Goal: Information Seeking & Learning: Learn about a topic

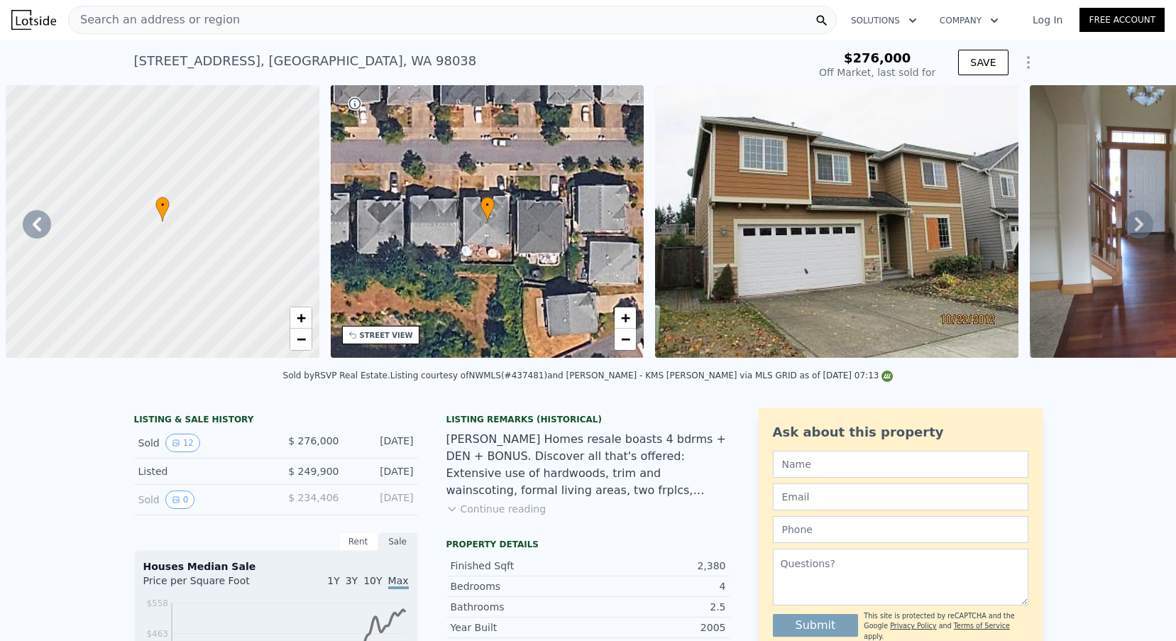
scroll to position [0, 1352]
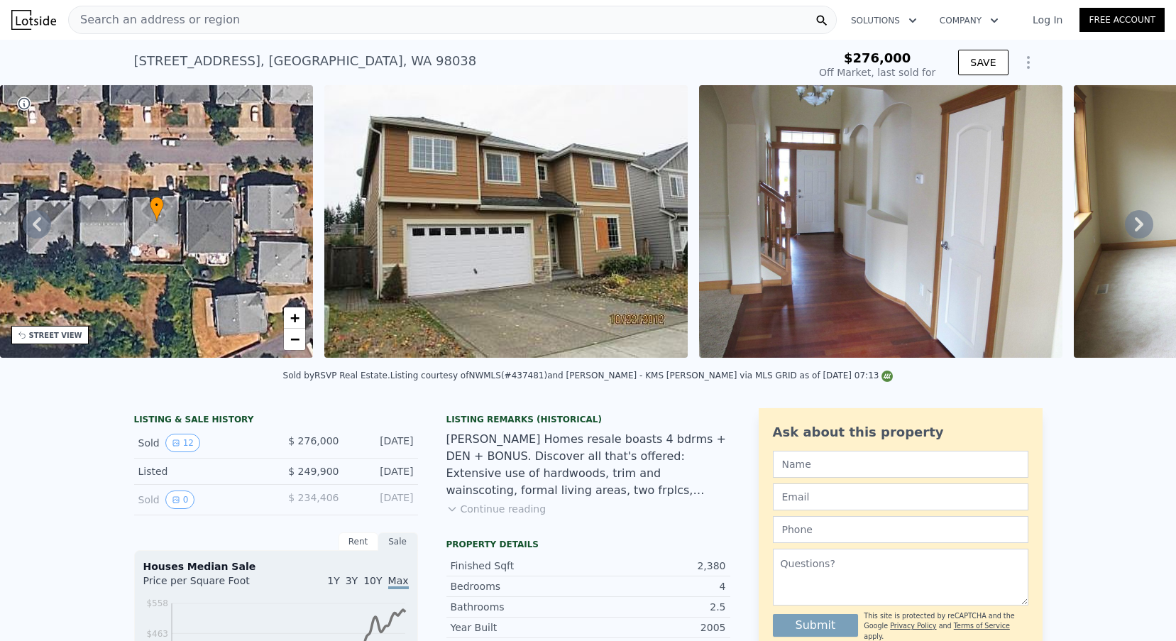
click at [279, 29] on div "Search an address or region" at bounding box center [452, 20] width 769 height 28
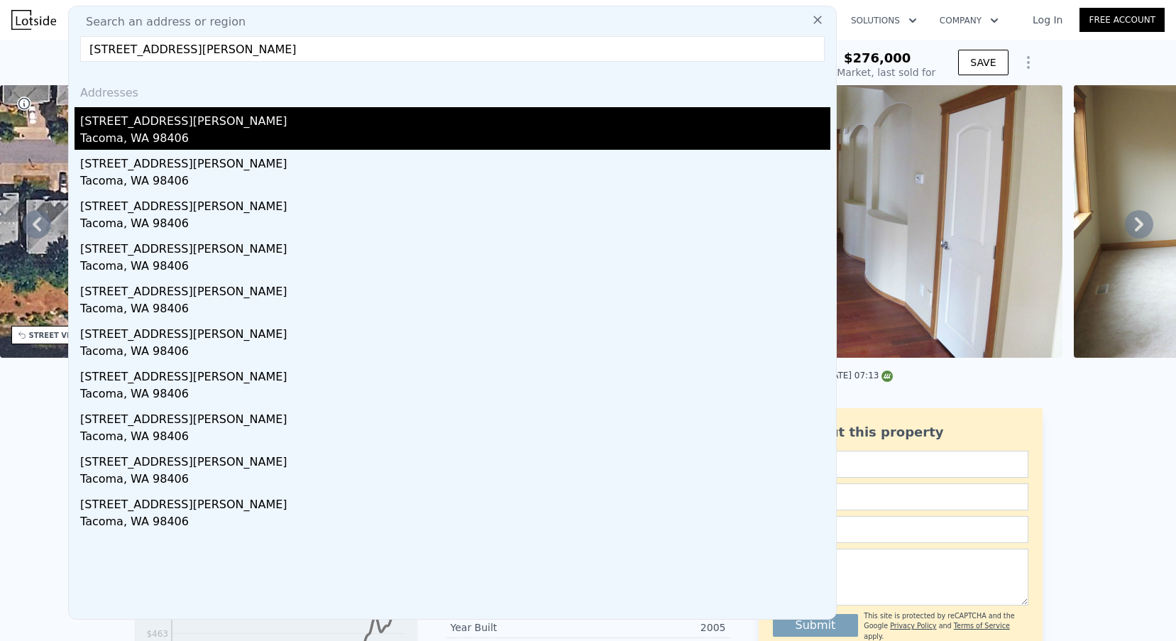
type input "1505 N VISSCHER ST APT P103"
click at [197, 133] on div "Tacoma, WA 98406" at bounding box center [455, 140] width 750 height 20
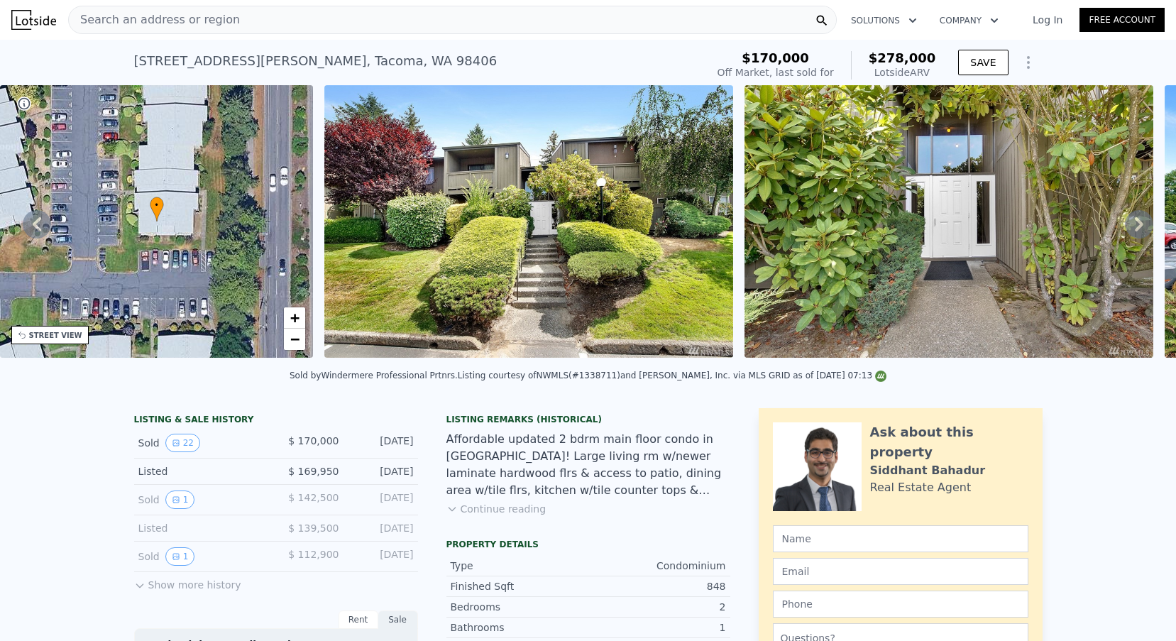
click at [204, 19] on span "Search an address or region" at bounding box center [154, 19] width 171 height 17
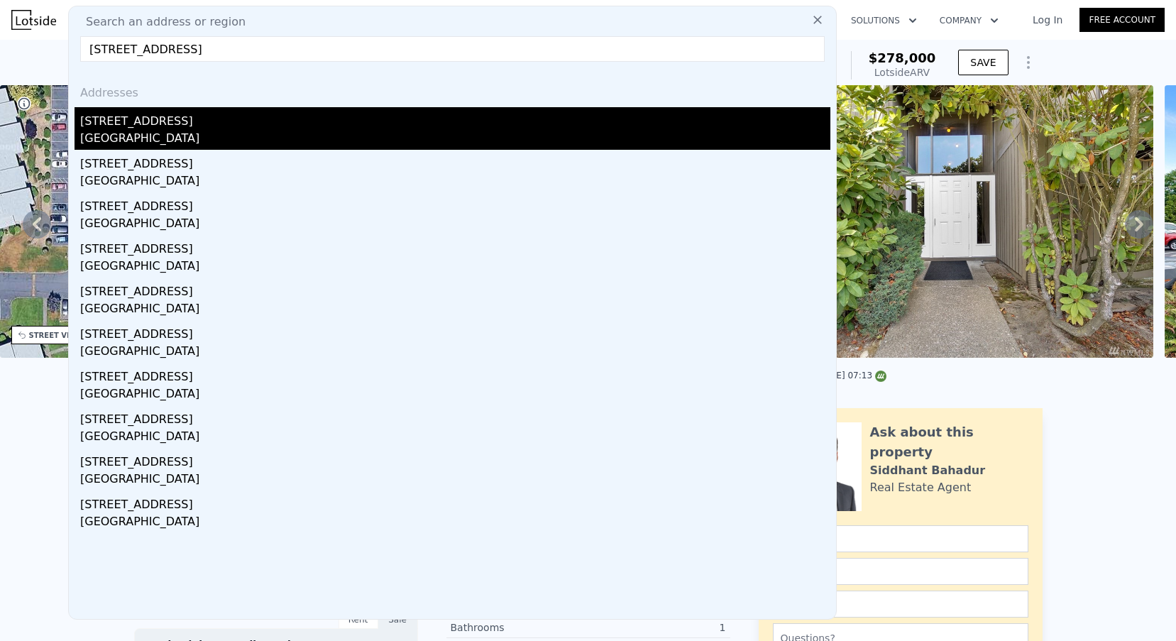
type input "704 163rd Ave SE, Bellevue, WA 98008"
click at [185, 128] on div "704 163rd Ave SE" at bounding box center [455, 118] width 750 height 23
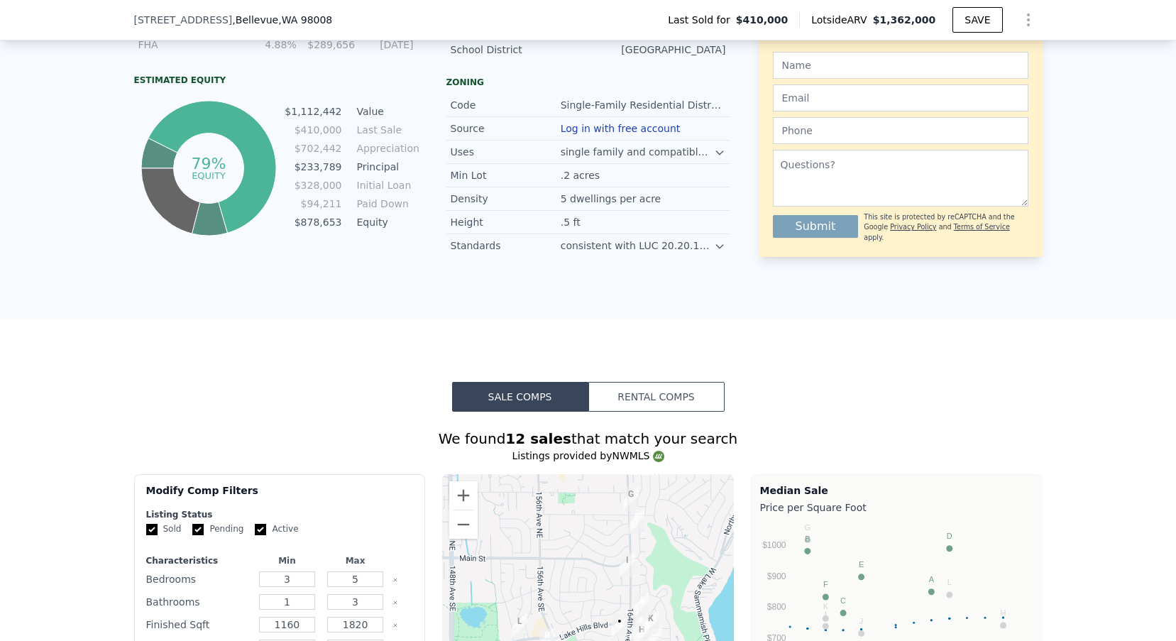
scroll to position [349, 0]
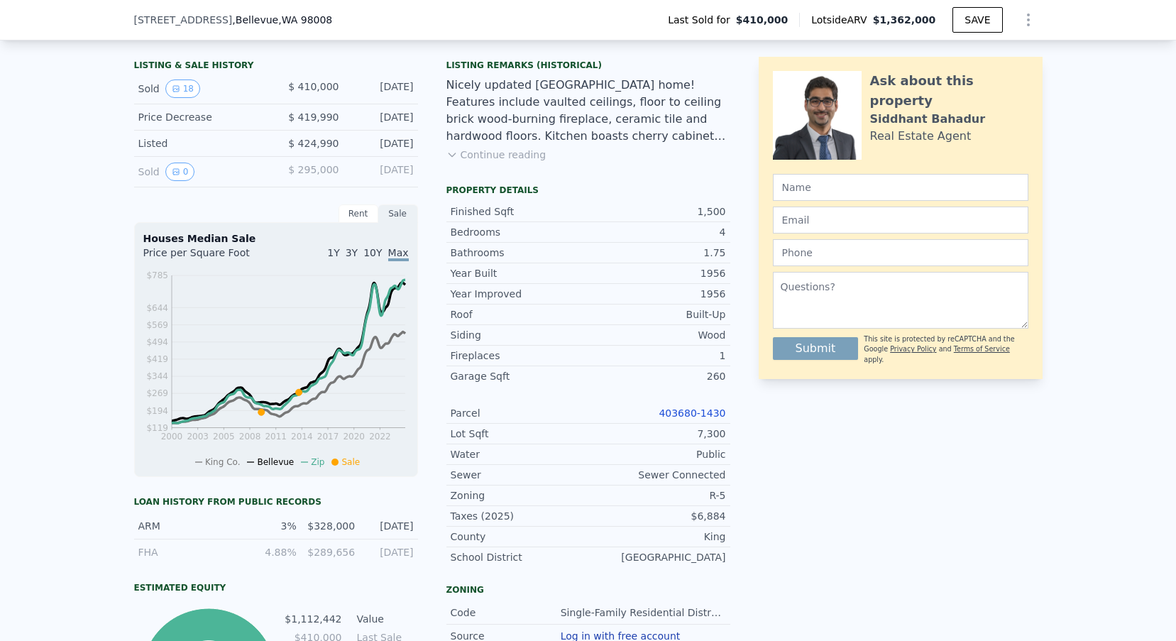
click at [687, 410] on link "403680-1430" at bounding box center [692, 412] width 67 height 11
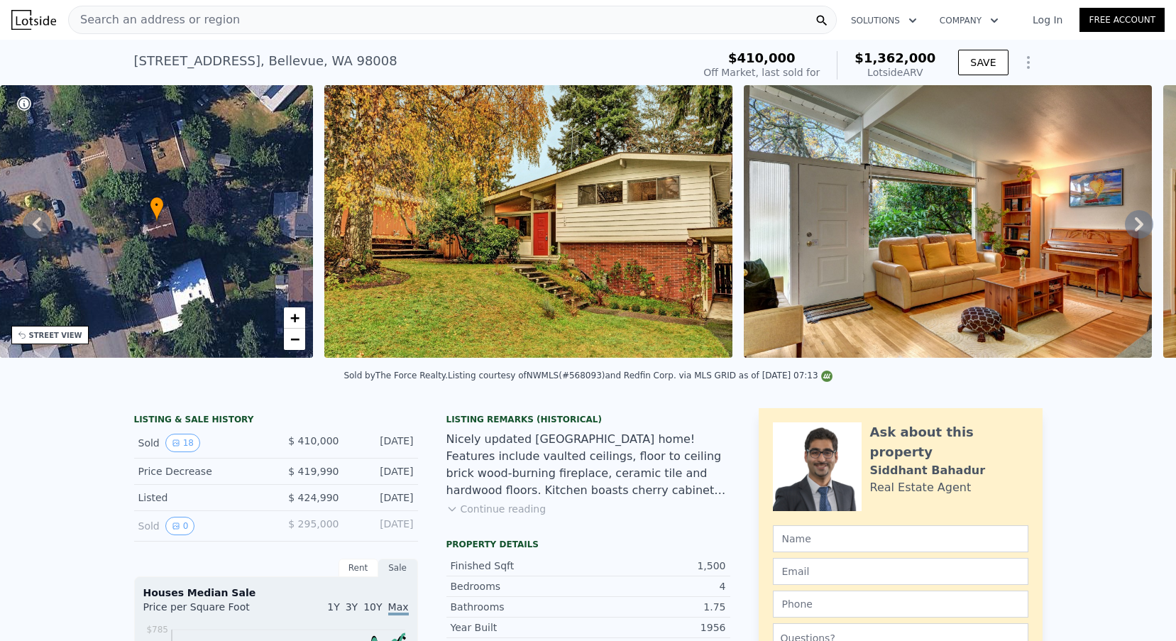
scroll to position [0, 0]
click at [251, 4] on div "Search an address or region Solutions Company Open main menu Log In Free Account" at bounding box center [587, 20] width 1153 height 34
click at [241, 12] on div "Search an address or region" at bounding box center [452, 20] width 769 height 28
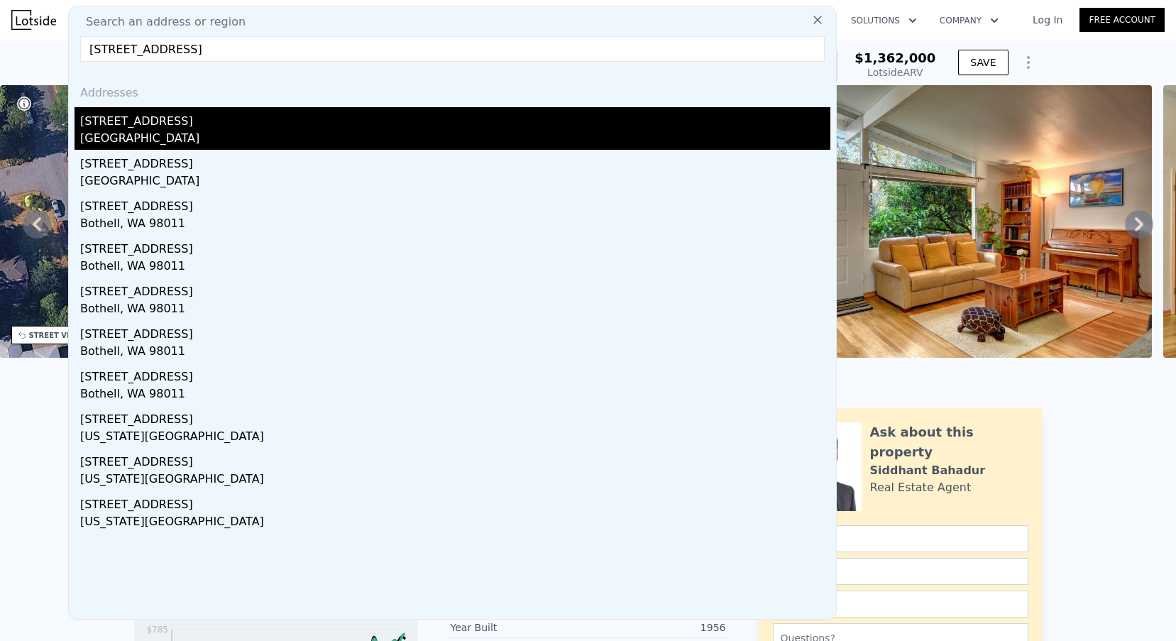
type input "147 97Th Ave Ne"
click at [201, 144] on div "Bellevue, WA 98004" at bounding box center [455, 140] width 750 height 20
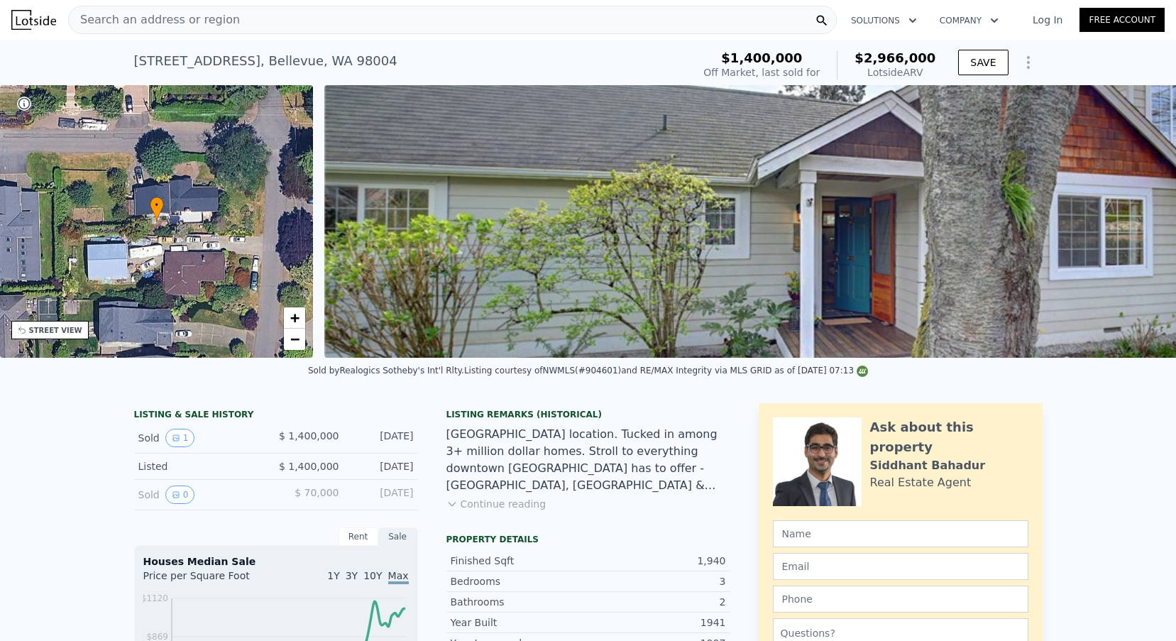
scroll to position [-3, 0]
click at [259, 28] on div "Search an address or region" at bounding box center [452, 20] width 769 height 28
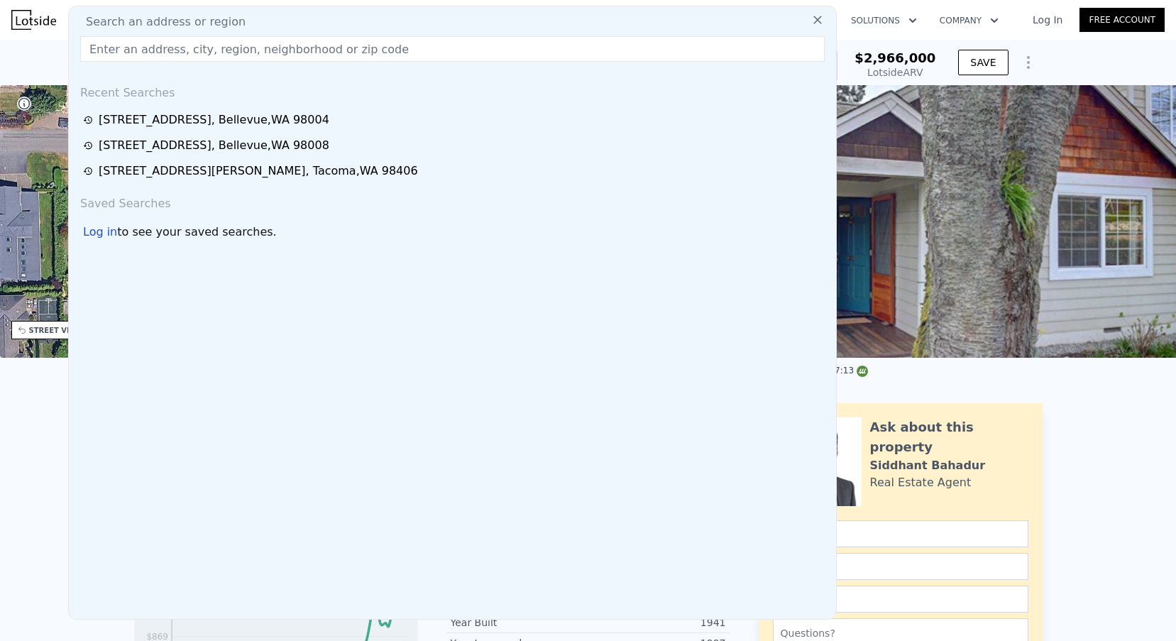
scroll to position [0, 0]
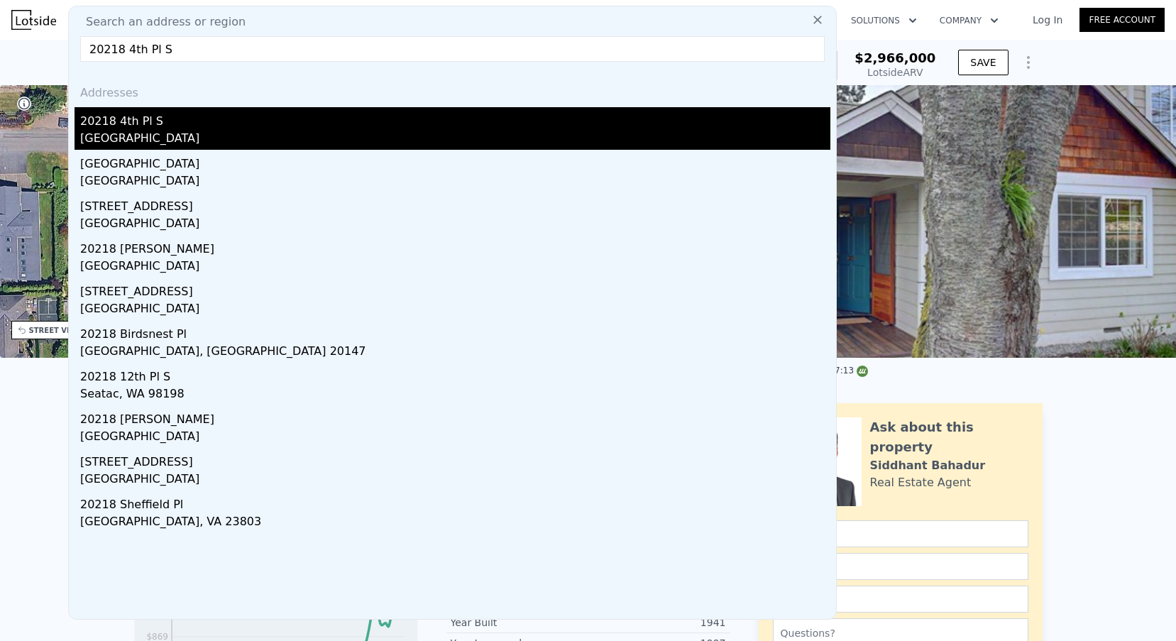
type input "20218 4th Pl S"
click at [187, 143] on div "Des Moines, WA 98198" at bounding box center [455, 140] width 750 height 20
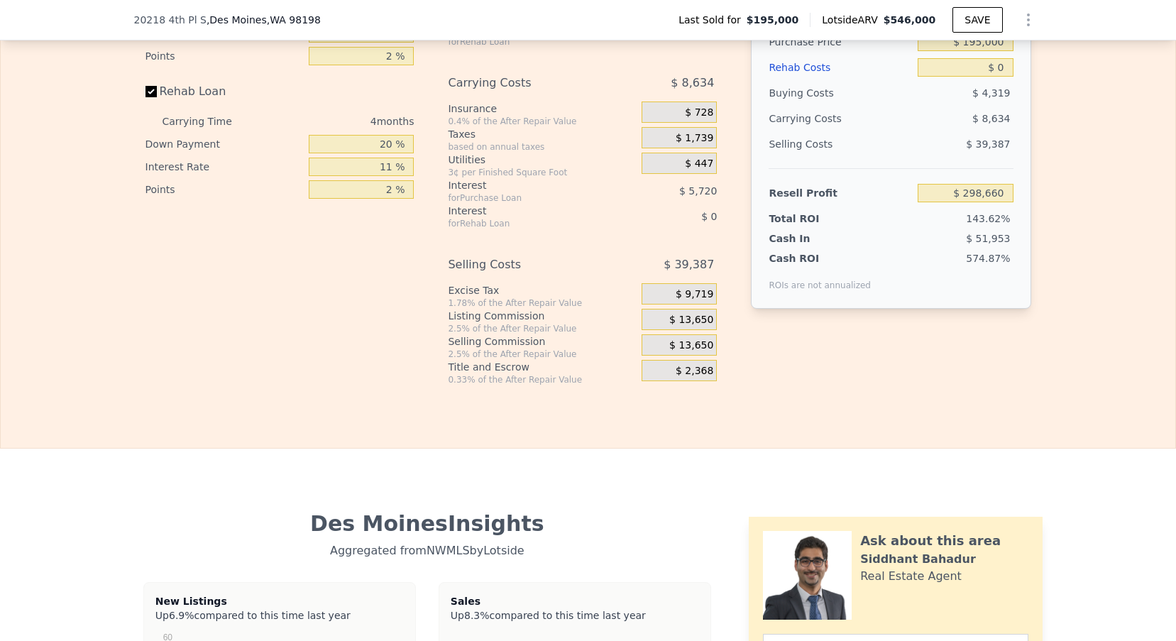
scroll to position [2224, 0]
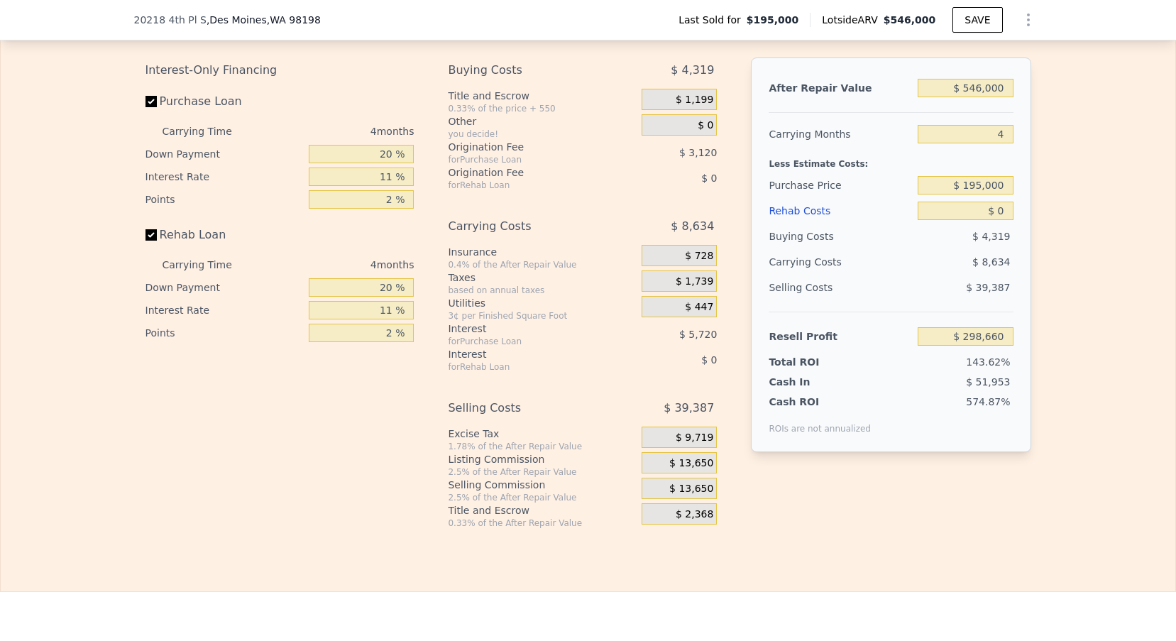
click at [1014, 135] on div "After Repair Value $ 546,000 Carrying Months 4 Less Estimate Costs: Purchase Pr…" at bounding box center [891, 254] width 280 height 395
click at [1005, 133] on input "4" at bounding box center [965, 134] width 95 height 18
type input "3"
type input "$ 300,819"
type input "3"
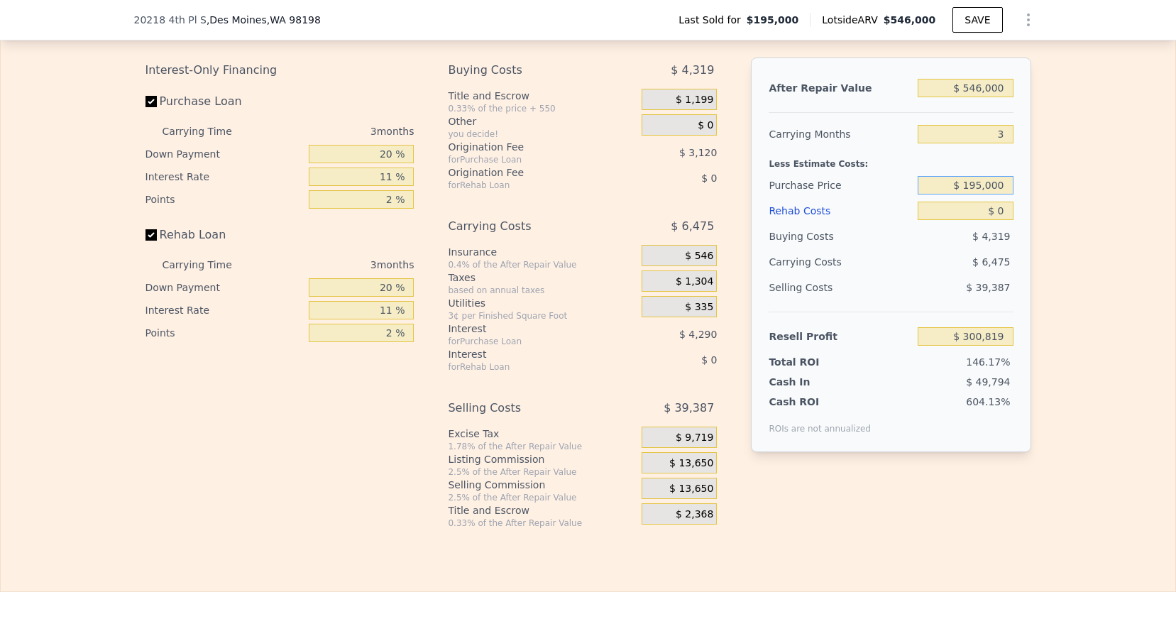
click at [984, 180] on input "$ 195,000" at bounding box center [965, 185] width 95 height 18
type input "$ 420,000"
type input "$ 66,519"
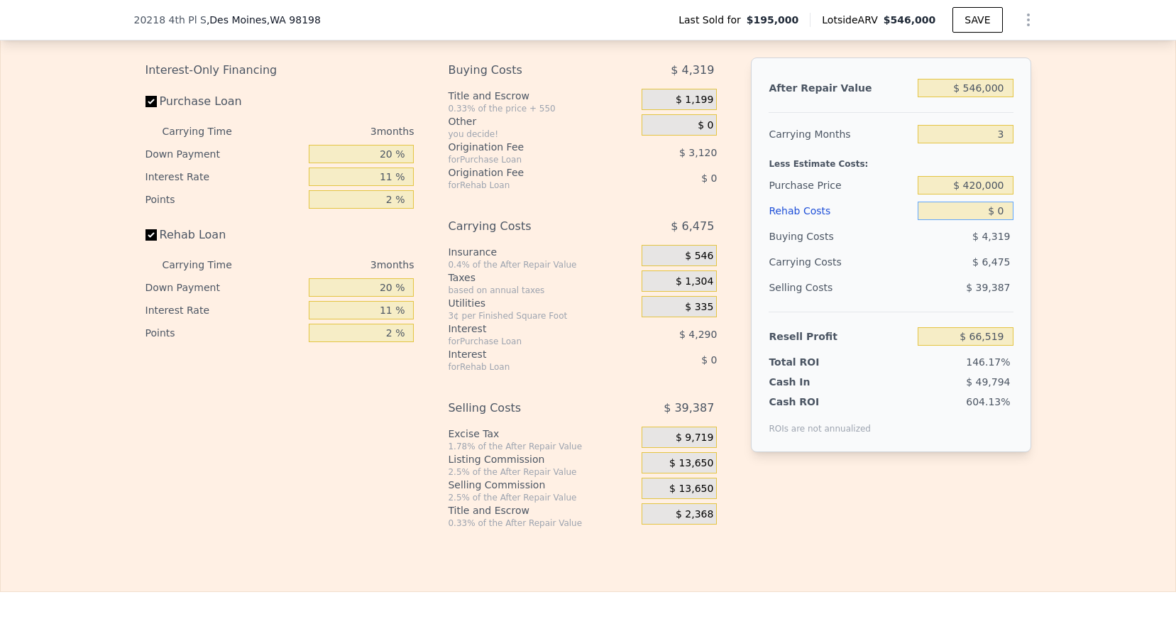
click at [1009, 212] on input "$ 0" at bounding box center [965, 211] width 95 height 18
type input "$ 40"
type input "$ 66,478"
type input "$ 400"
type input "$ 66,104"
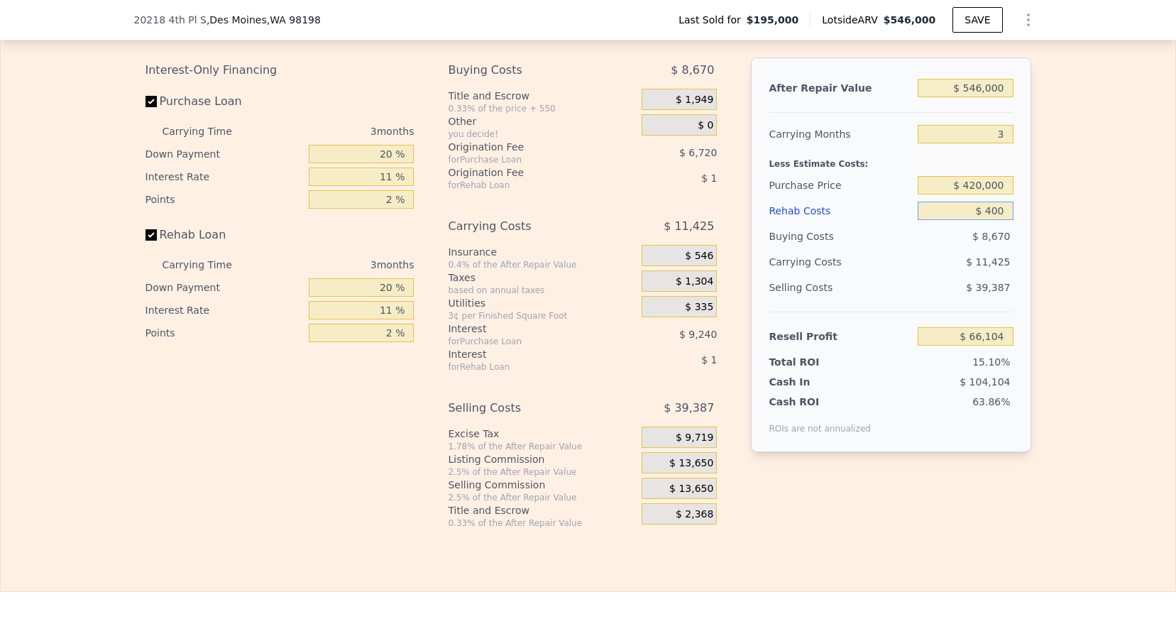
type input "$ 4,000"
type input "$ 62,368"
type input "$ 40,000"
type input "$ 25,000"
click at [894, 294] on div "Selling Costs" at bounding box center [840, 288] width 143 height 26
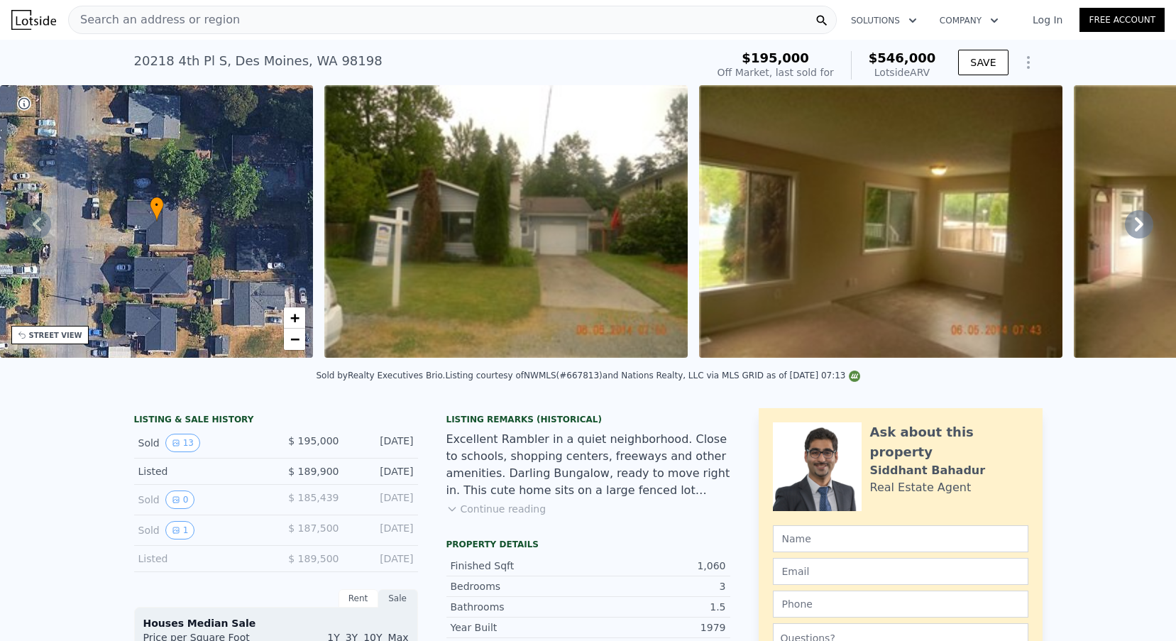
scroll to position [0, 0]
click at [233, 61] on div "20218 4th Pl S , Des Moines , WA 98198" at bounding box center [258, 61] width 248 height 20
copy div "20218 4th Pl S , Des Moines , WA 98198 Sold Sep 2014 for $195k (~ARV $546k )"
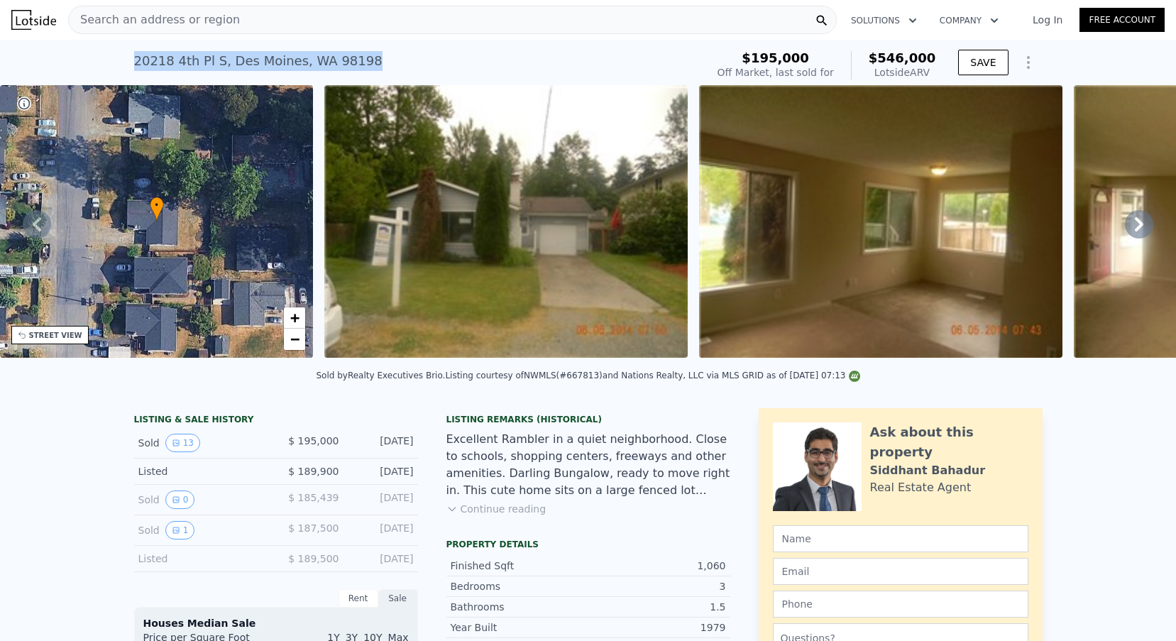
type input "4"
type input "$ 0"
type input "$ 298,660"
click at [168, 30] on div "Search an address or region" at bounding box center [154, 19] width 171 height 27
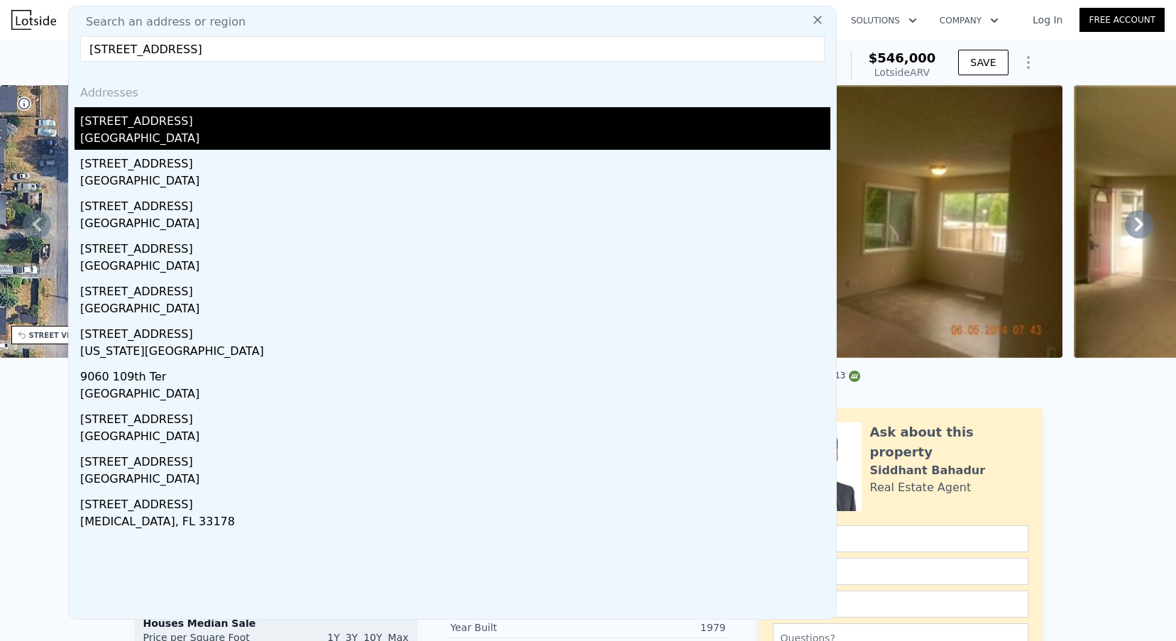
type input "906 109th Ave SE"
click at [199, 126] on div "906 109th Ave SE" at bounding box center [455, 118] width 750 height 23
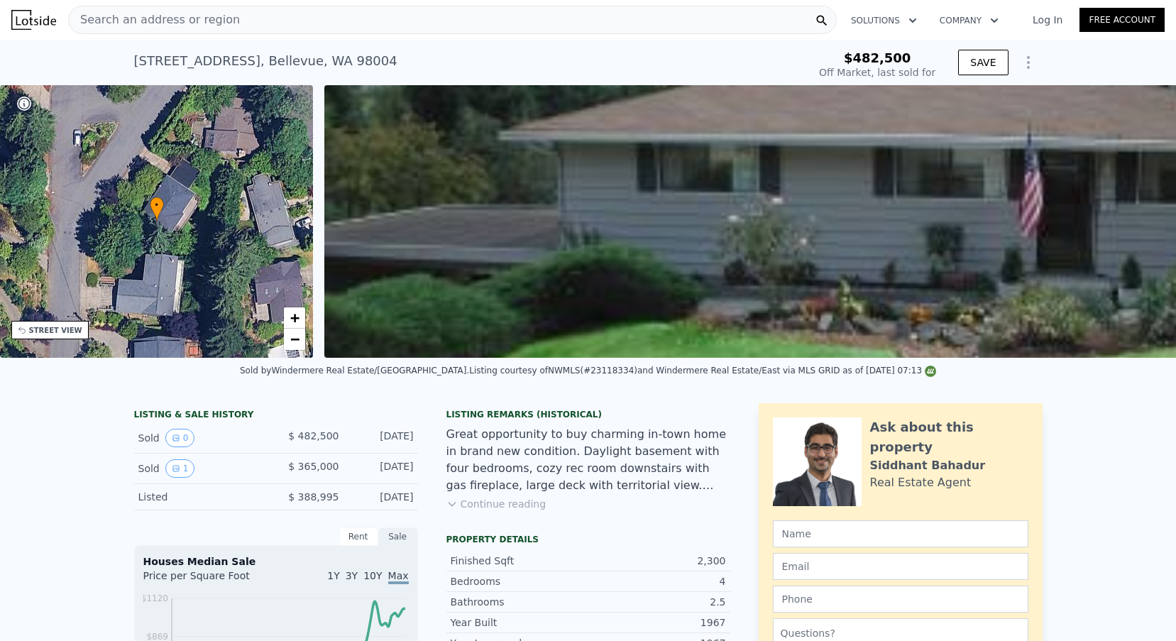
click at [305, 14] on div "Search an address or region" at bounding box center [452, 20] width 769 height 28
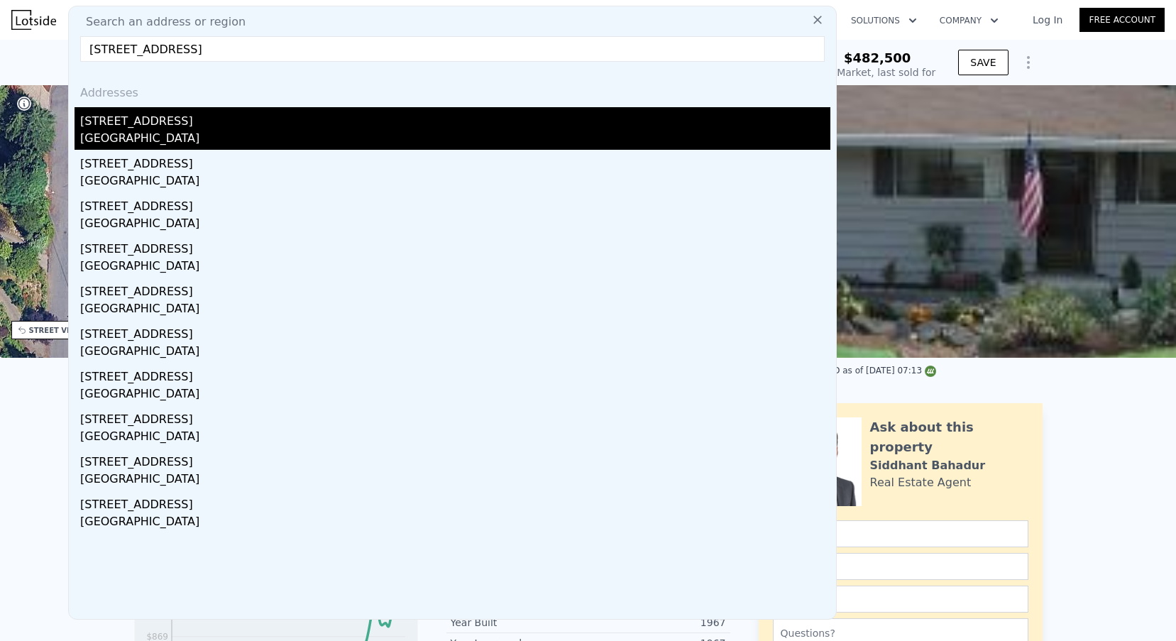
type input "26804 127th Ave SE, Kent, WA 98030"
click at [209, 118] on div "26804 127th Ave SE" at bounding box center [455, 118] width 750 height 23
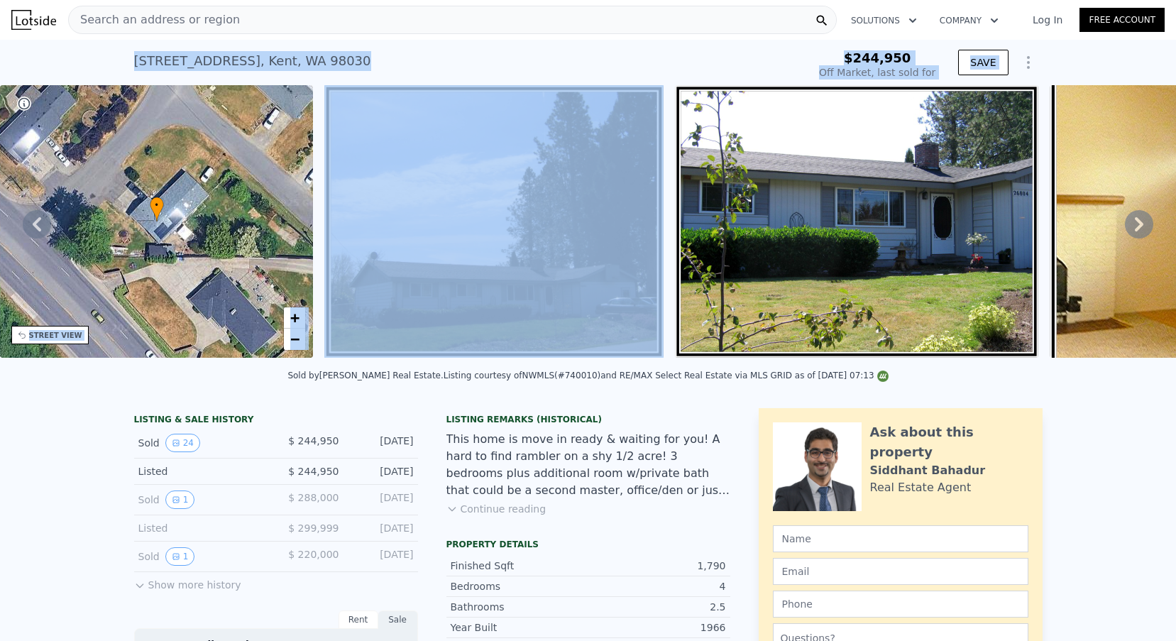
drag, startPoint x: 121, startPoint y: 58, endPoint x: 460, endPoint y: 319, distance: 428.2
click at [1039, 67] on button "Show Options" at bounding box center [1028, 62] width 28 height 28
click at [990, 99] on div "Edit Structure" at bounding box center [963, 99] width 159 height 28
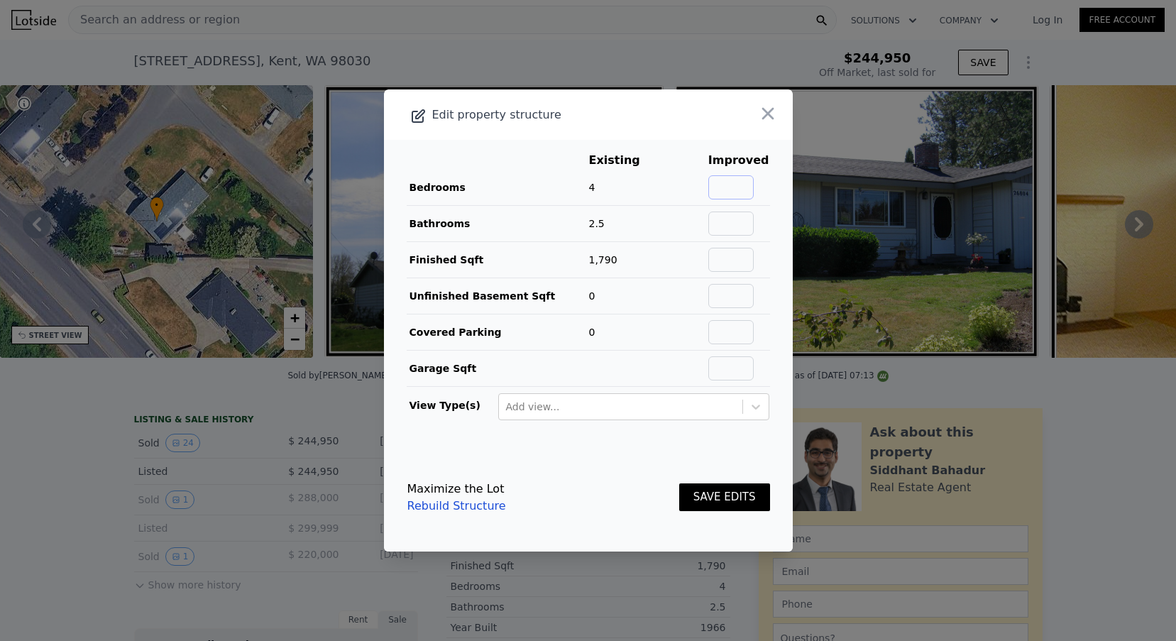
click at [747, 180] on input "text" at bounding box center [730, 187] width 45 height 24
type input "4"
click at [743, 218] on input "text" at bounding box center [730, 224] width 45 height 24
type input "2.5"
click at [746, 256] on input "text" at bounding box center [730, 260] width 45 height 24
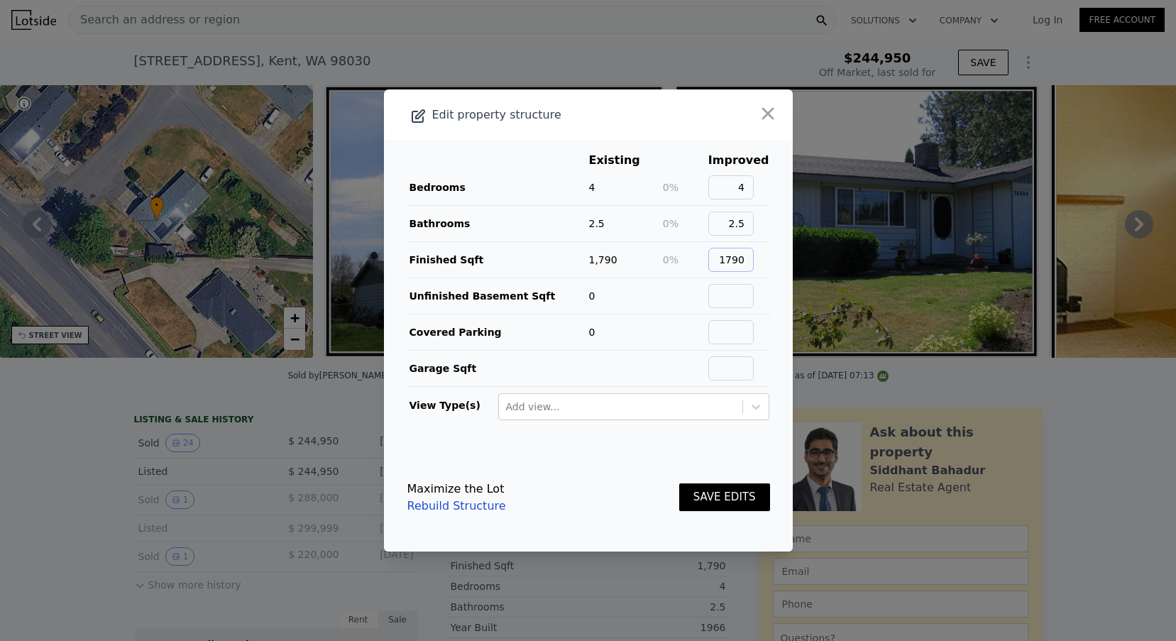
type input "1790"
click at [735, 296] on input "text" at bounding box center [730, 296] width 45 height 24
type input "0"
click at [738, 332] on input "text" at bounding box center [730, 332] width 45 height 24
type input "0"
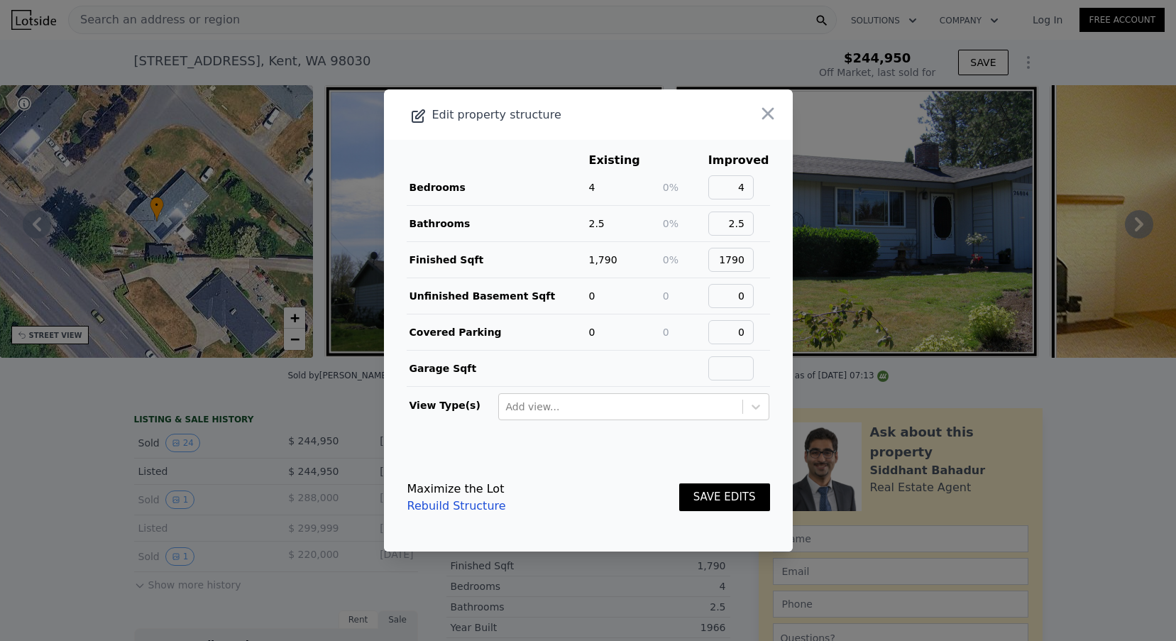
click at [733, 488] on button "SAVE EDITS" at bounding box center [724, 497] width 91 height 28
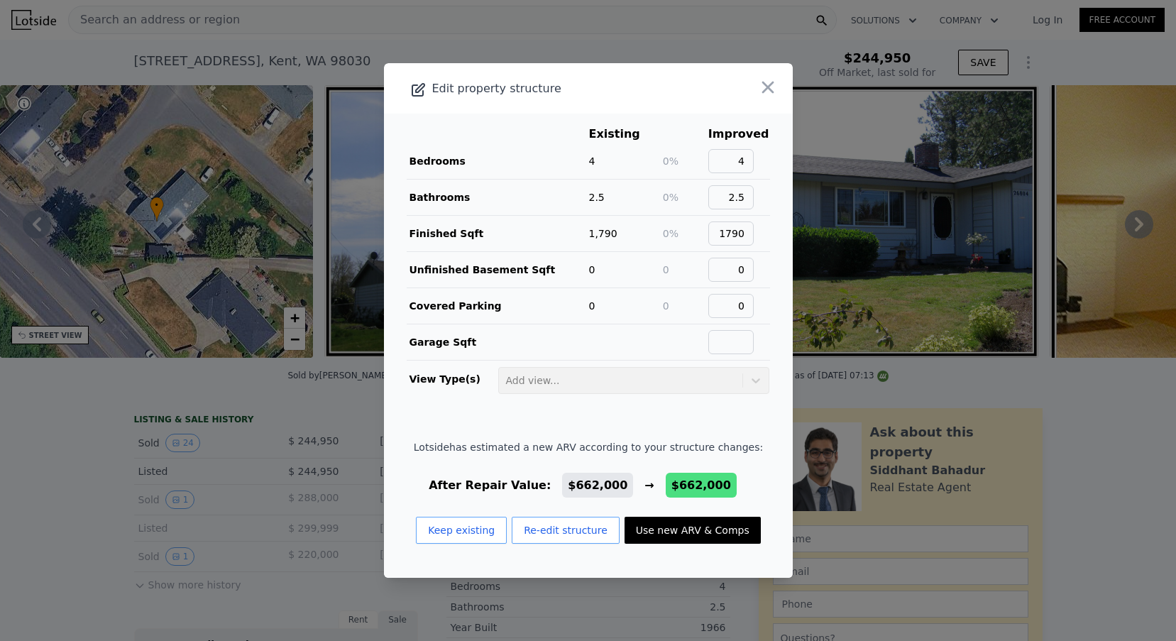
click at [697, 539] on button "Use new ARV & Comps" at bounding box center [693, 530] width 136 height 27
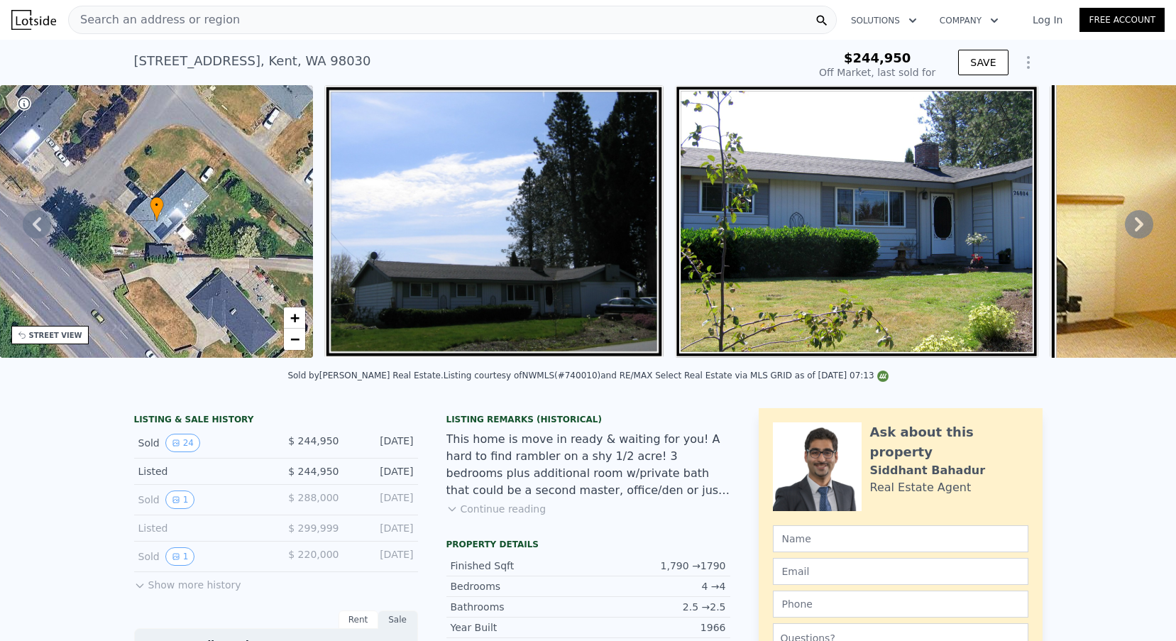
type input "$ 662,000"
type input "$ 351,075"
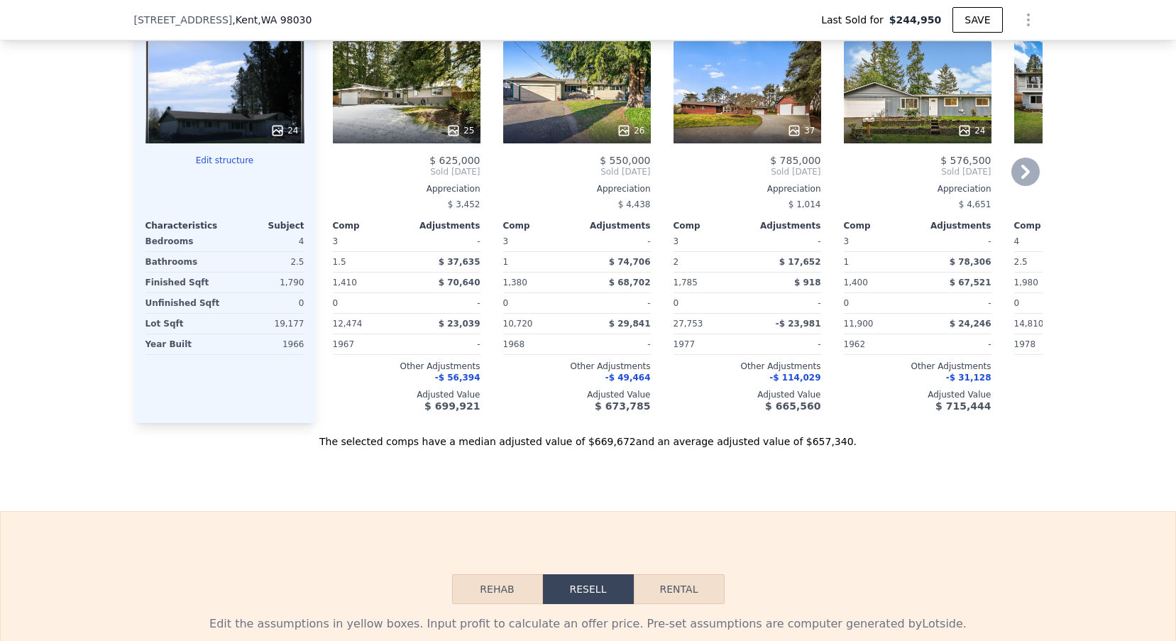
scroll to position [2066, 0]
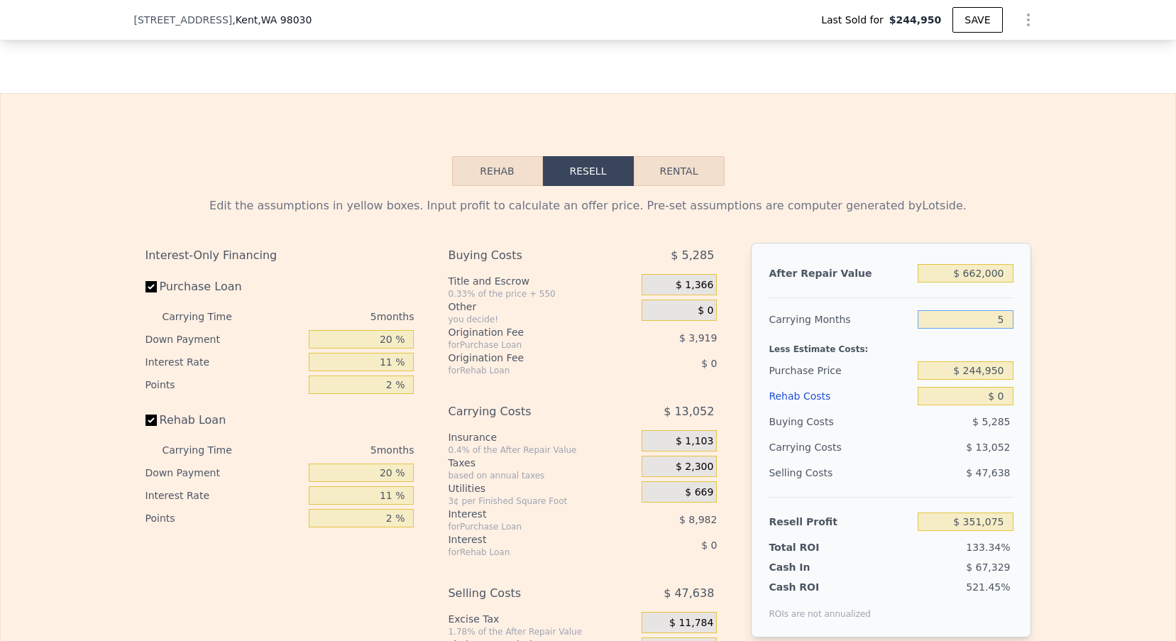
click at [1005, 322] on input "5" at bounding box center [965, 319] width 95 height 18
type input "53"
type input "$ 225,774"
type input "5"
type input "$ 351,075"
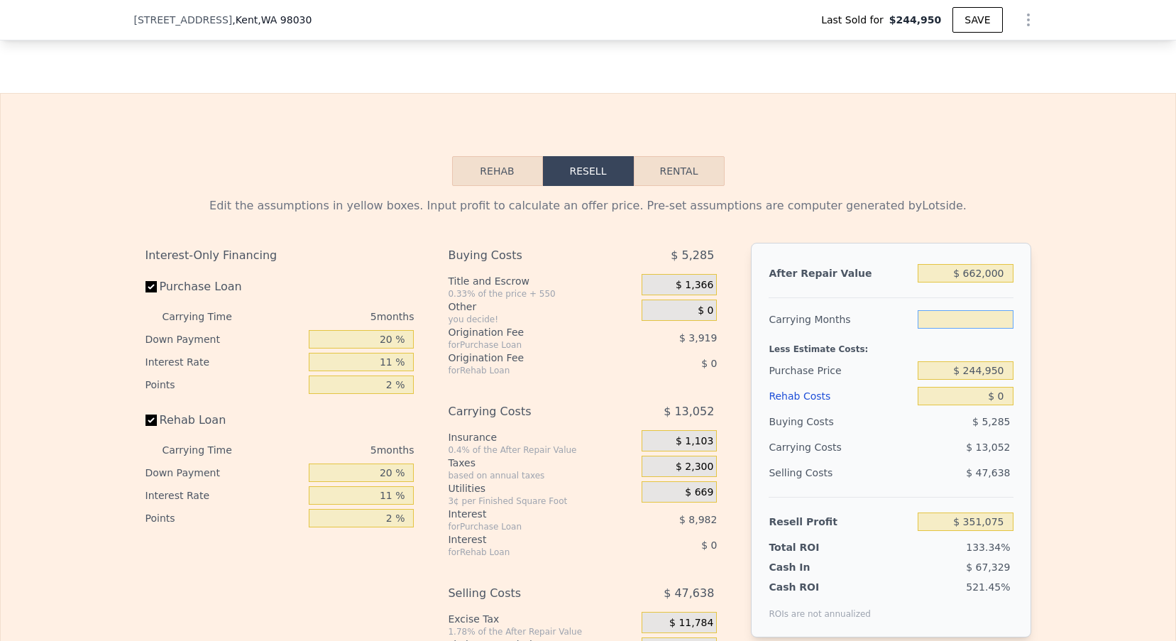
type input "3"
type input "$ 356,296"
type input "3"
click at [982, 379] on div "$ 244,950" at bounding box center [965, 371] width 95 height 26
click at [982, 376] on input "$ 244,950" at bounding box center [965, 370] width 95 height 18
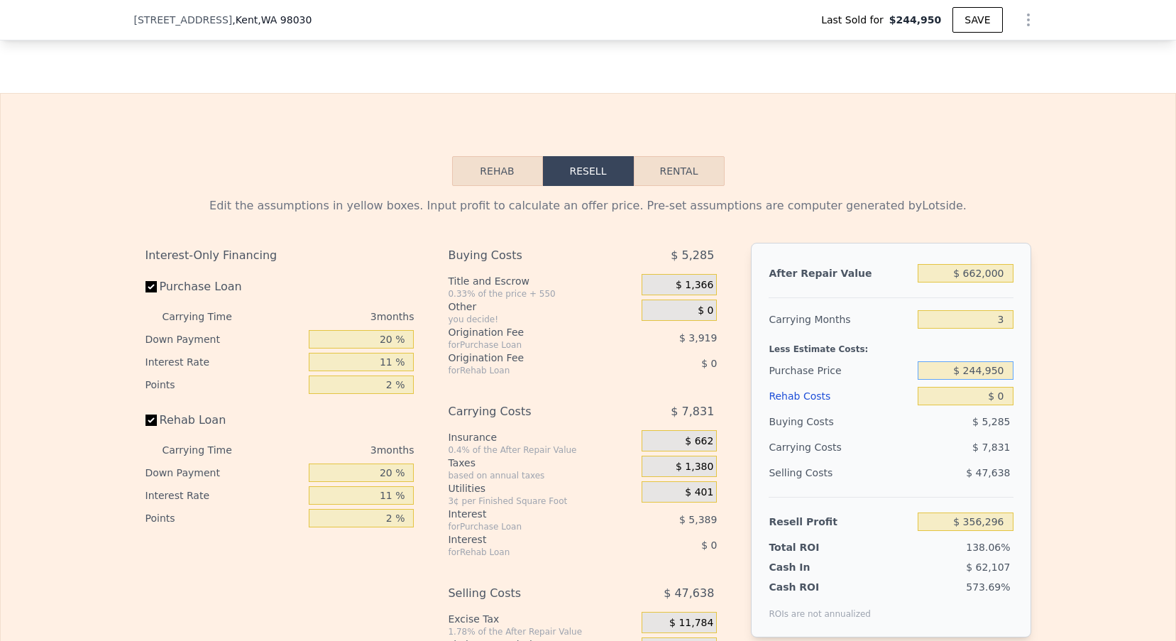
click at [982, 376] on input "$ 244,950" at bounding box center [965, 370] width 95 height 18
type input "$ 450,000"
type input "$ 142,770"
click at [1010, 400] on input "$ 0" at bounding box center [965, 396] width 95 height 18
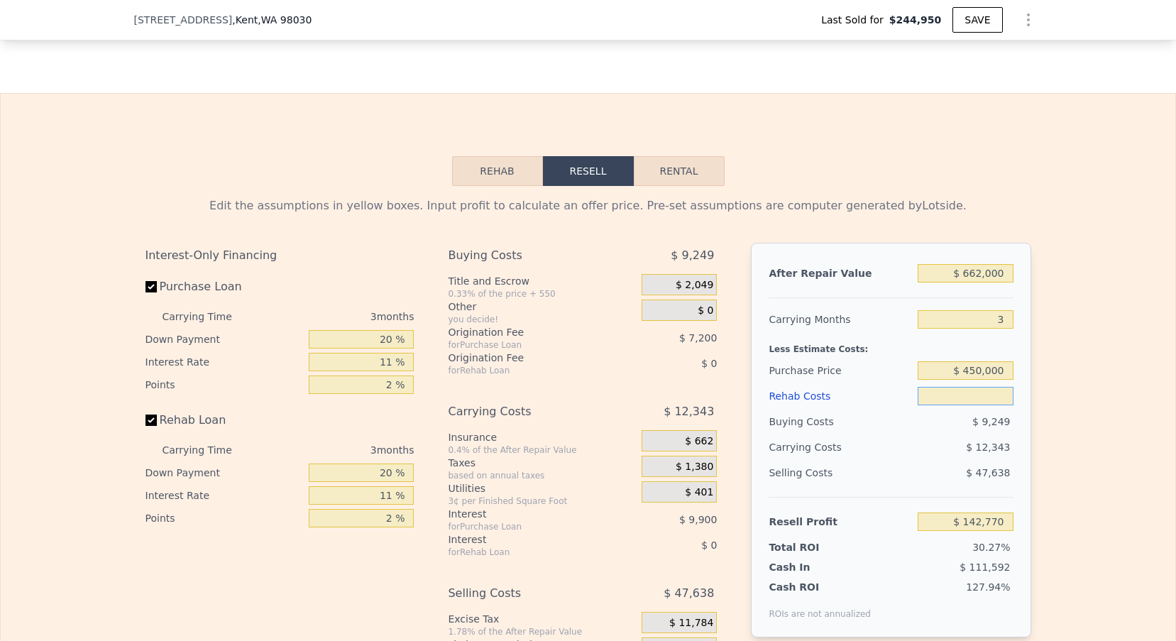
type input "$ 4"
type input "$ 142,766"
type input "$ 40"
type input "$ 142,729"
type input "$ 400"
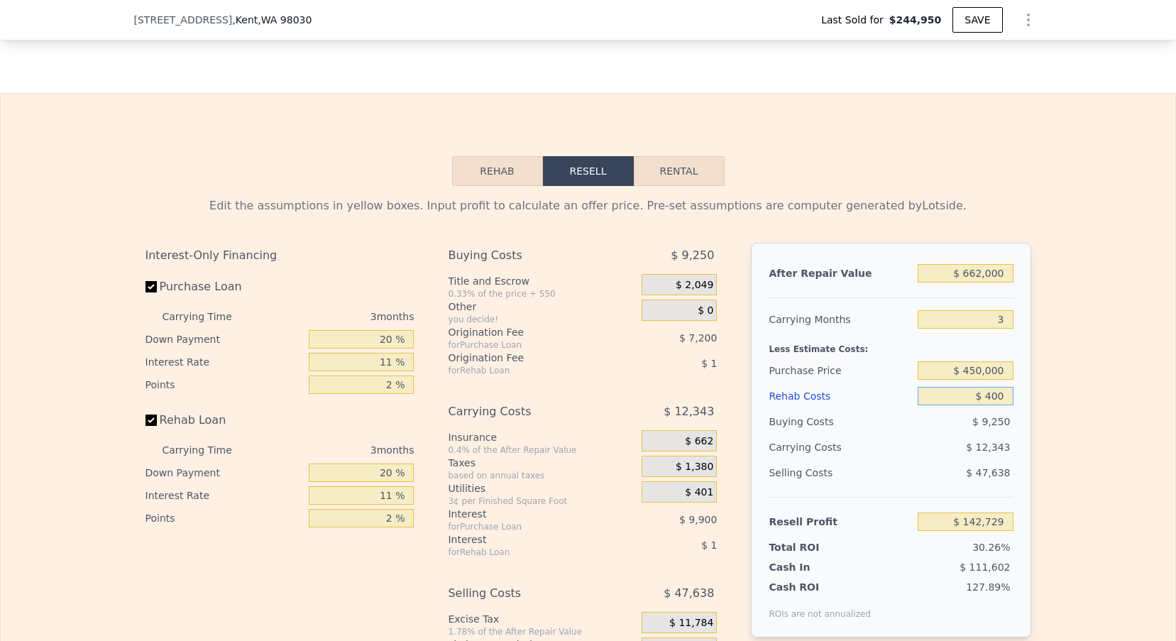
type input "$ 142,355"
type input "$ 4,000"
type input "$ 138,619"
type input "$ 40,000"
type input "$ 101,251"
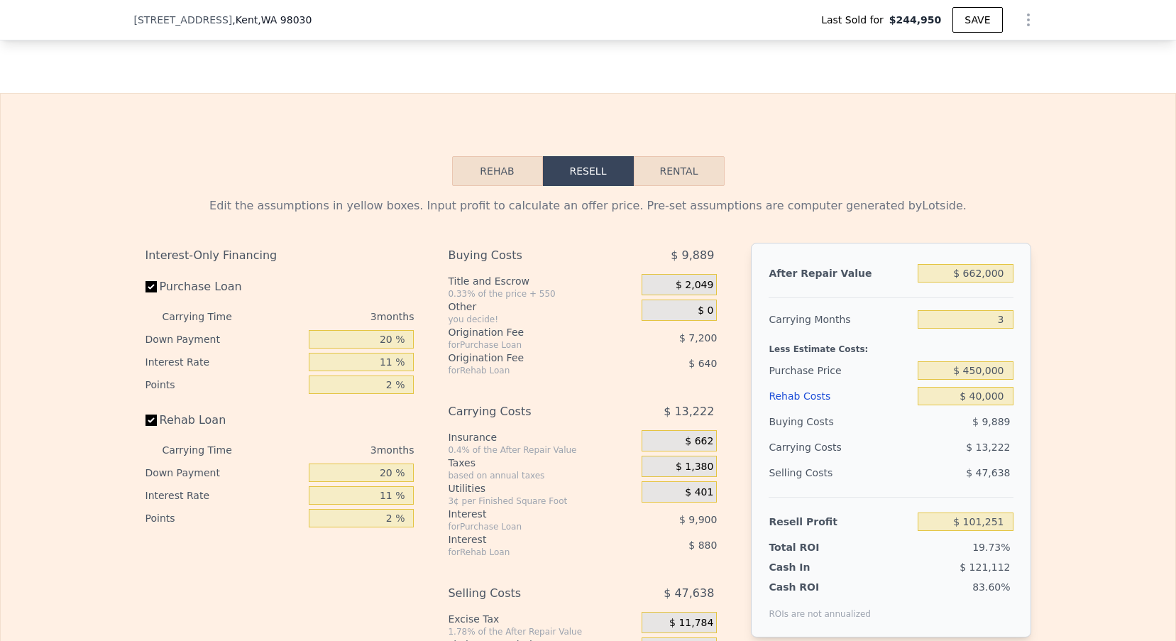
click at [1077, 388] on div "Edit the assumptions in yellow boxes. Input profit to calculate an offer price.…" at bounding box center [588, 450] width 1175 height 528
click at [984, 376] on input "$ 450,000" at bounding box center [965, 370] width 95 height 18
click at [977, 376] on input "$ 450,000" at bounding box center [965, 370] width 95 height 18
click at [978, 371] on input "$ 450,000" at bounding box center [965, 370] width 95 height 18
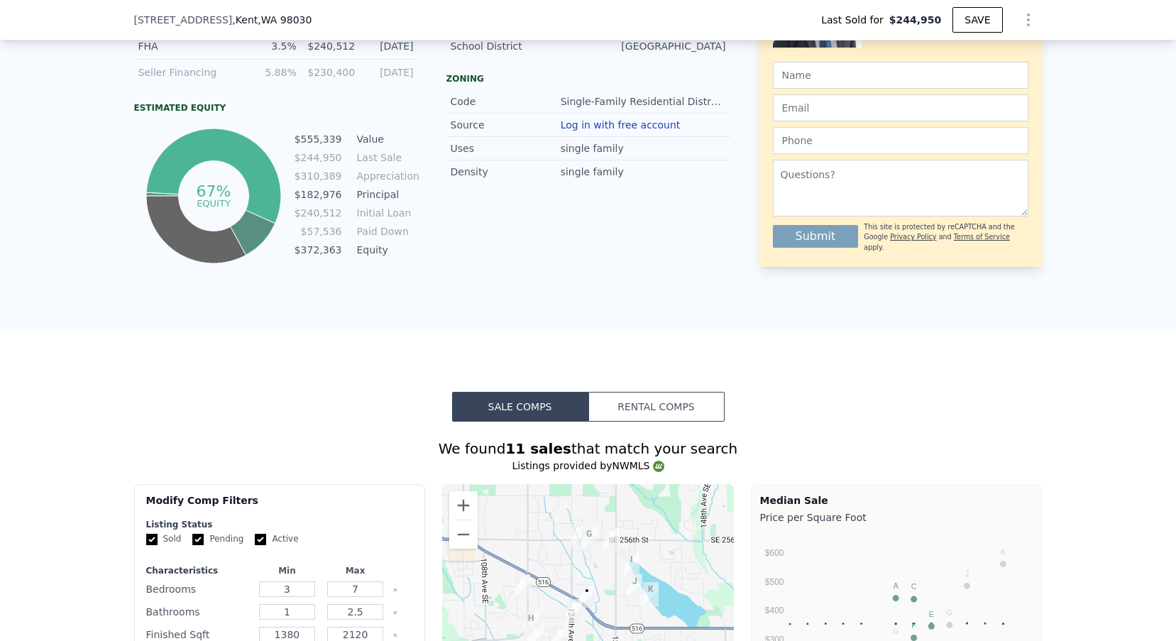
scroll to position [654, 0]
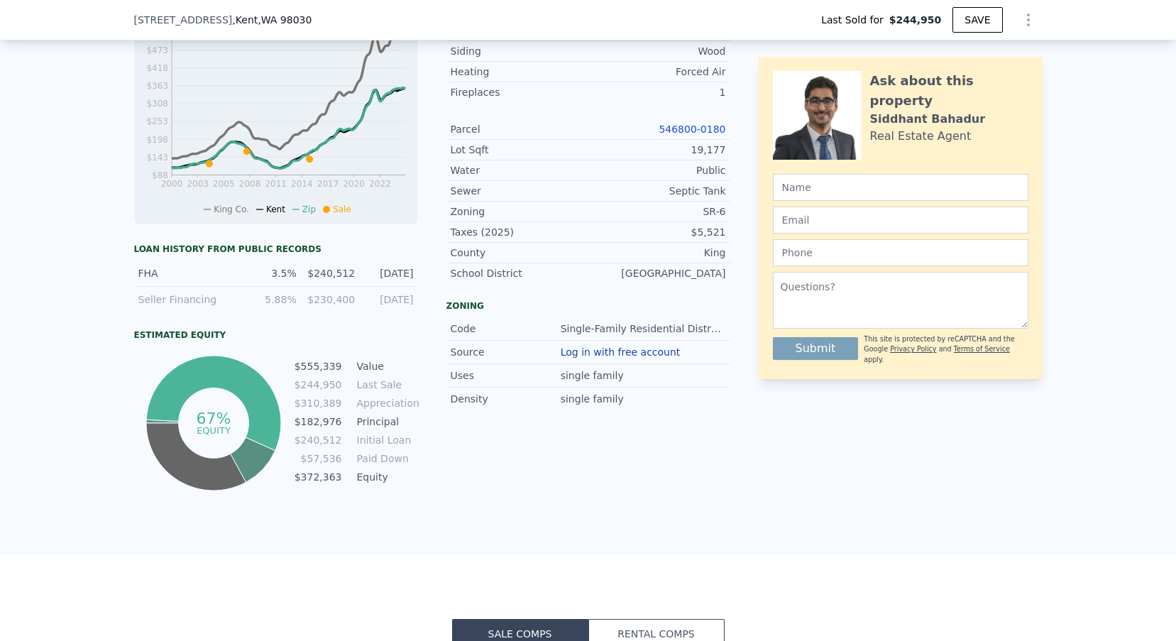
click at [682, 129] on link "546800-0180" at bounding box center [692, 129] width 67 height 11
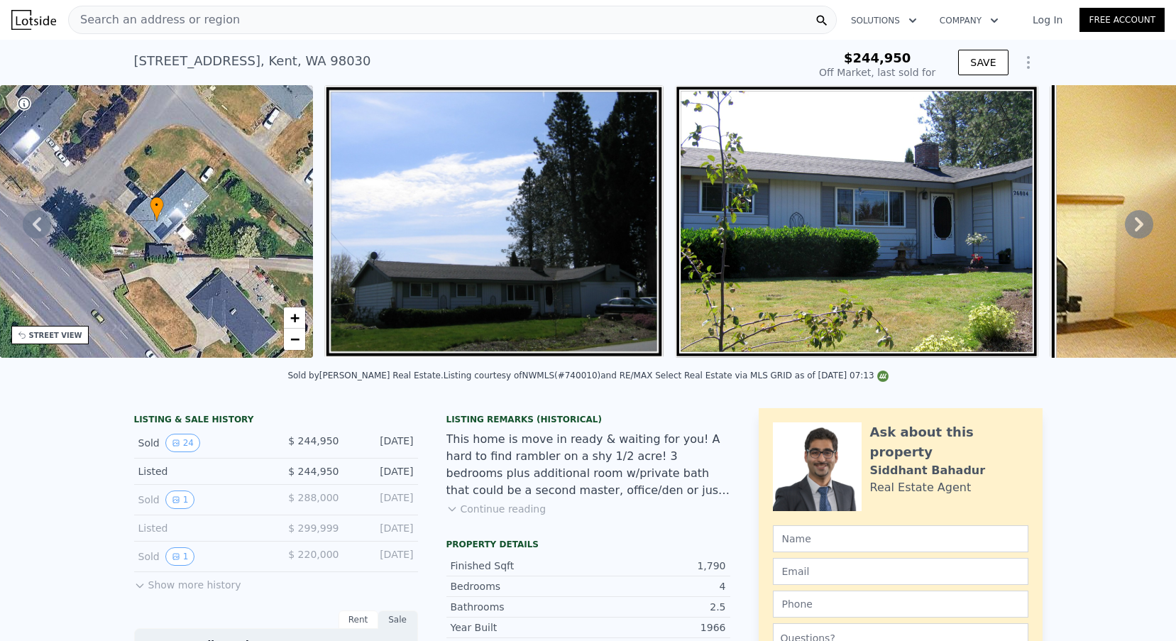
scroll to position [-4, 0]
type input "5"
type input "$ 0"
type input "$ 351,075"
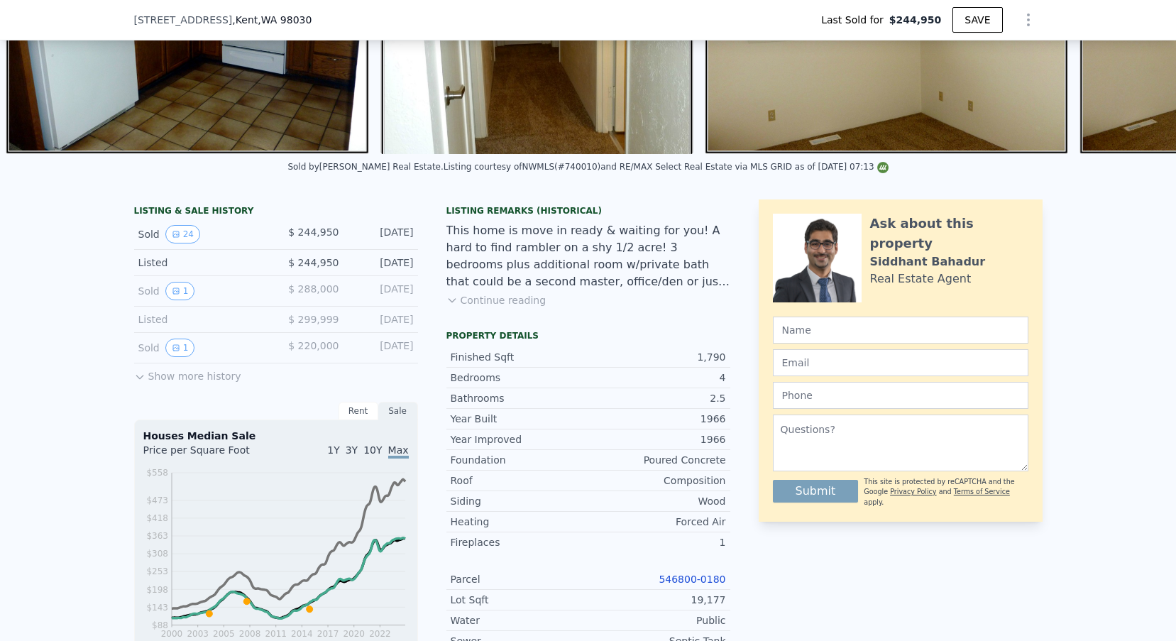
scroll to position [213, 0]
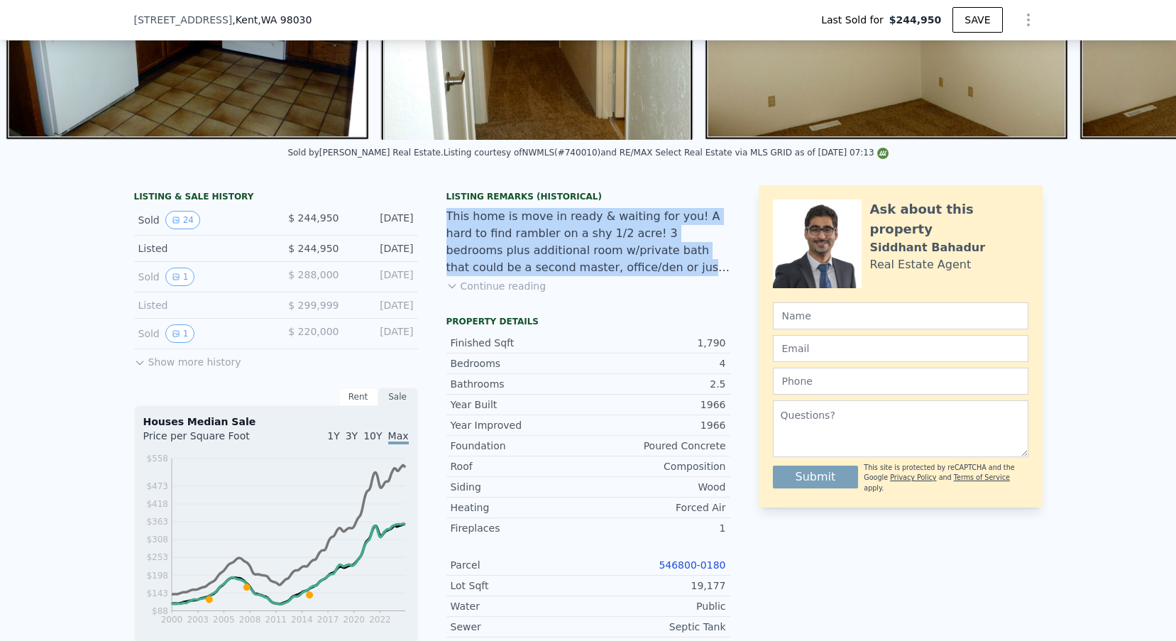
drag, startPoint x: 438, startPoint y: 211, endPoint x: 720, endPoint y: 273, distance: 288.5
click at [720, 273] on div "LISTING & SALE HISTORY Sold 24 $ 244,950 Mar 19, 2015 Listed $ 244,950 Feb 5, 2…" at bounding box center [432, 557] width 596 height 745
click at [515, 285] on button "Continue reading" at bounding box center [496, 286] width 100 height 14
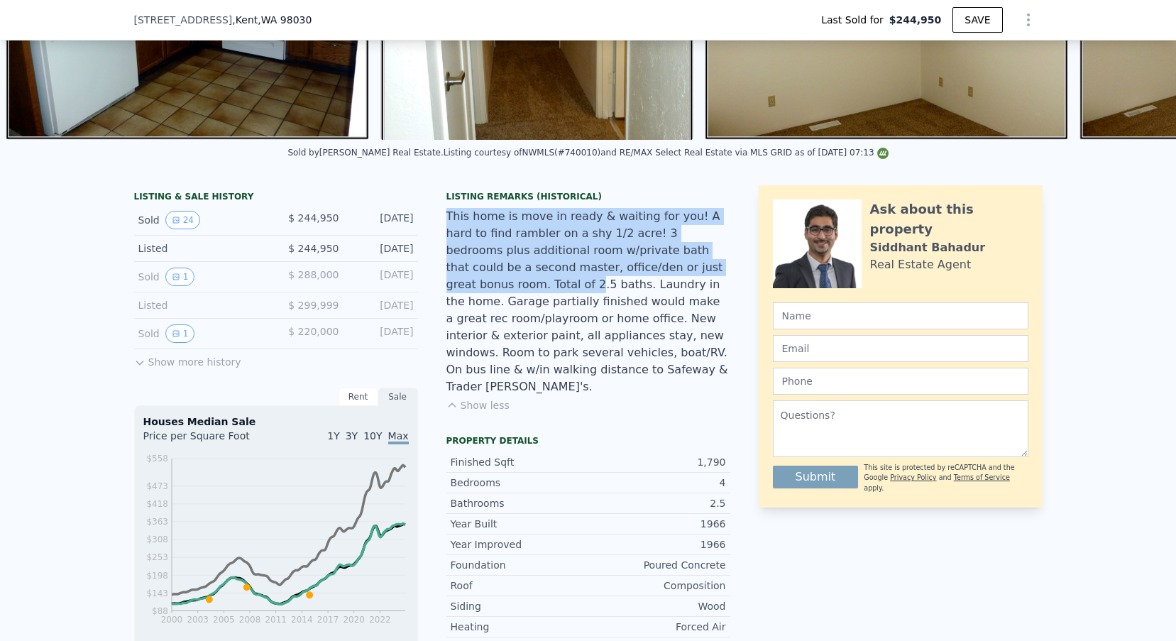
click at [441, 211] on div "LISTING & SALE HISTORY Sold 24 $ 244,950 Mar 19, 2015 Listed $ 244,950 Feb 5, 2…" at bounding box center [432, 575] width 596 height 780
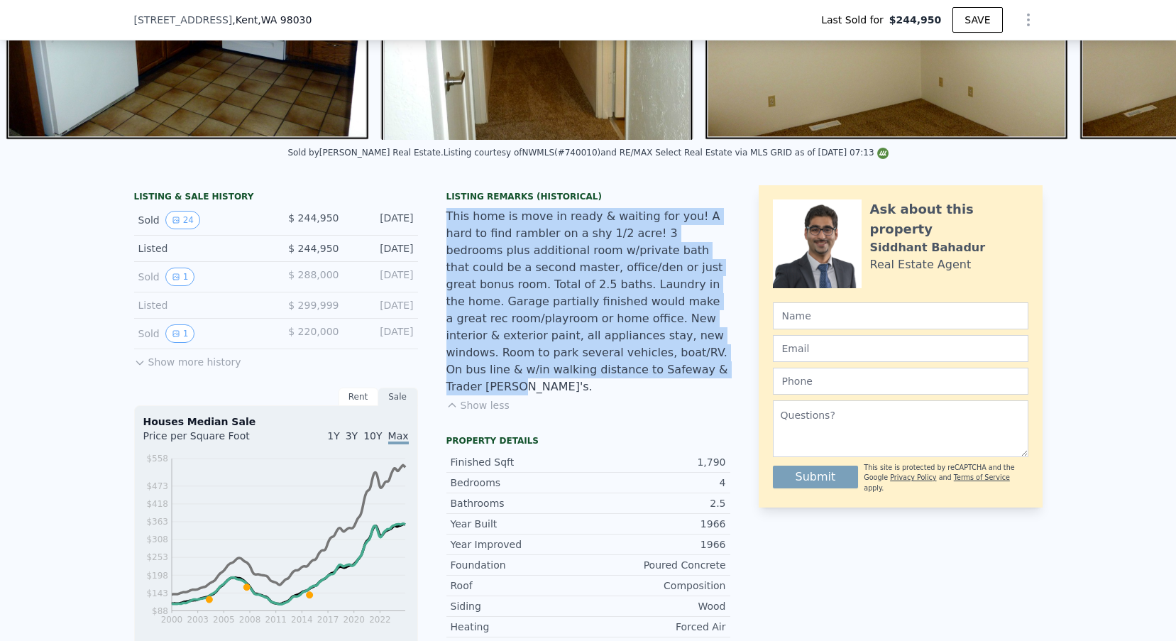
drag, startPoint x: 441, startPoint y: 210, endPoint x: 498, endPoint y: 376, distance: 175.1
click at [498, 376] on div "LISTING & SALE HISTORY Sold 24 $ 244,950 Mar 19, 2015 Listed $ 244,950 Feb 5, 2…" at bounding box center [432, 575] width 596 height 780
click at [498, 376] on div "This home is move in ready & waiting for you! A hard to find rambler on a shy 1…" at bounding box center [588, 301] width 284 height 187
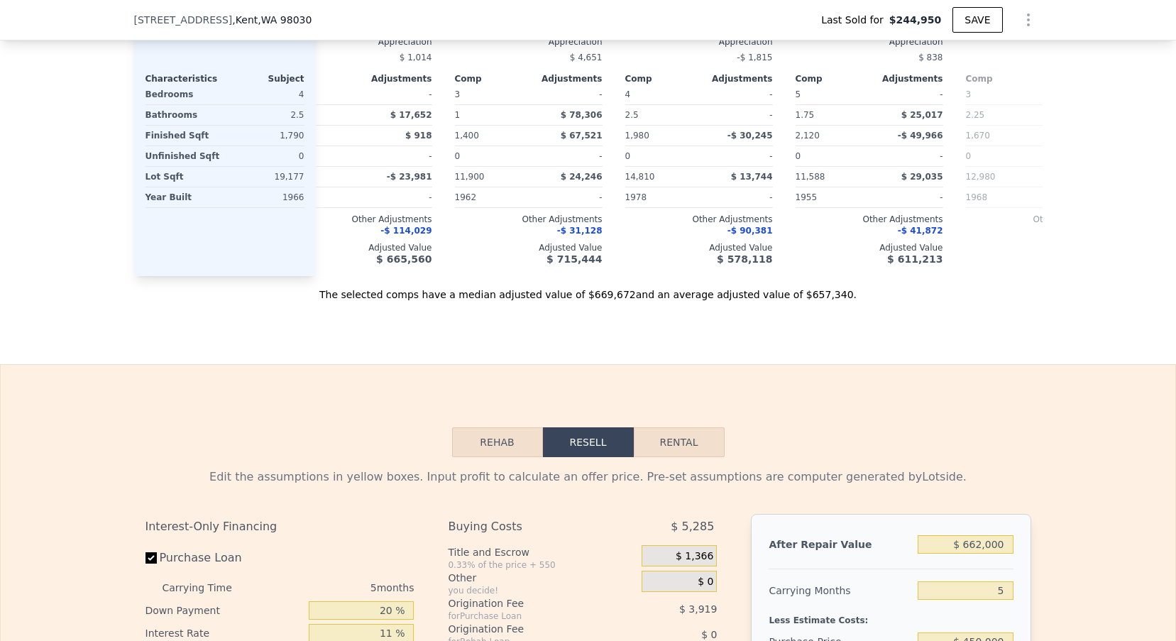
scroll to position [2257, 0]
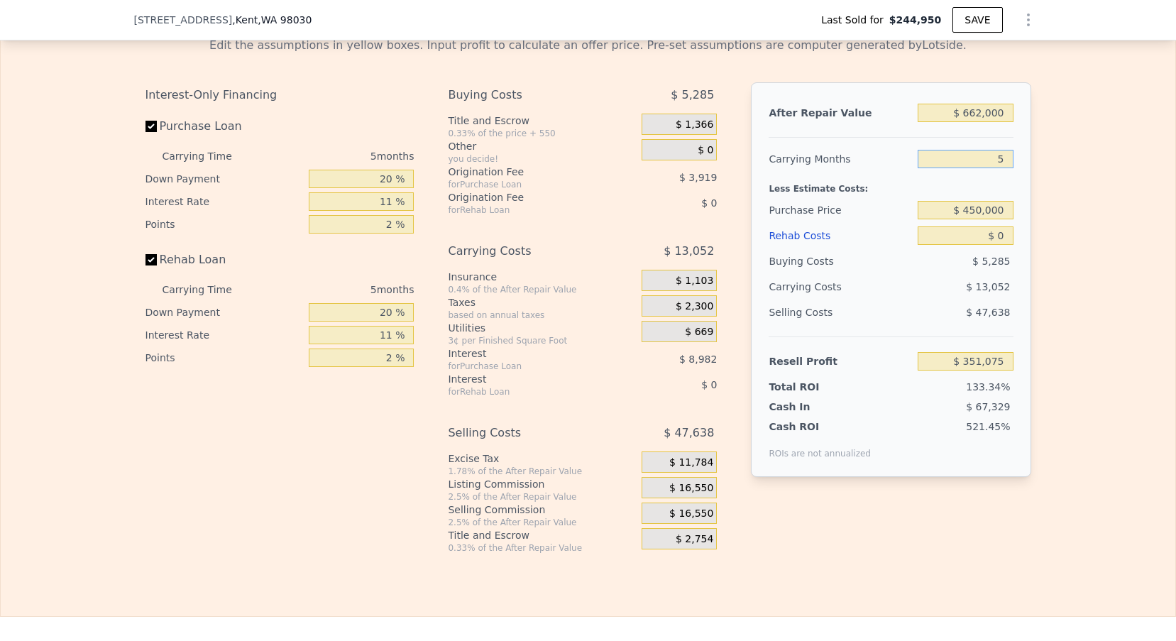
click at [1012, 150] on input "5" at bounding box center [965, 159] width 95 height 18
type input "3"
type input "$ 356,296"
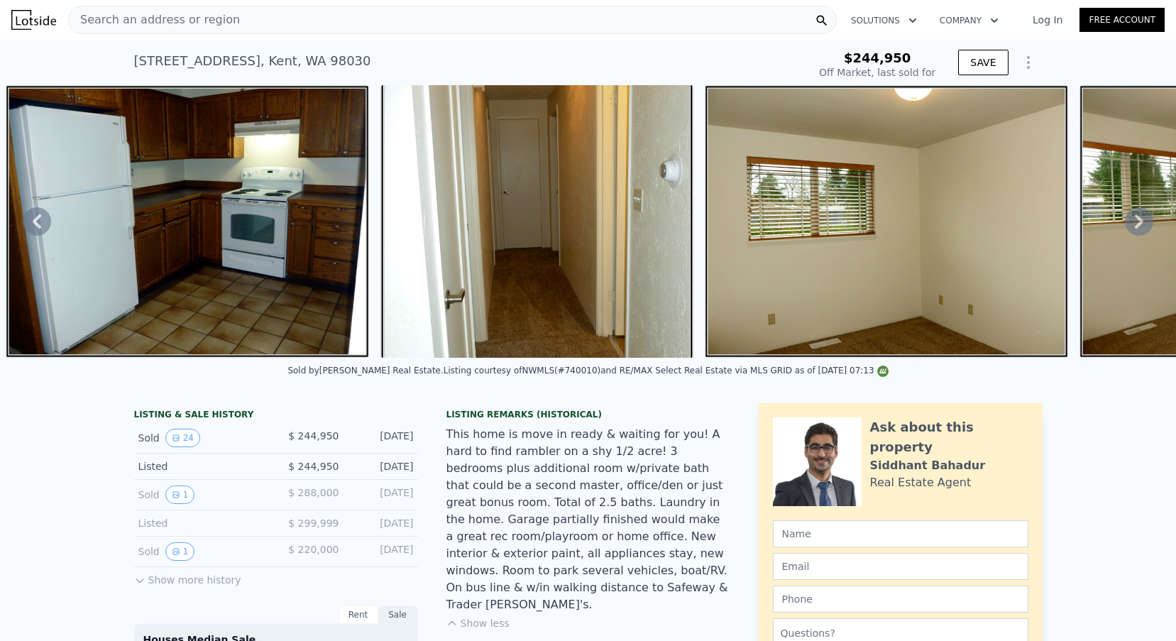
scroll to position [0, 0]
click at [40, 226] on icon at bounding box center [37, 221] width 28 height 28
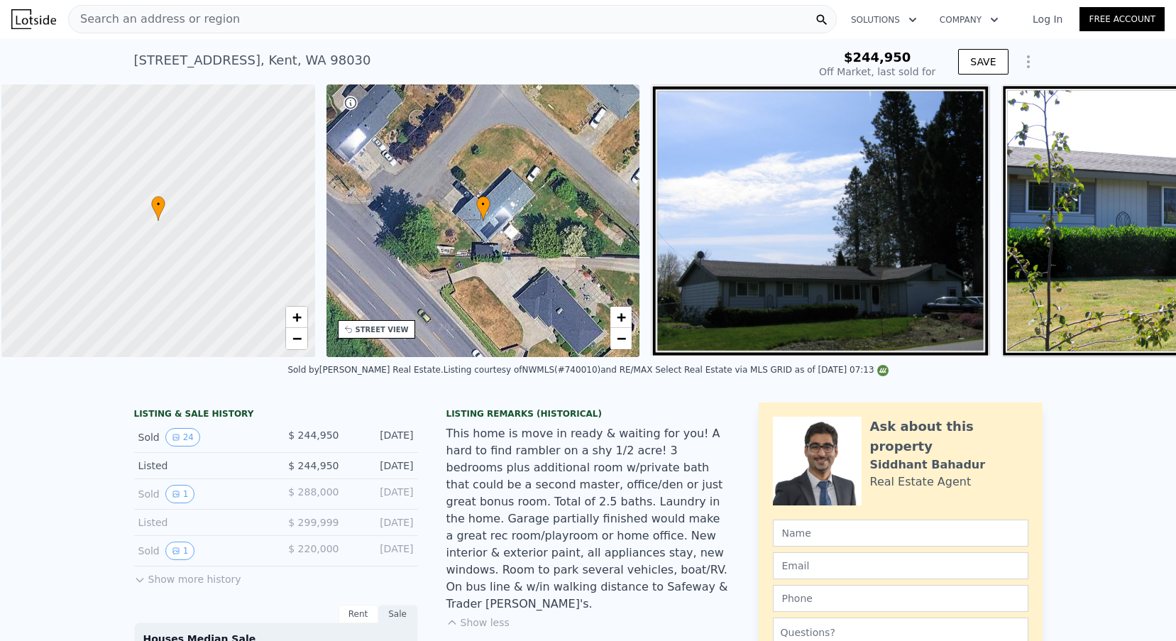
scroll to position [0, 6]
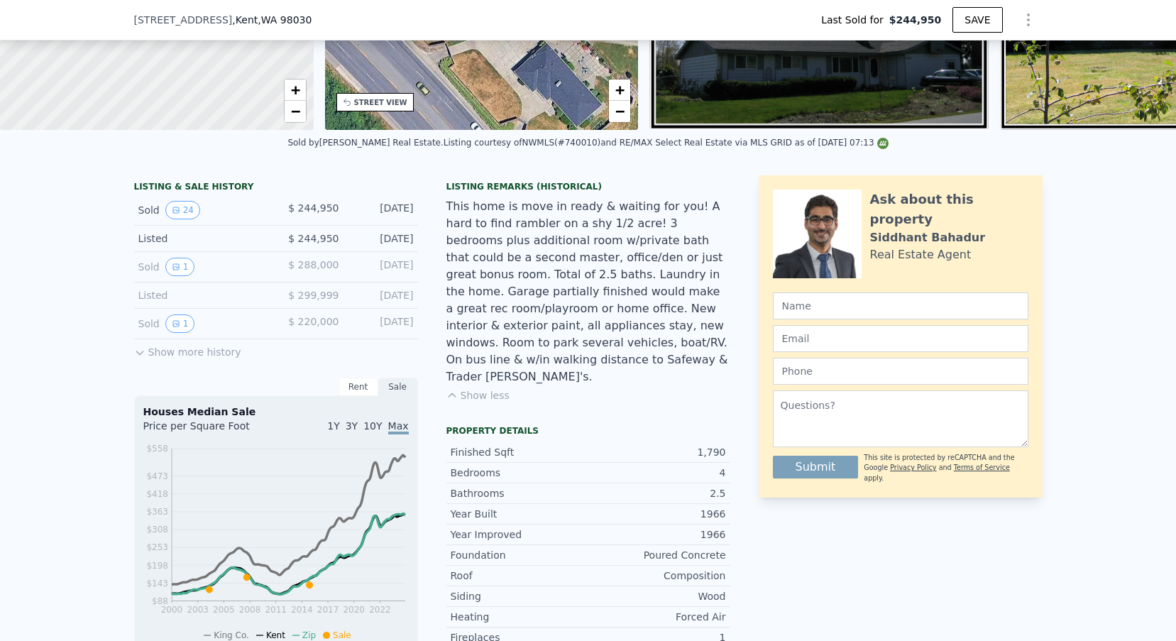
type input "5"
type input "$ 351,075"
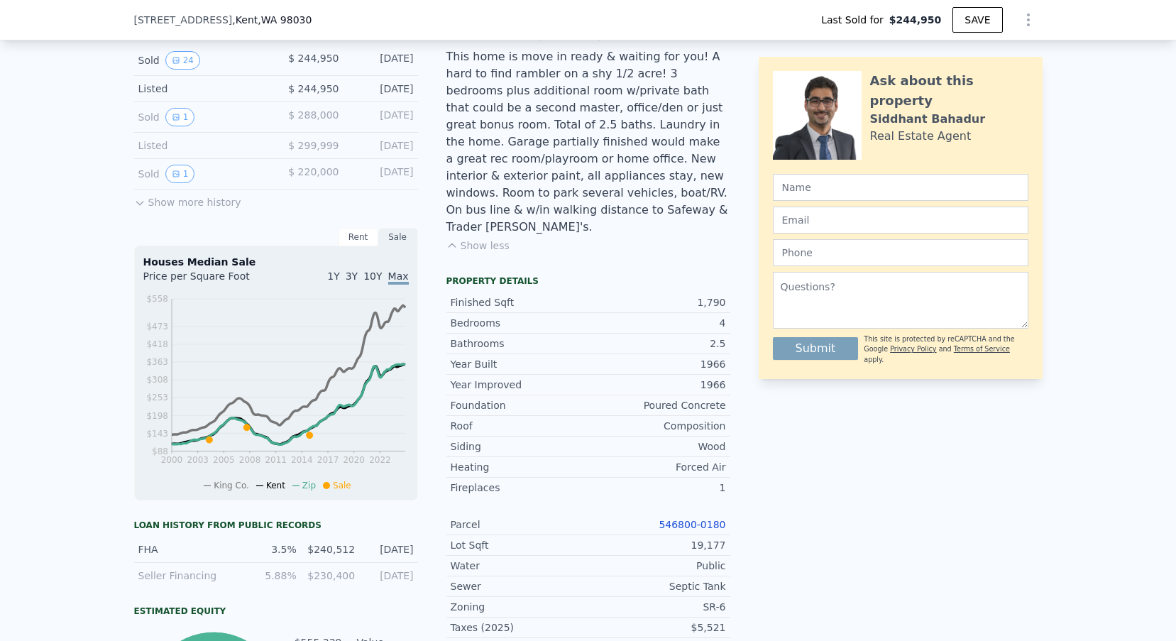
scroll to position [372, 0]
click at [682, 520] on link "546800-0180" at bounding box center [692, 525] width 67 height 11
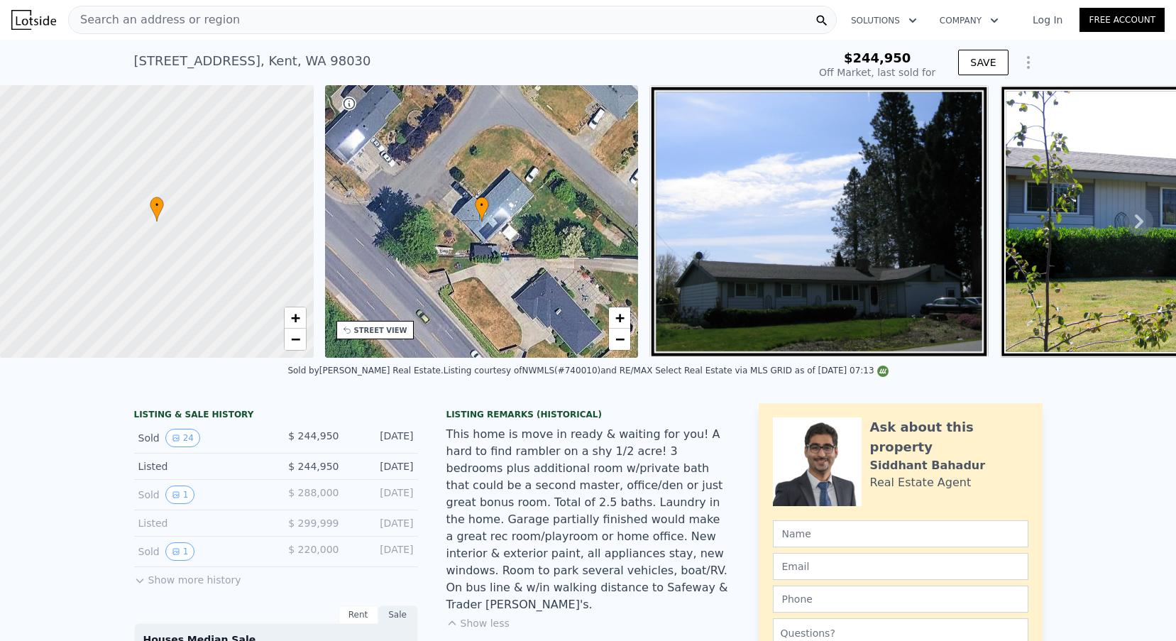
scroll to position [0, 0]
click at [155, 20] on span "Search an address or region" at bounding box center [154, 19] width 171 height 17
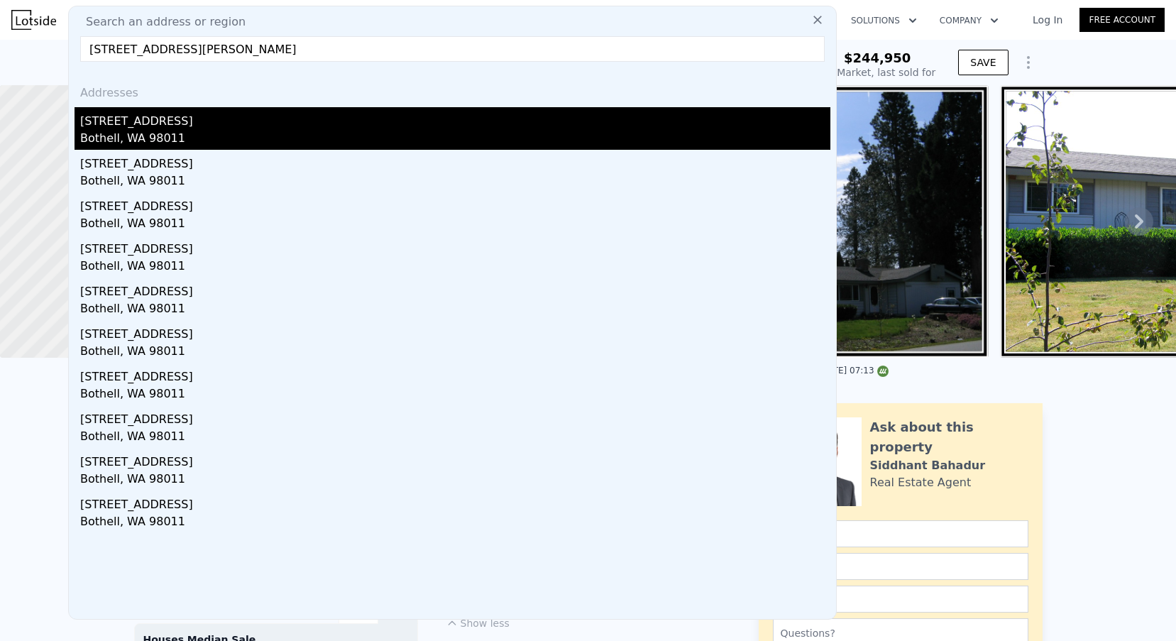
type input "11323 E Riverside Dr, Bothell, WA 98011"
click at [167, 128] on div "11323 E Riverside Dr" at bounding box center [455, 118] width 750 height 23
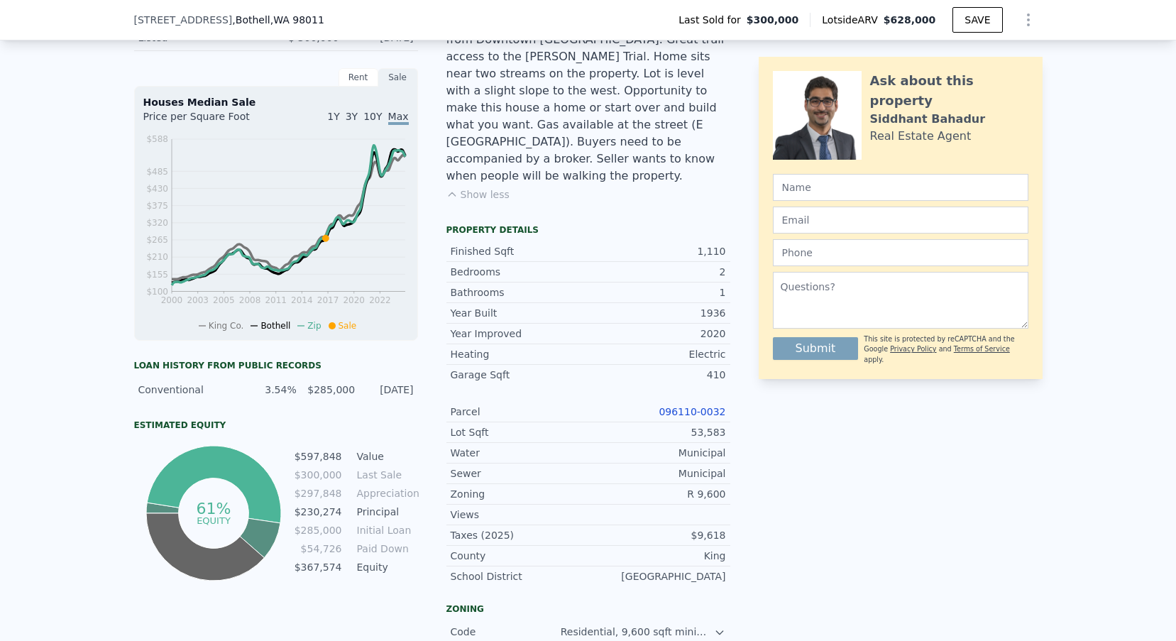
scroll to position [637, 0]
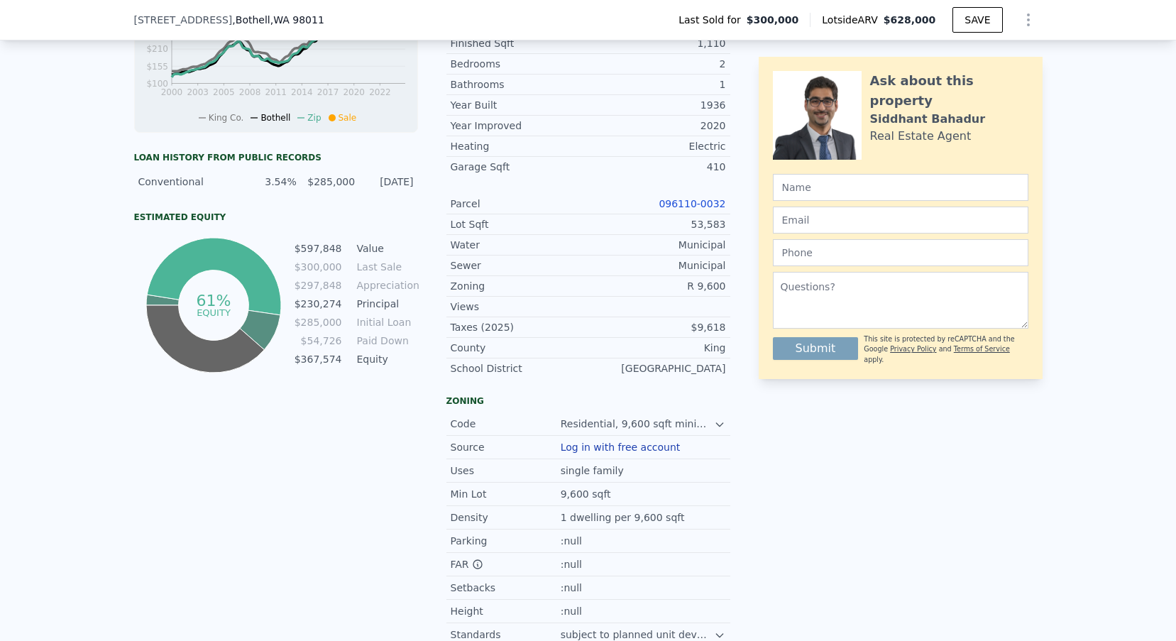
click at [691, 198] on link "096110-0032" at bounding box center [692, 203] width 67 height 11
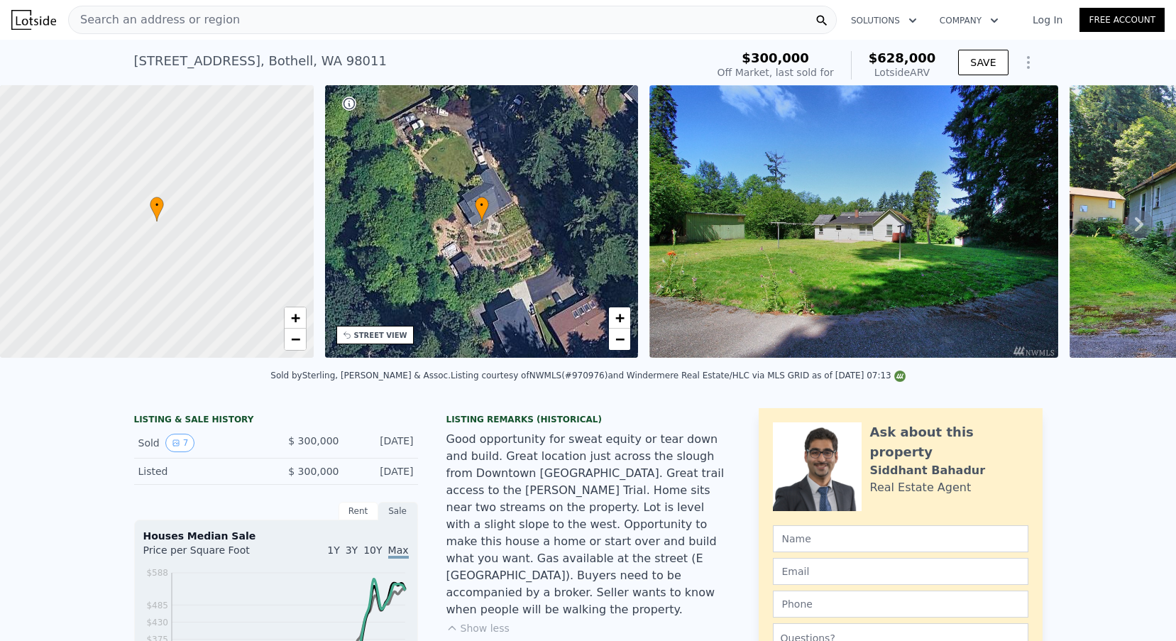
scroll to position [0, 0]
click at [184, 24] on span "Search an address or region" at bounding box center [154, 19] width 171 height 17
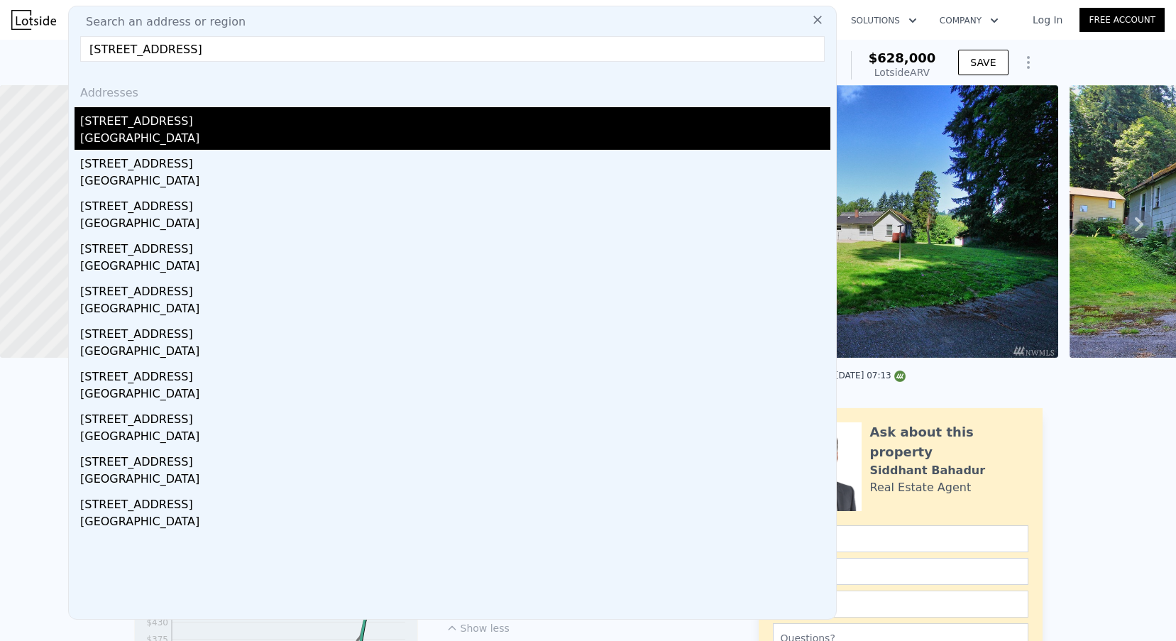
type input "22026 SE 269th Pl, Maple Valley, WA 98038"
click at [182, 136] on div "Maple Valley, WA 98038" at bounding box center [455, 140] width 750 height 20
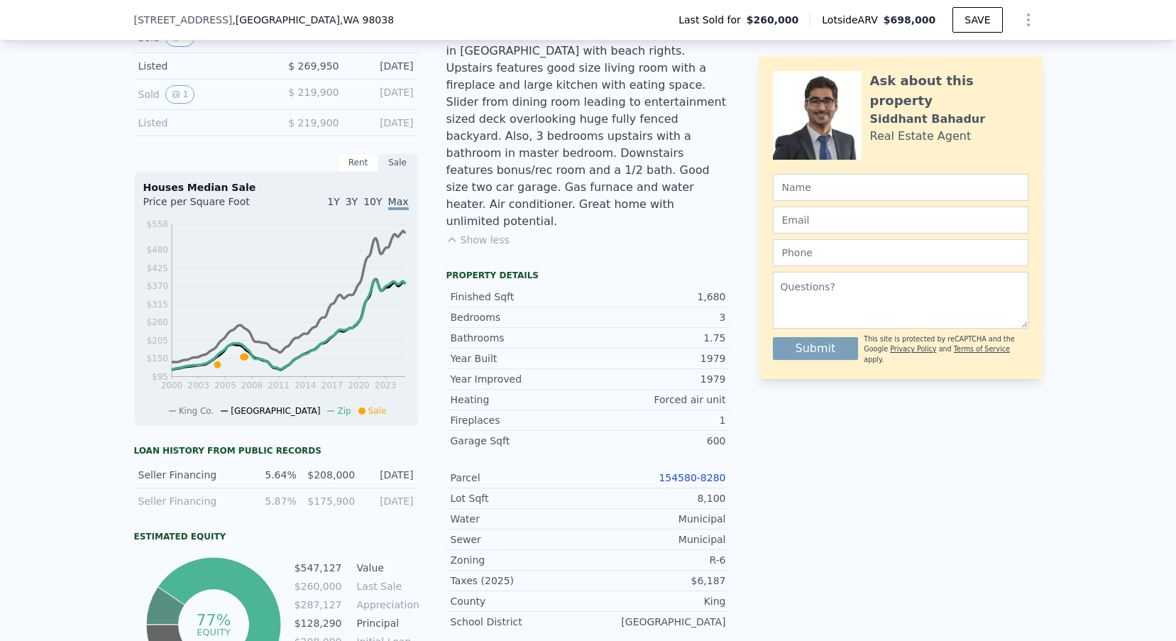
scroll to position [486, 0]
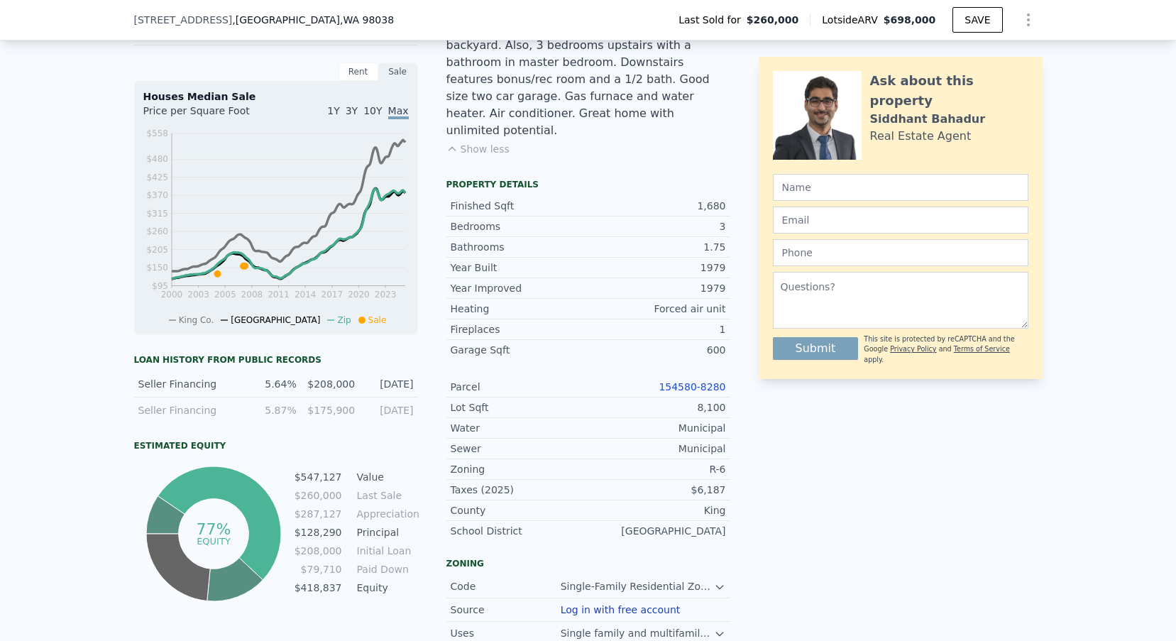
click at [698, 381] on link "154580-8280" at bounding box center [692, 386] width 67 height 11
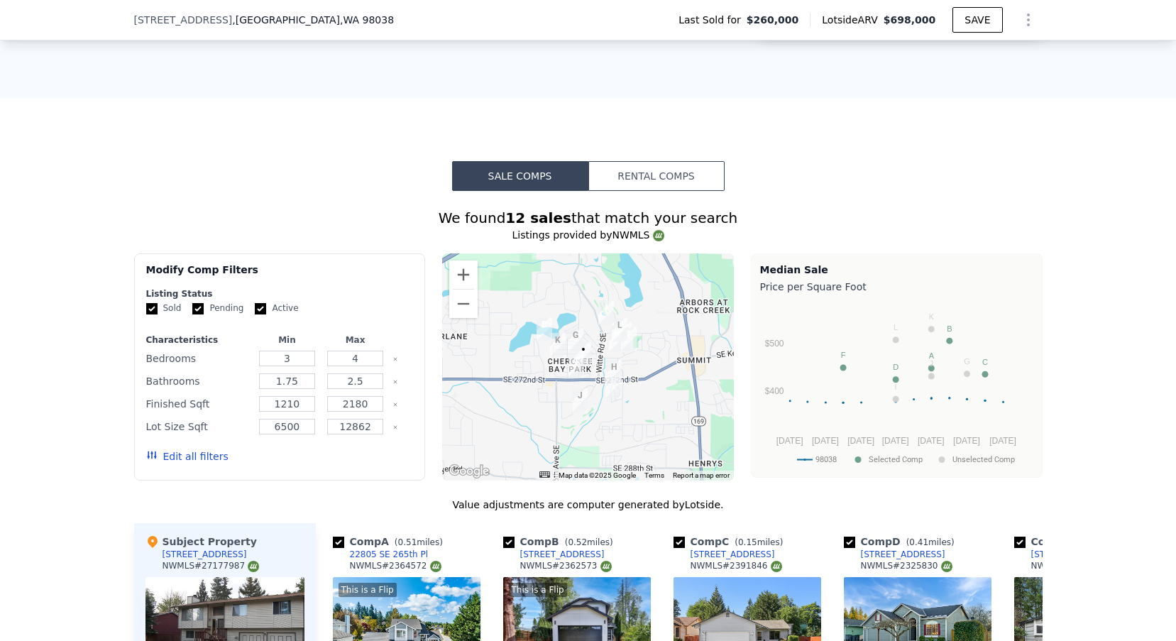
scroll to position [0, 0]
click at [466, 261] on button "Zoom in" at bounding box center [463, 275] width 28 height 28
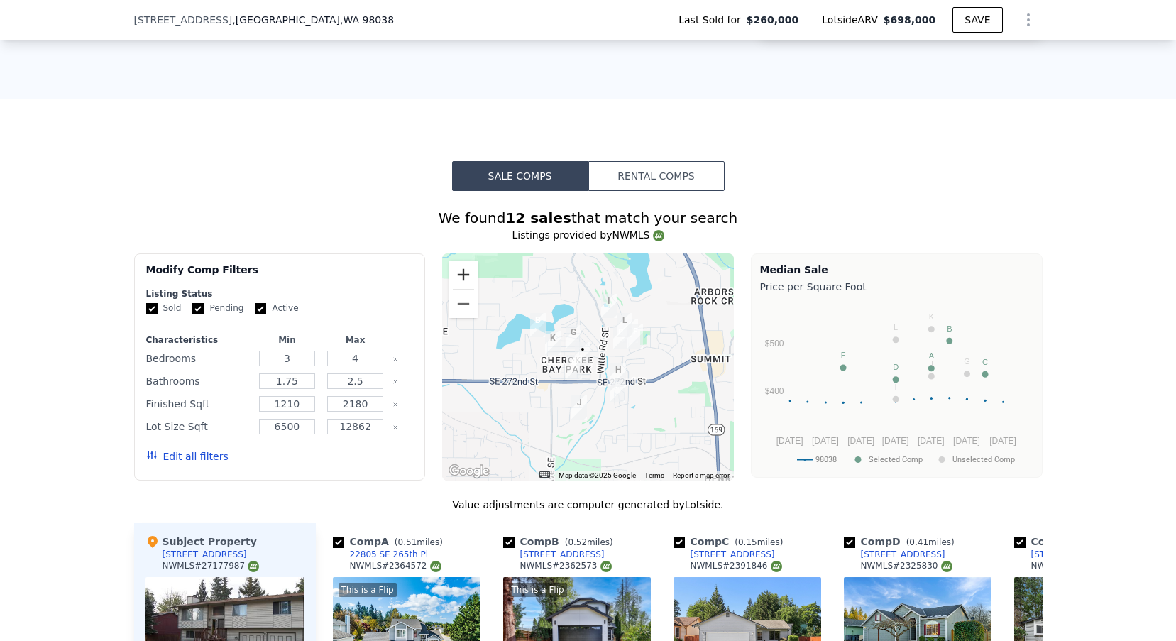
click at [466, 261] on button "Zoom in" at bounding box center [463, 275] width 28 height 28
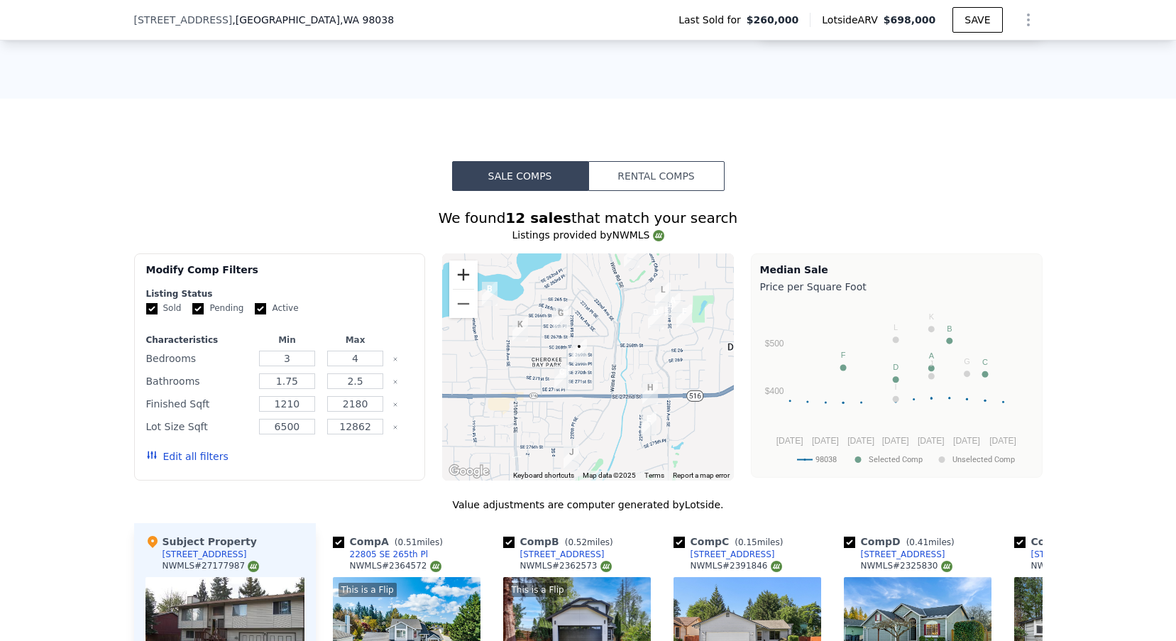
click at [466, 261] on button "Zoom in" at bounding box center [463, 275] width 28 height 28
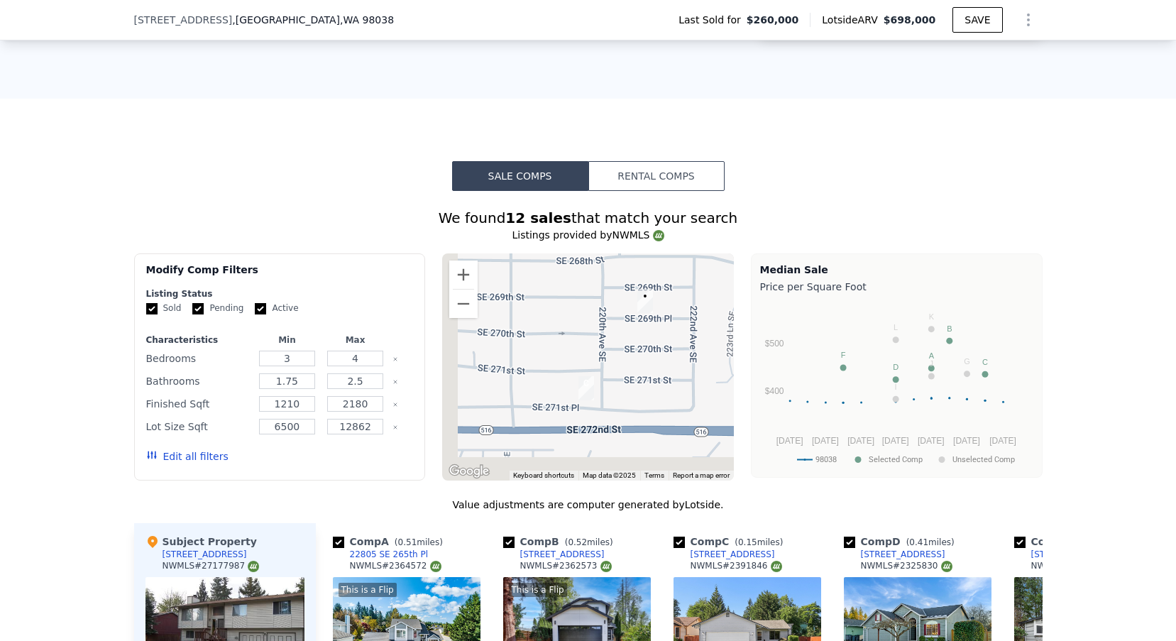
drag, startPoint x: 563, startPoint y: 313, endPoint x: 690, endPoint y: 241, distance: 145.9
click at [653, 289] on img "22026 SE 269th Pl" at bounding box center [645, 301] width 16 height 24
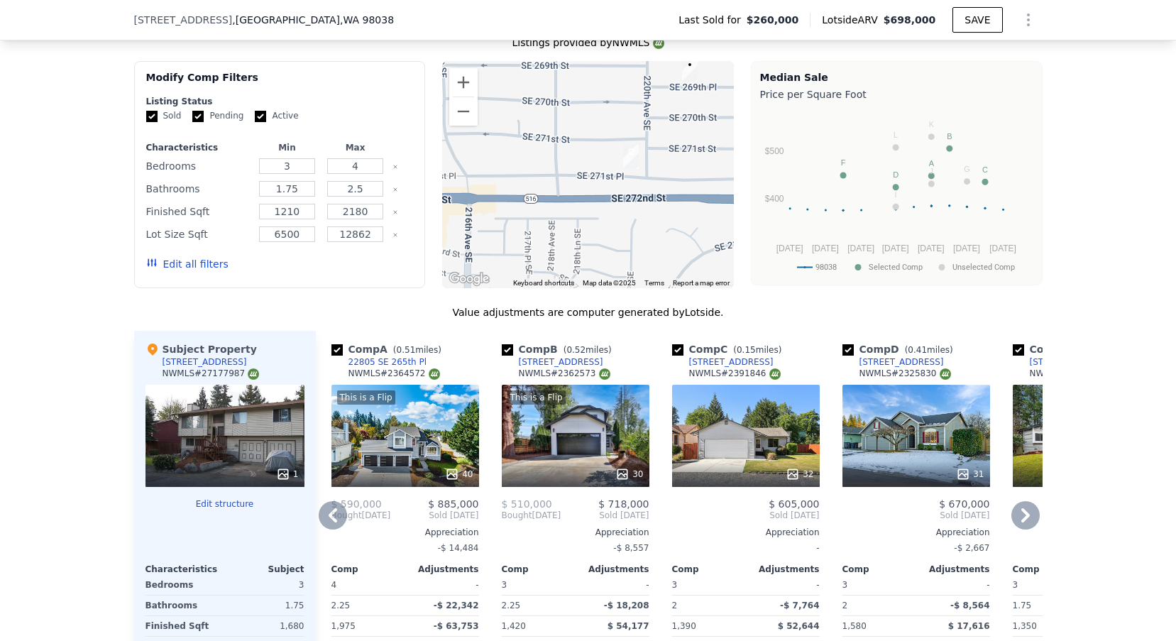
scroll to position [1240, 0]
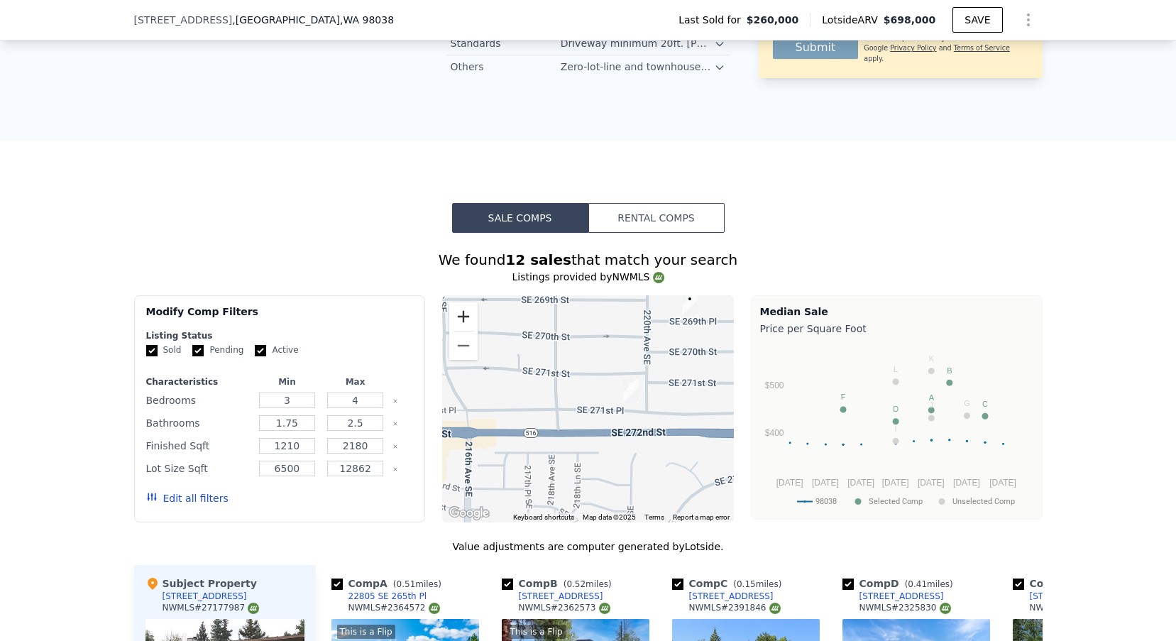
click at [468, 302] on button "Zoom in" at bounding box center [463, 316] width 28 height 28
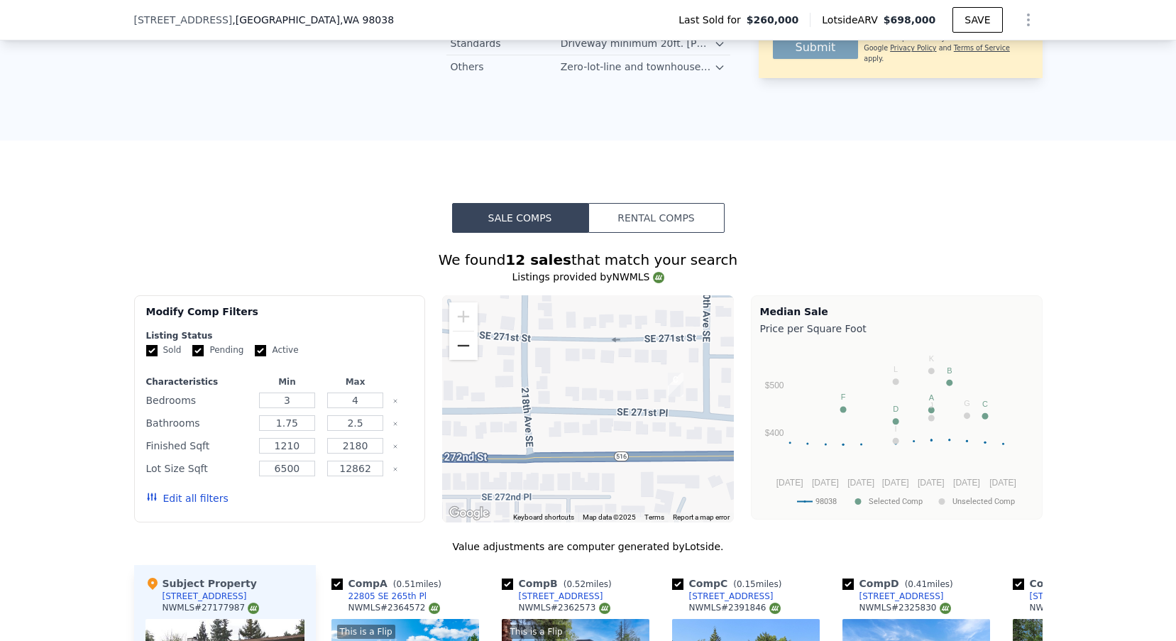
click at [465, 331] on button "Zoom out" at bounding box center [463, 345] width 28 height 28
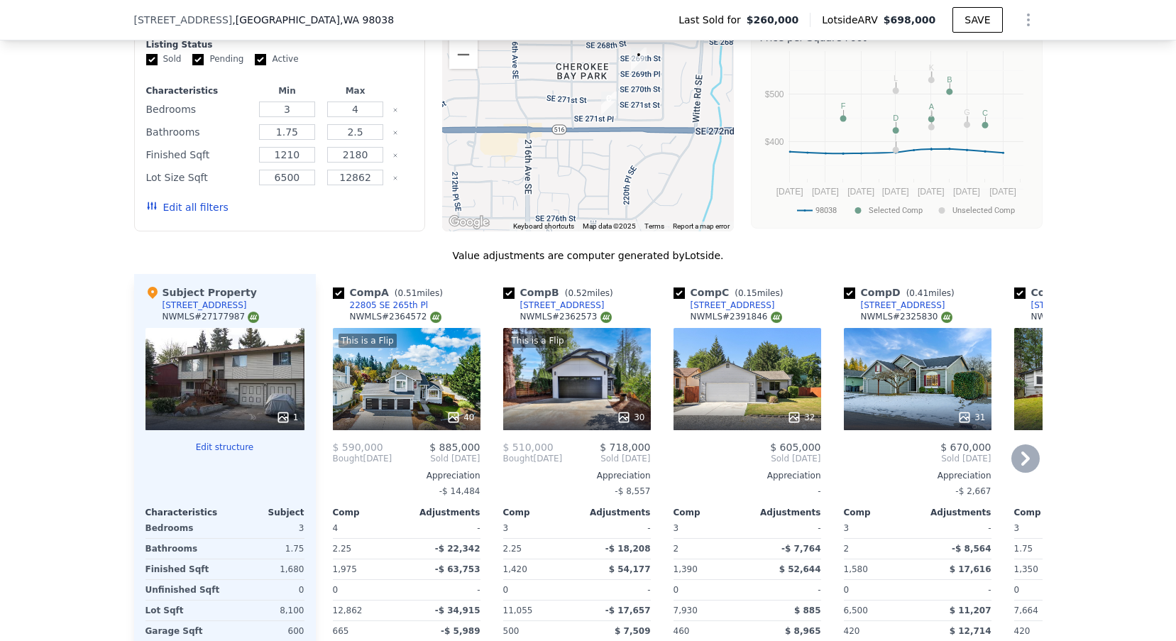
scroll to position [1091, 0]
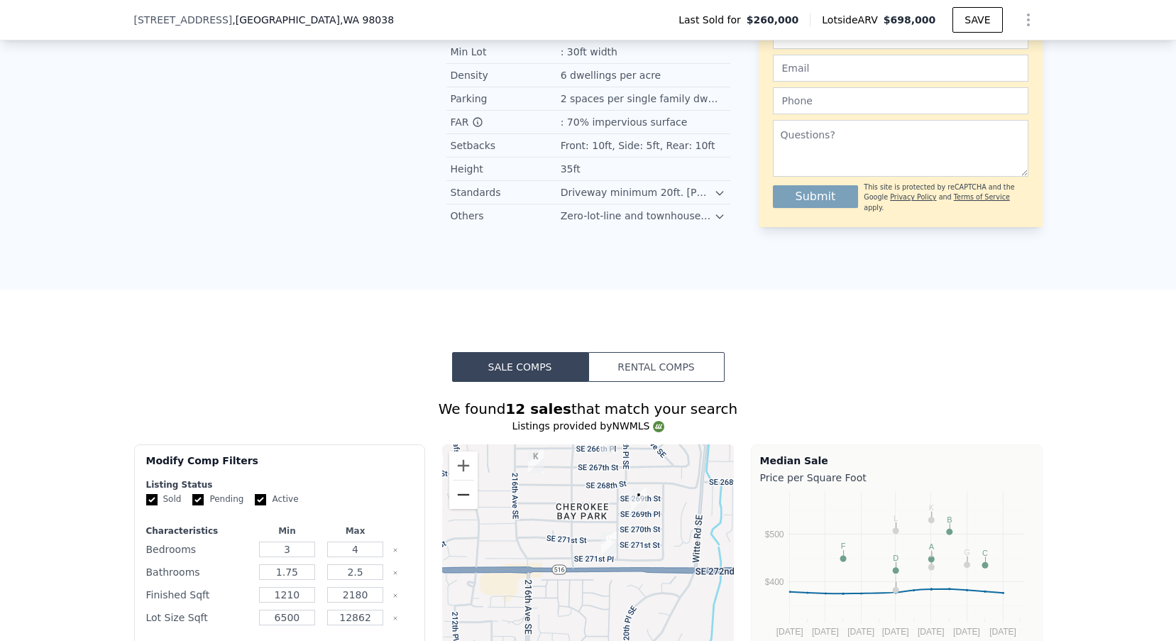
click at [468, 481] on button "Zoom out" at bounding box center [463, 495] width 28 height 28
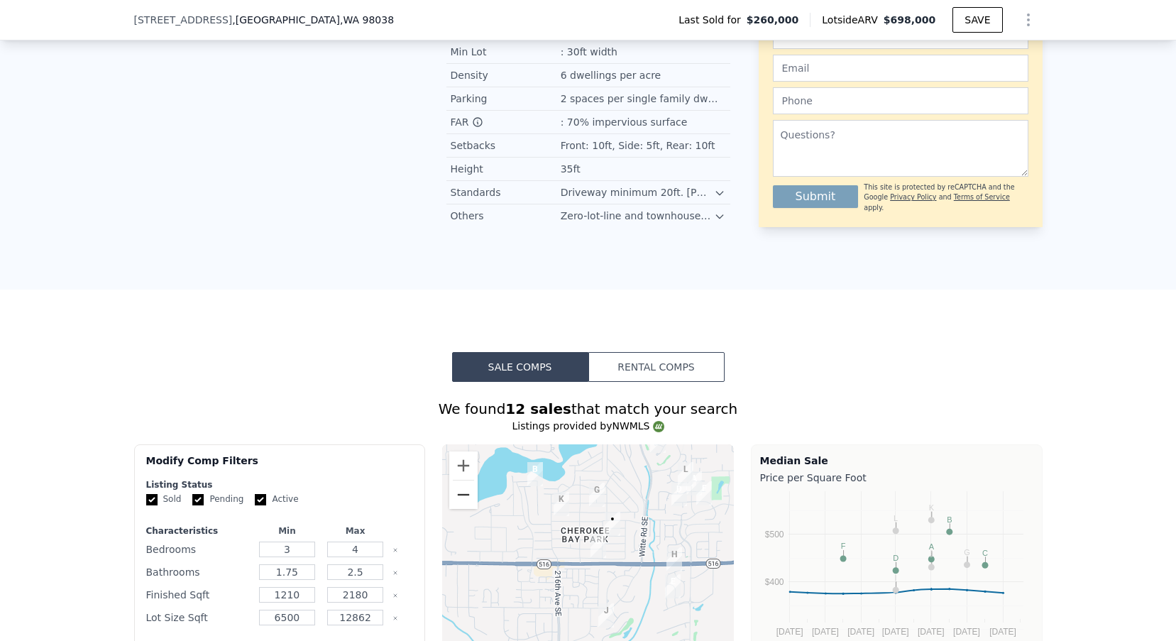
click at [467, 481] on button "Zoom out" at bounding box center [463, 495] width 28 height 28
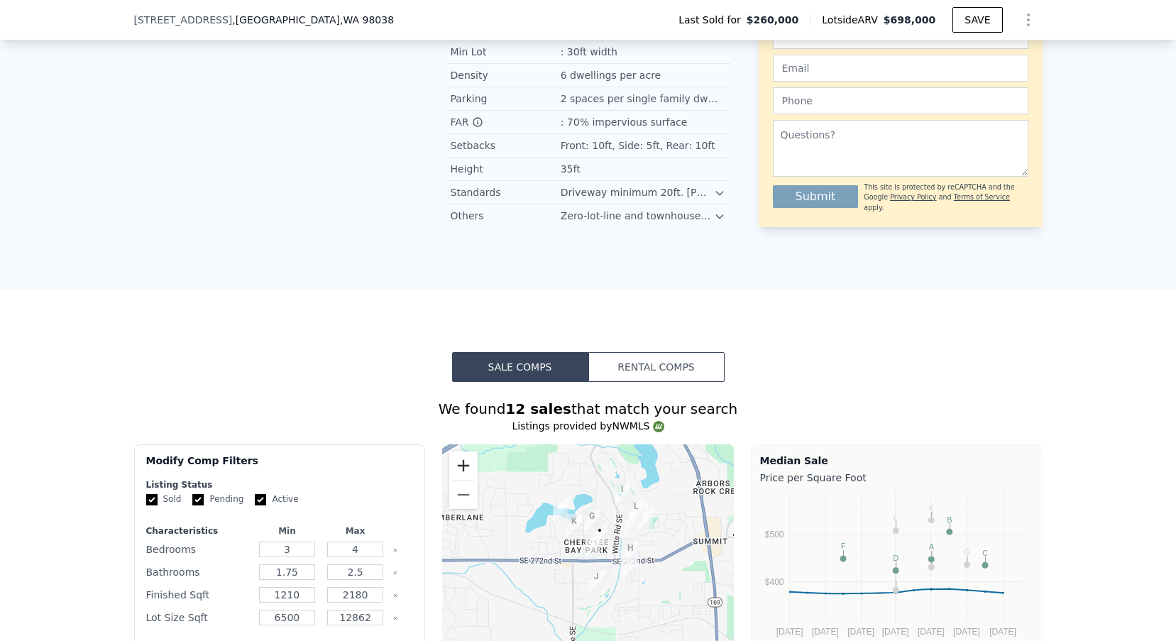
click at [466, 451] on button "Zoom in" at bounding box center [463, 465] width 28 height 28
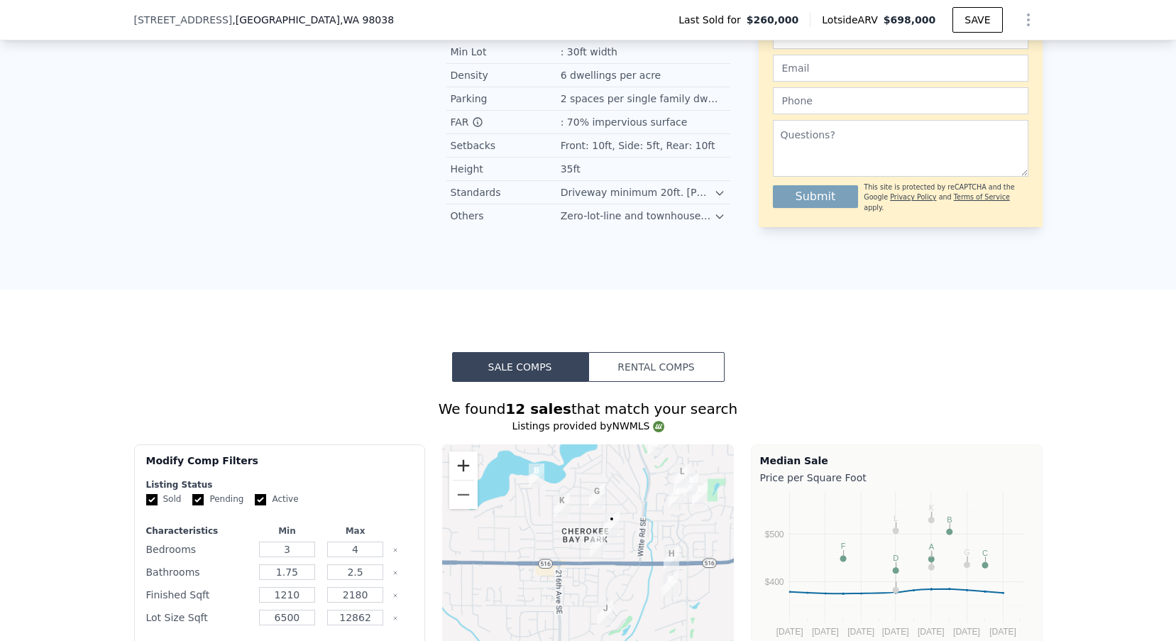
click at [466, 451] on button "Zoom in" at bounding box center [463, 465] width 28 height 28
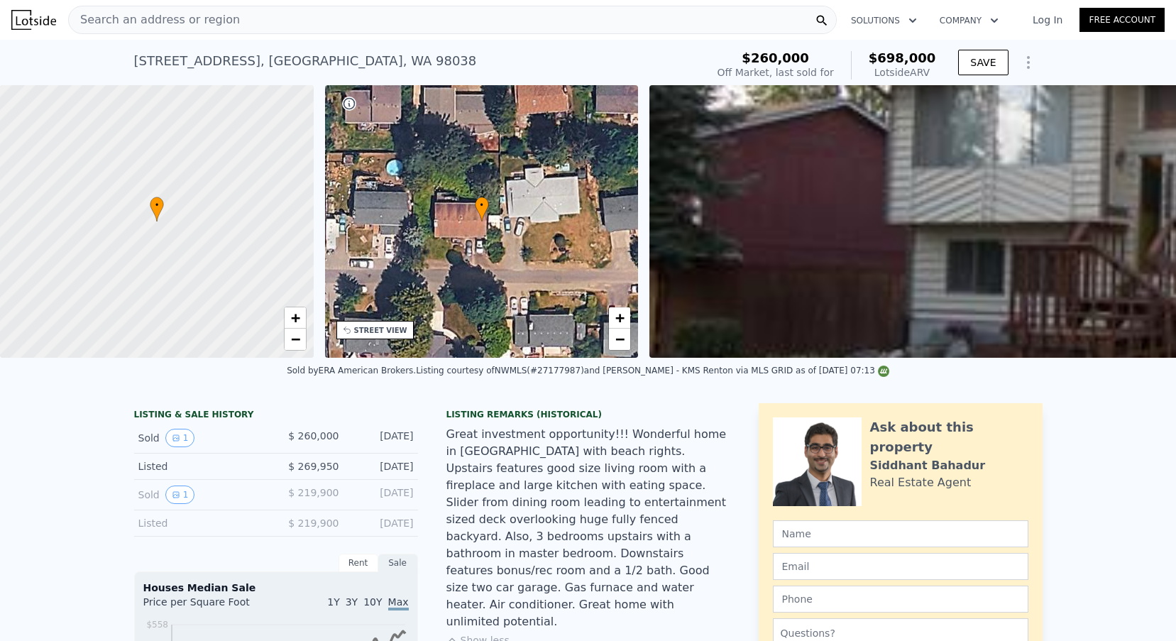
scroll to position [-1, 0]
click at [141, 17] on span "Search an address or region" at bounding box center [154, 19] width 171 height 17
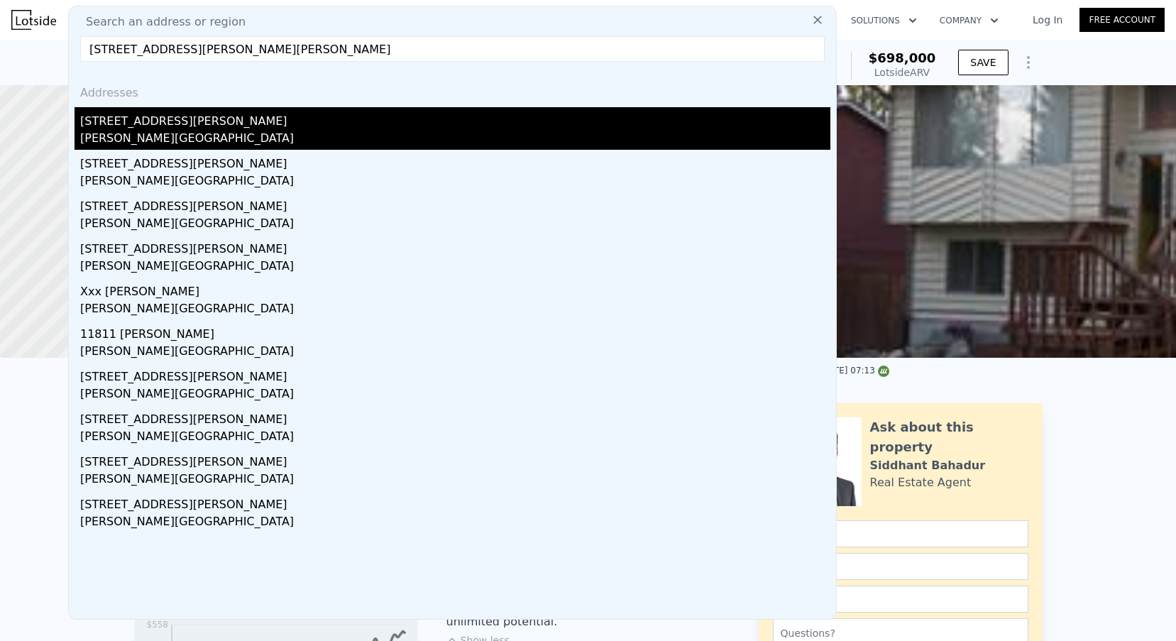
type input "11415 Larson Rd, Anderson Island, WA 98303"
click at [150, 124] on div "11415 Larson Rd" at bounding box center [455, 118] width 750 height 23
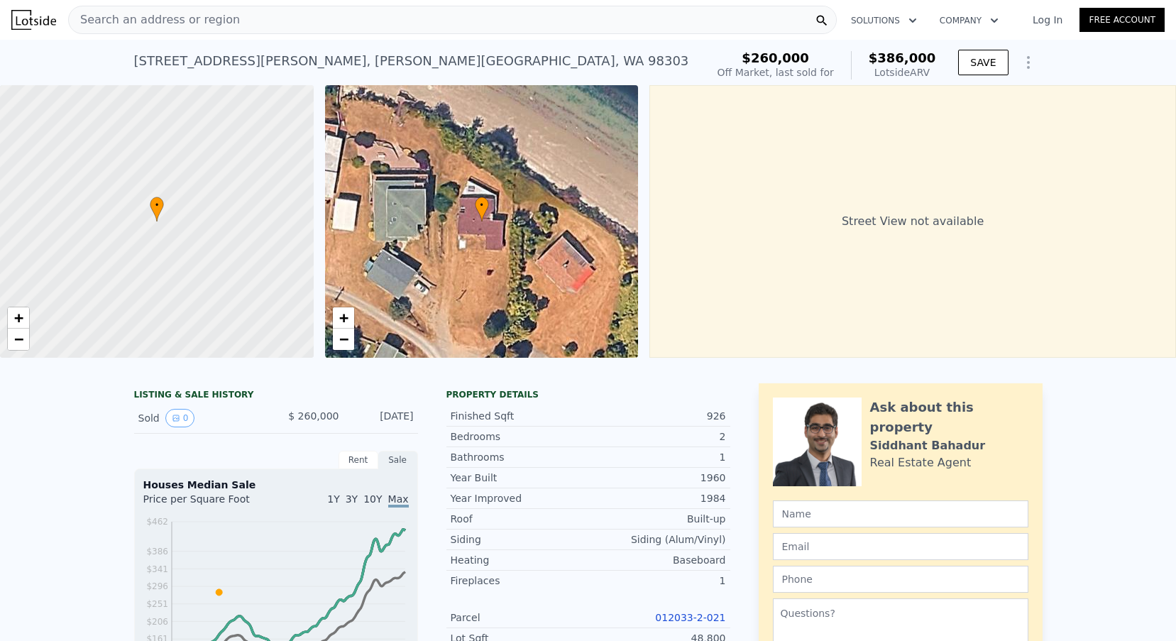
click at [183, 13] on span "Search an address or region" at bounding box center [154, 19] width 171 height 17
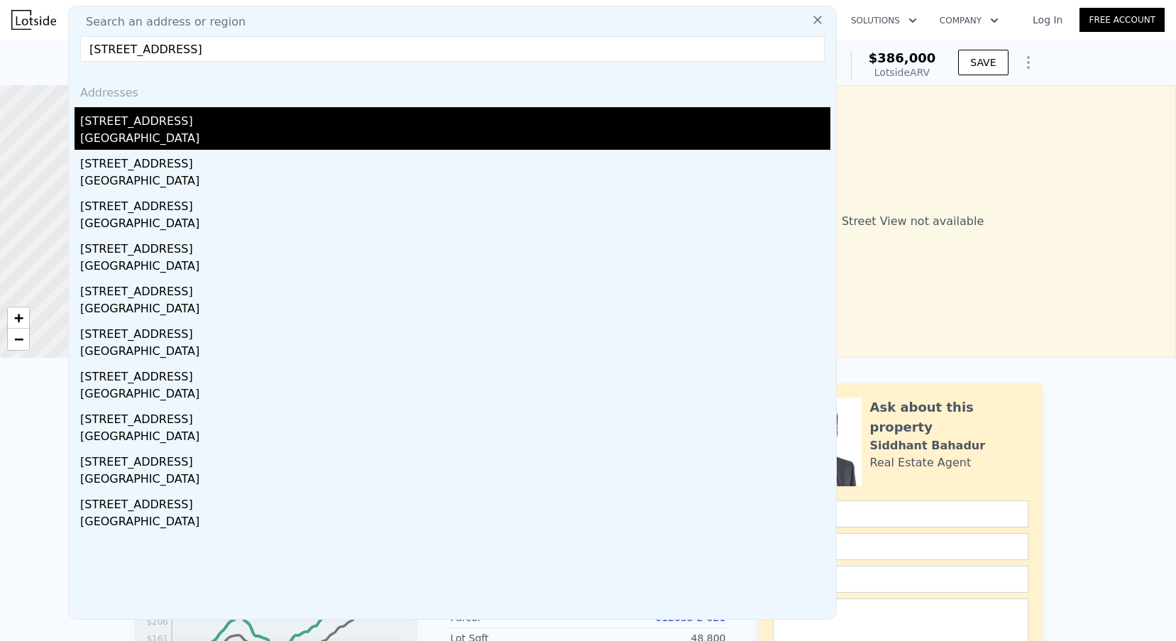
type input "25330 237th Pl SE, Maple Valley, WA 98038"
click at [155, 140] on div "Maple Valley, WA 98038" at bounding box center [455, 140] width 750 height 20
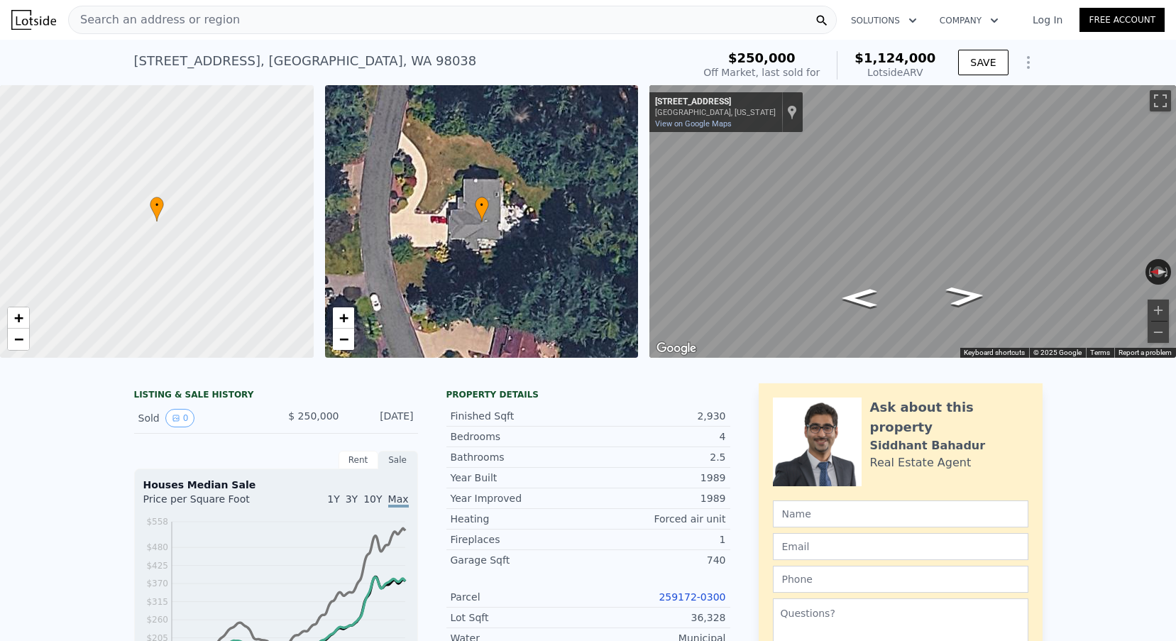
click at [292, 25] on div "Search an address or region" at bounding box center [452, 20] width 769 height 28
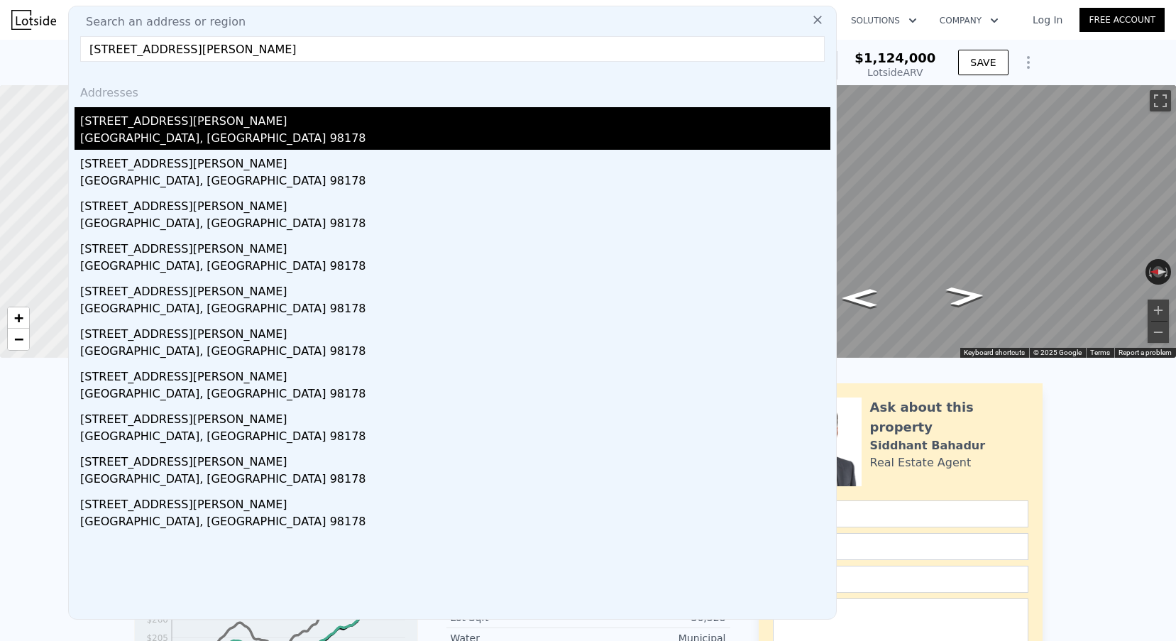
type input "8029 S Langston Rd, Seattle, WA 98178"
click at [175, 133] on div "Seattle, WA 98178" at bounding box center [455, 140] width 750 height 20
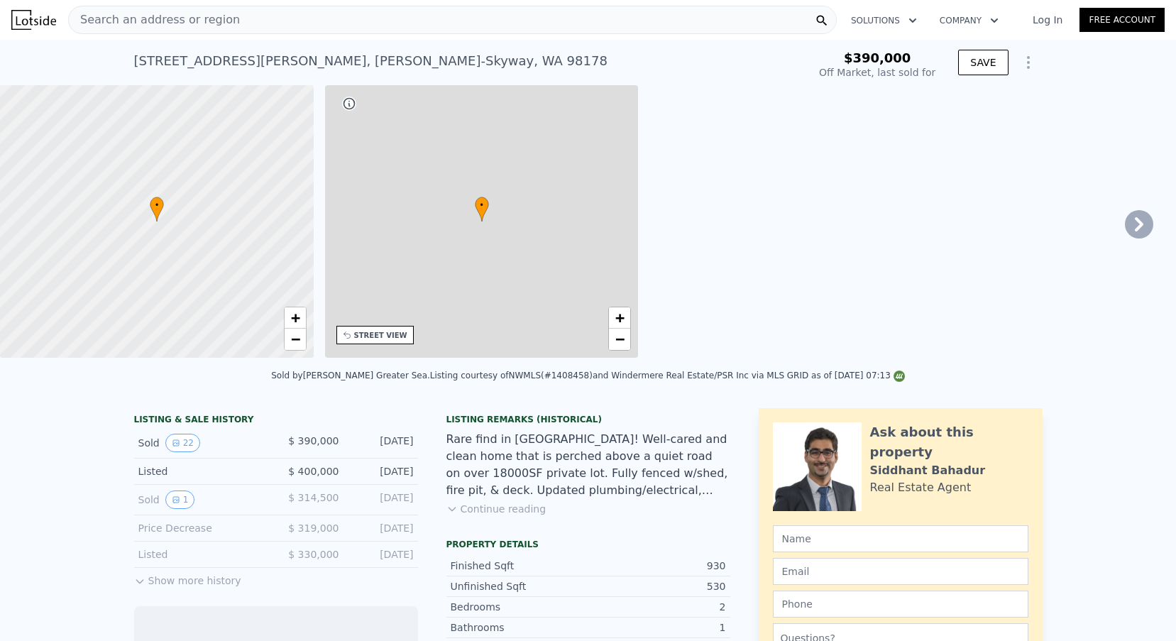
scroll to position [0, 331]
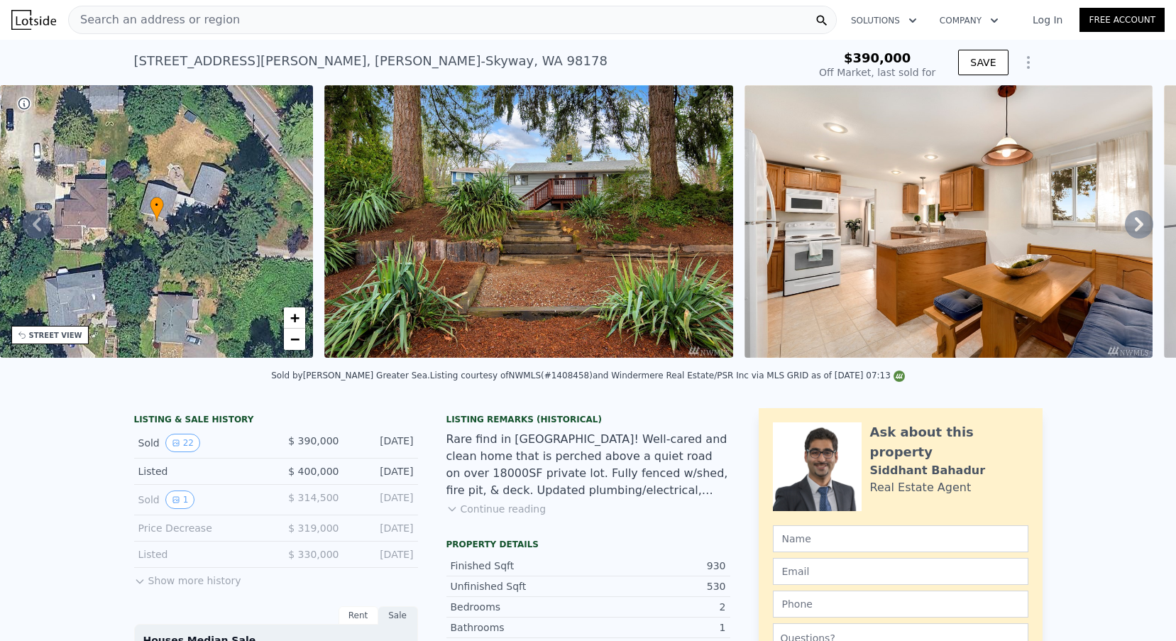
click at [1021, 68] on icon "Show Options" at bounding box center [1028, 62] width 17 height 17
click at [956, 106] on div "Edit Structure" at bounding box center [963, 99] width 159 height 28
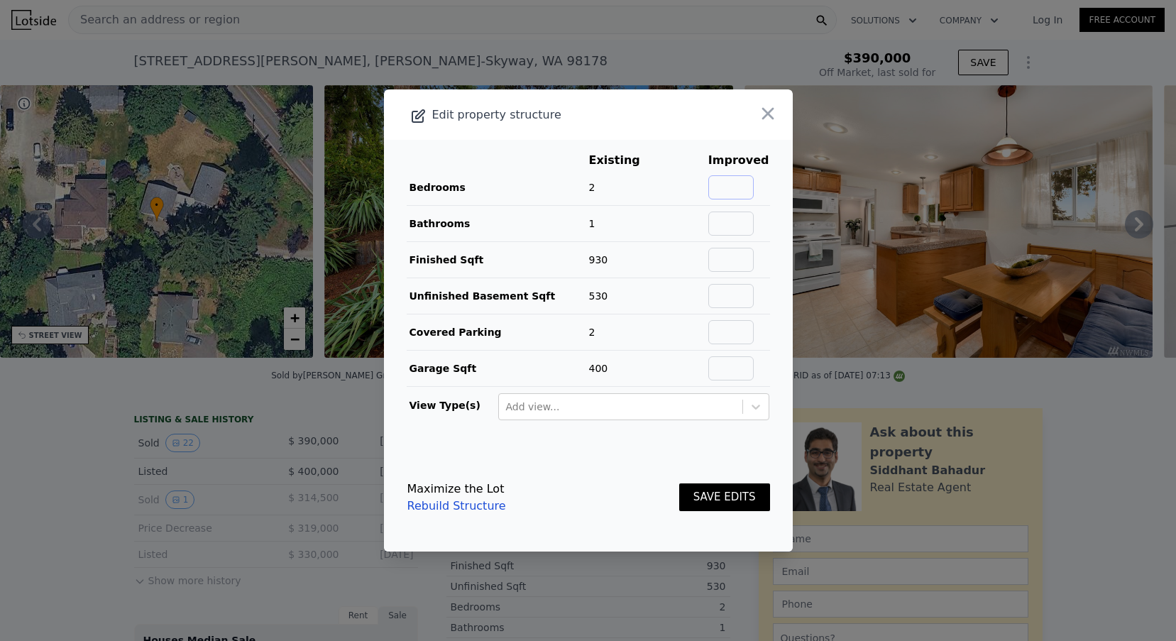
click at [743, 194] on input "text" at bounding box center [730, 187] width 45 height 24
type input "2"
click at [747, 214] on input "text" at bounding box center [730, 224] width 45 height 24
type input "1"
click at [747, 242] on td at bounding box center [739, 260] width 62 height 36
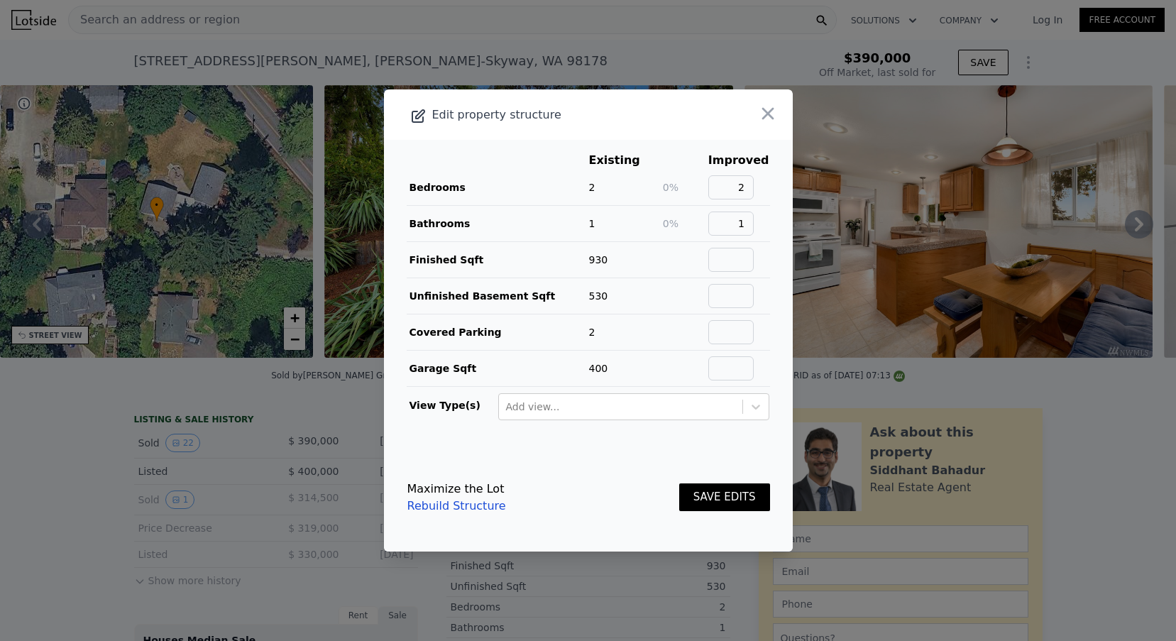
click at [747, 246] on td at bounding box center [739, 260] width 62 height 36
click at [742, 258] on input "text" at bounding box center [730, 260] width 45 height 24
type input "930"
click at [733, 286] on input "text" at bounding box center [730, 296] width 45 height 24
type input "530"
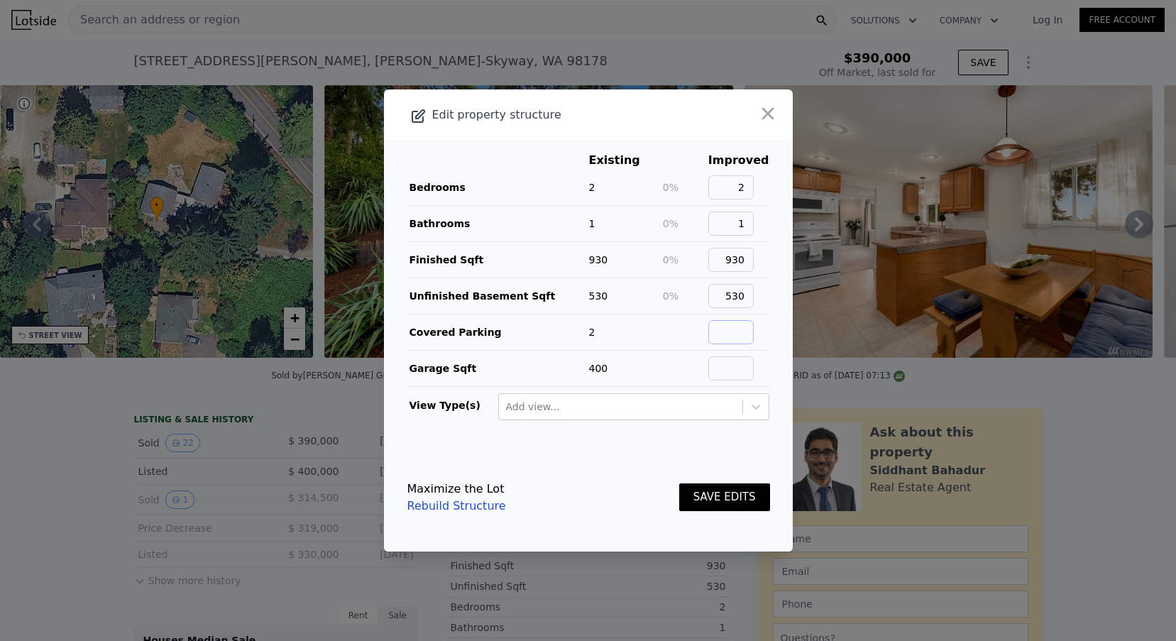
click at [728, 327] on input "text" at bounding box center [730, 332] width 45 height 24
type input "2"
click at [737, 375] on input "text" at bounding box center [730, 368] width 45 height 24
type input "400"
click at [729, 503] on button "SAVE EDITS" at bounding box center [724, 497] width 91 height 28
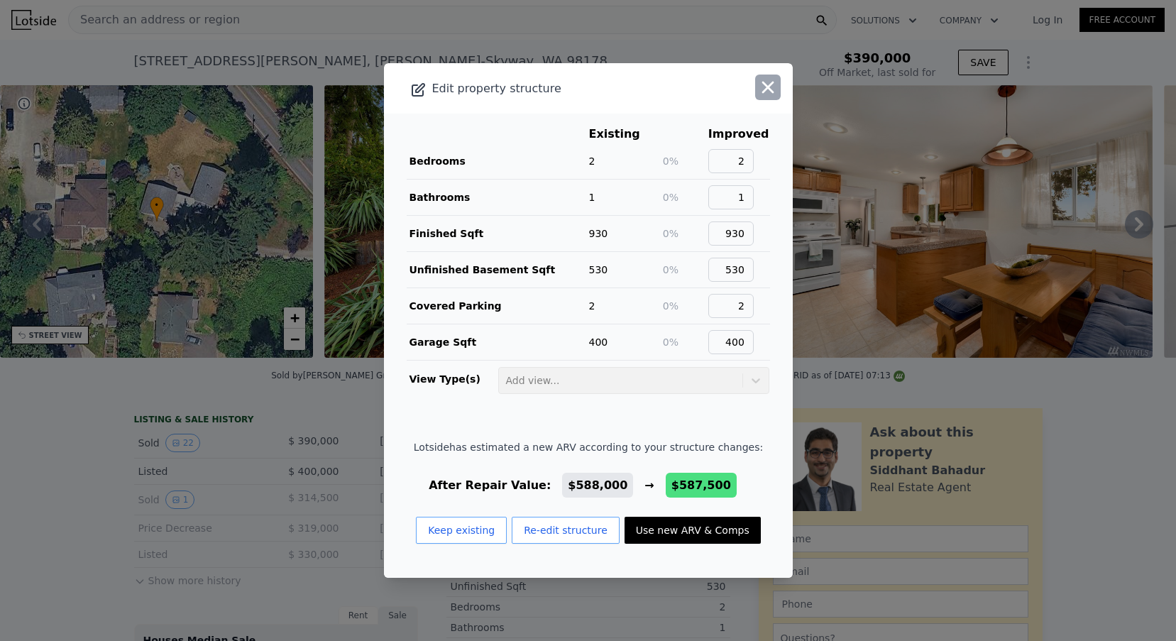
click at [762, 86] on icon "button" at bounding box center [768, 87] width 20 height 20
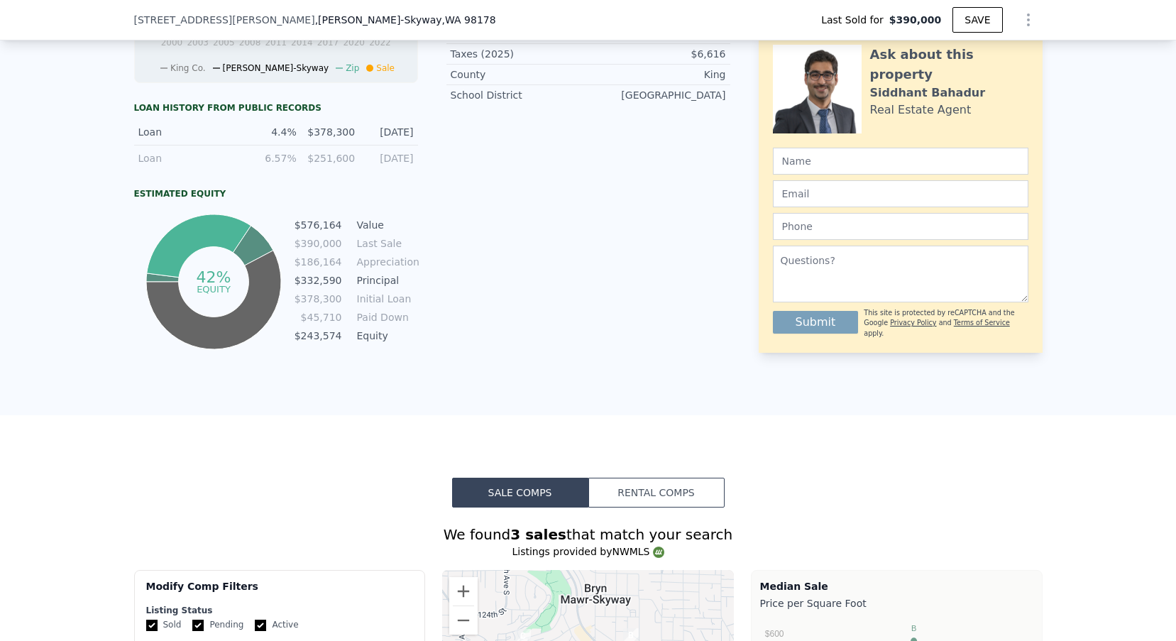
scroll to position [471, 0]
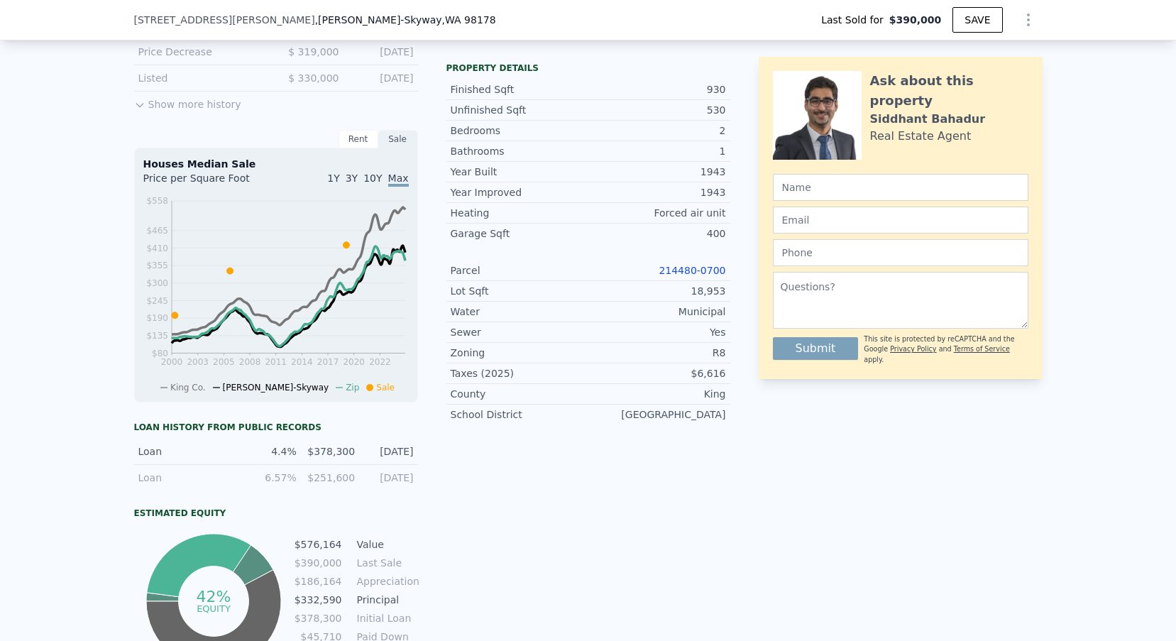
type input "$ 588,000"
type input "$ 128,960"
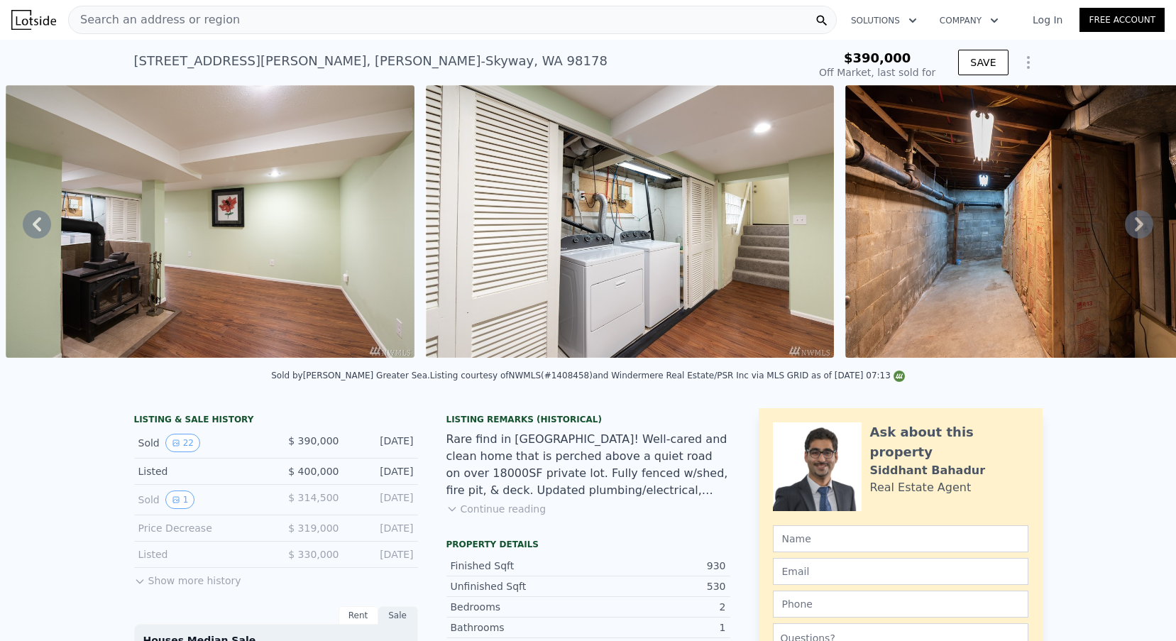
scroll to position [0, 0]
click at [285, 31] on div "Search an address or region" at bounding box center [452, 20] width 769 height 28
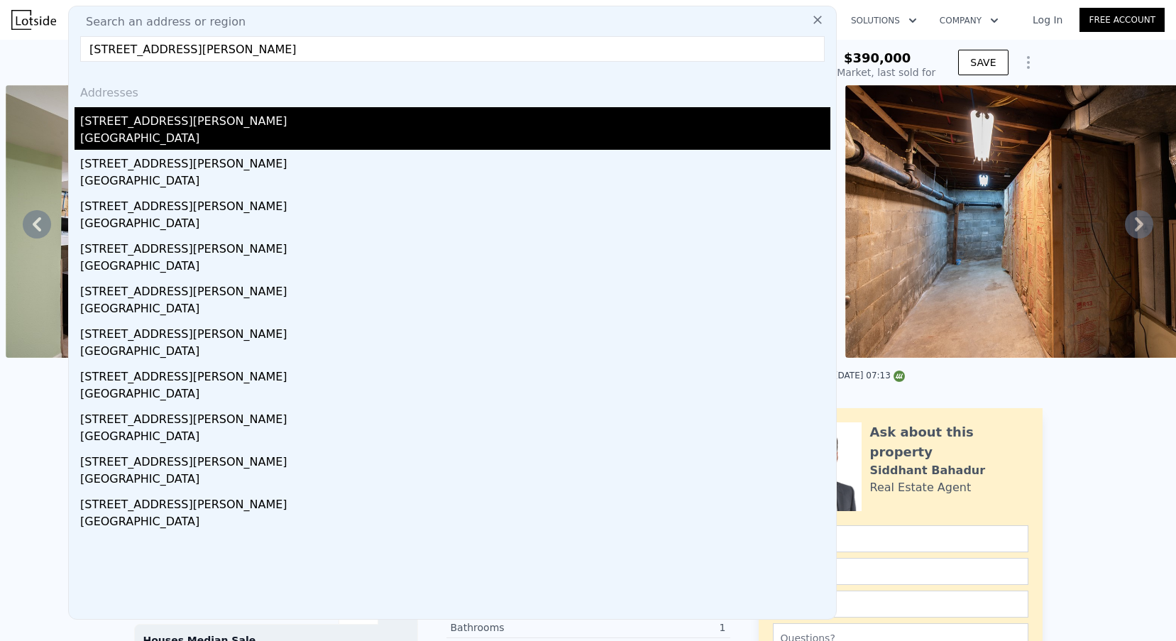
type input "9921 64th Dr NE, Marysville, WA 98270"
click at [170, 125] on div "[STREET_ADDRESS][PERSON_NAME]" at bounding box center [455, 118] width 750 height 23
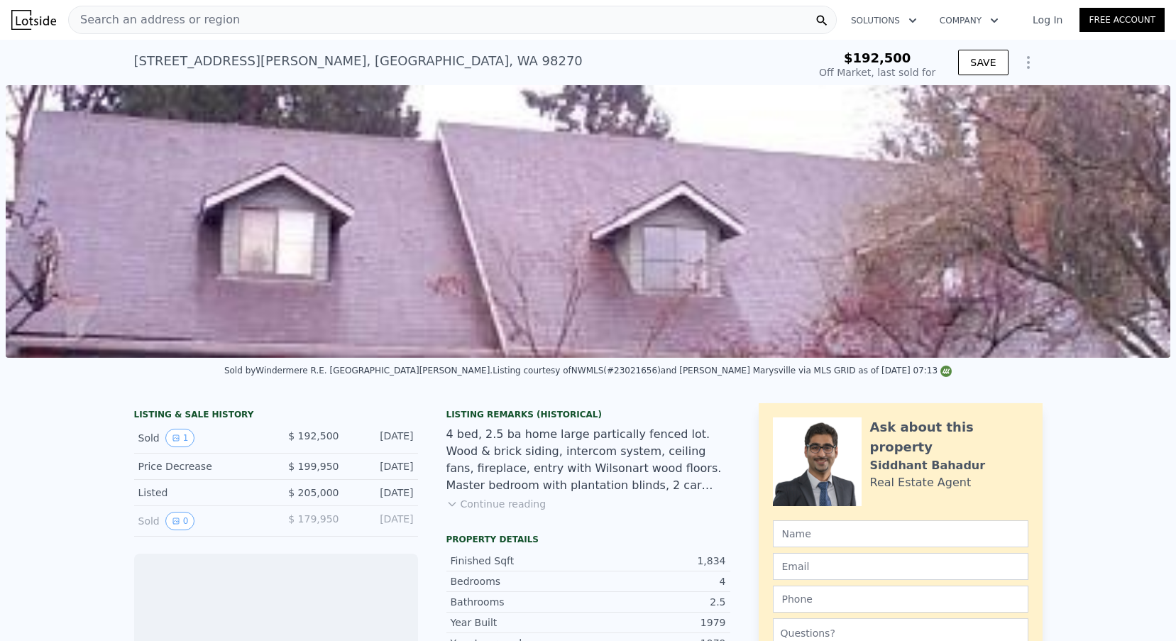
scroll to position [0, 650]
click at [1020, 57] on icon "Show Options" at bounding box center [1028, 62] width 17 height 17
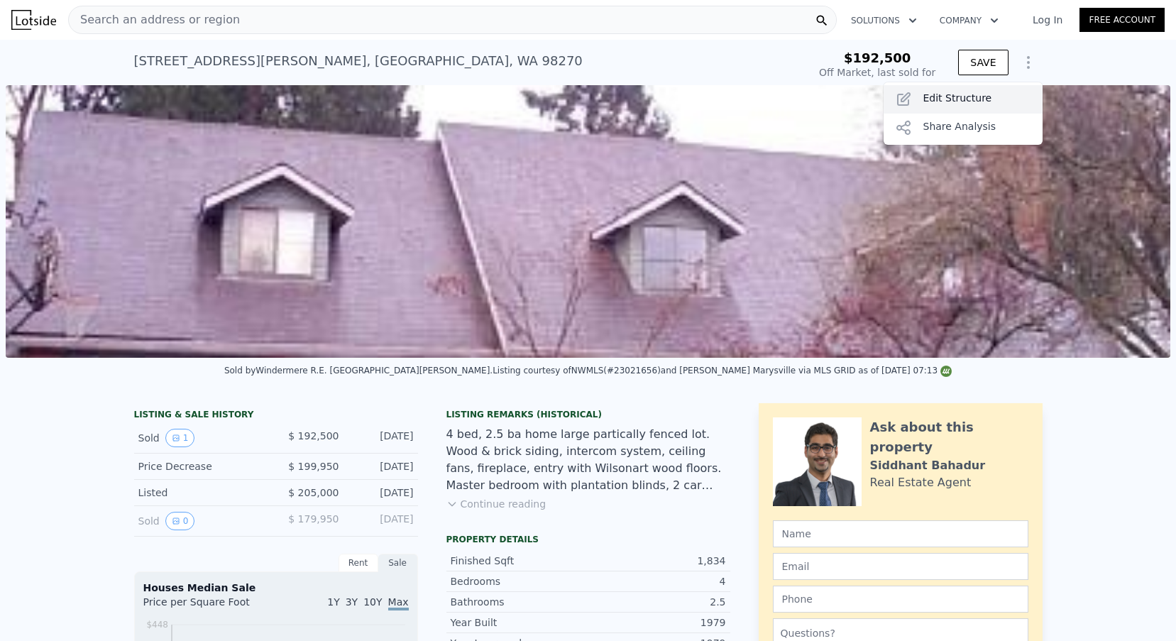
click at [988, 105] on div "Edit Structure" at bounding box center [963, 99] width 159 height 28
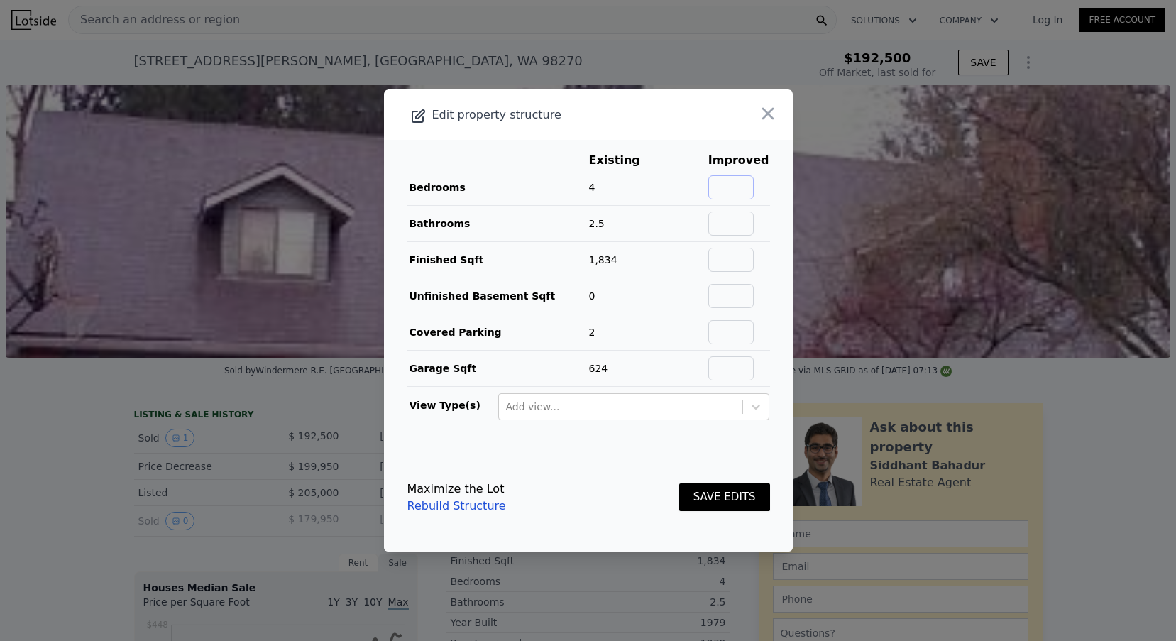
click at [721, 180] on input "text" at bounding box center [730, 187] width 45 height 24
type input "4"
click at [754, 227] on input "text" at bounding box center [730, 224] width 45 height 24
type input "2.5"
click at [750, 265] on input "text" at bounding box center [730, 260] width 45 height 24
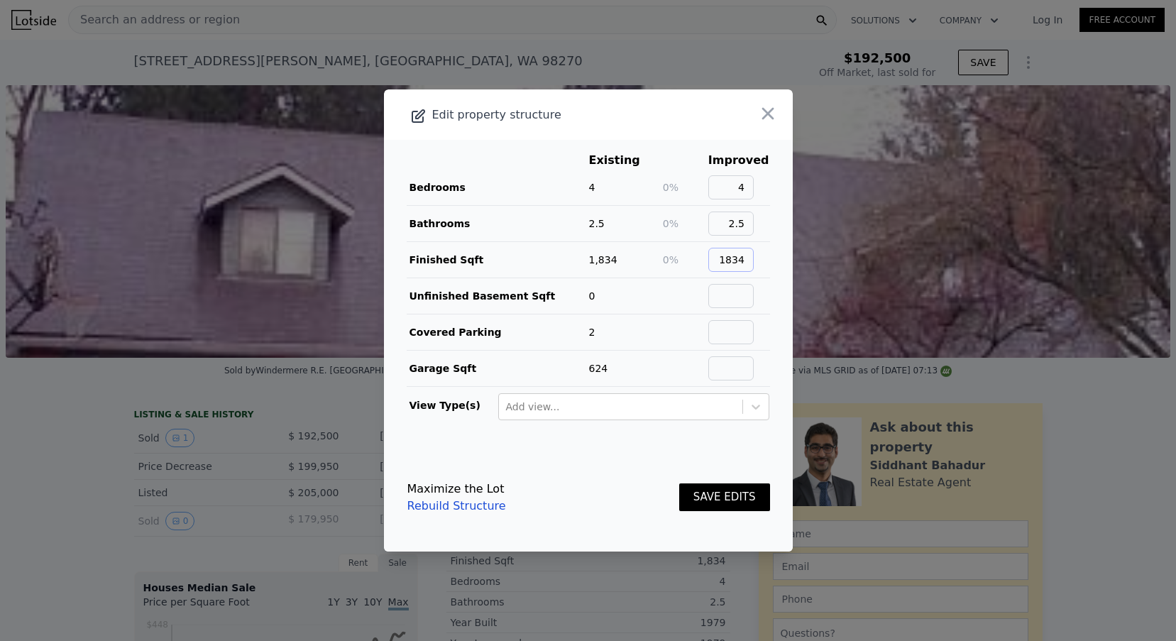
type input "1834"
click at [740, 295] on input "text" at bounding box center [730, 296] width 45 height 24
type input "0"
click at [737, 324] on input "text" at bounding box center [730, 332] width 45 height 24
type input "2"
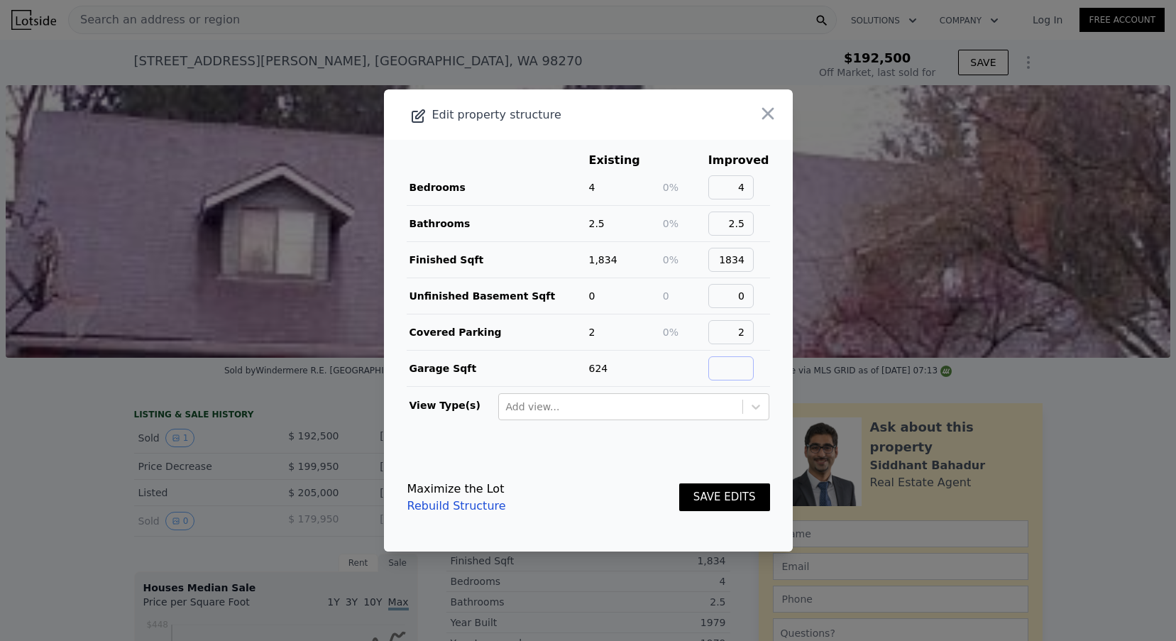
click at [737, 359] on input "text" at bounding box center [730, 368] width 45 height 24
type input "624"
click at [741, 510] on button "SAVE EDITS" at bounding box center [724, 497] width 91 height 28
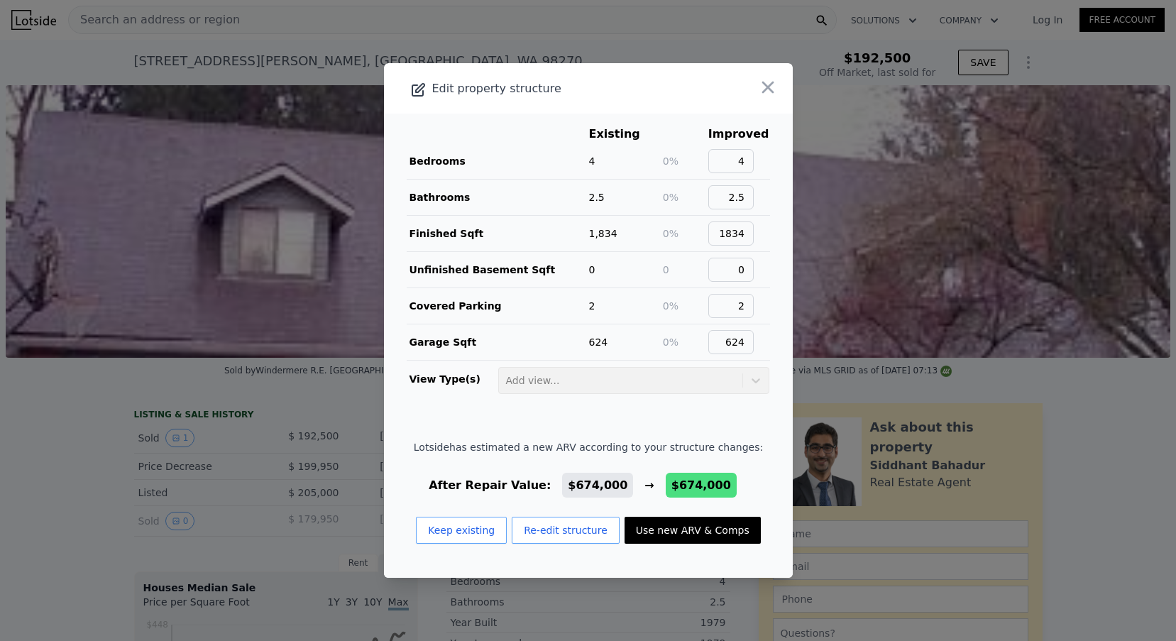
click at [716, 532] on button "Use new ARV & Comps" at bounding box center [693, 530] width 136 height 27
type input "$ 674,000"
type input "$ 417,957"
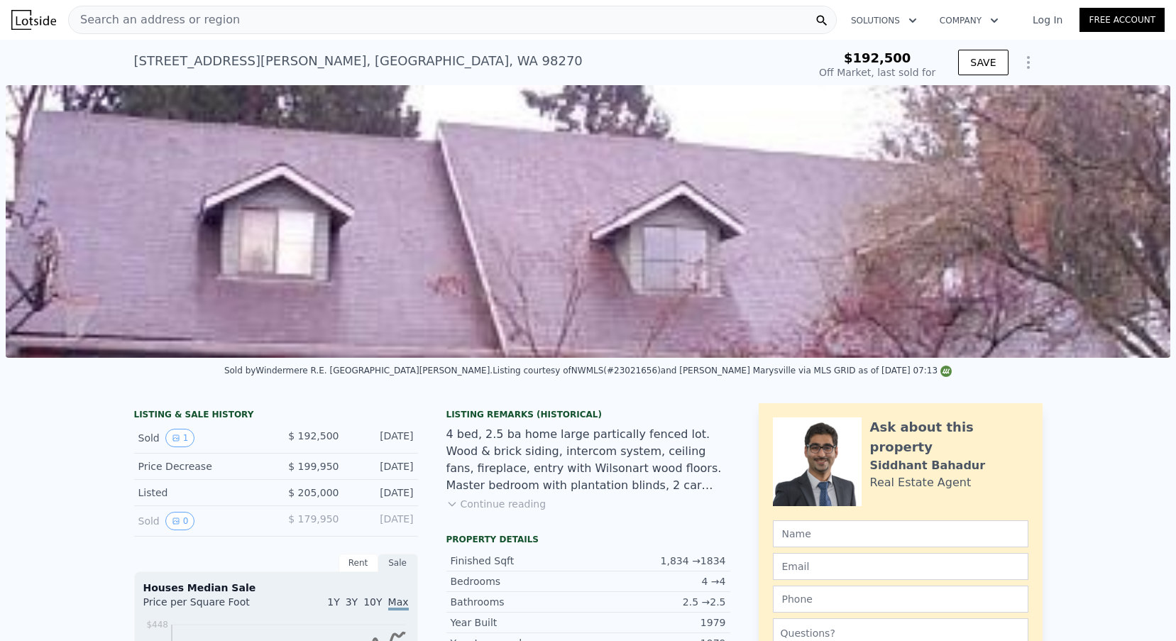
scroll to position [-1, 0]
click at [250, 23] on div "Search an address or region" at bounding box center [452, 20] width 769 height 28
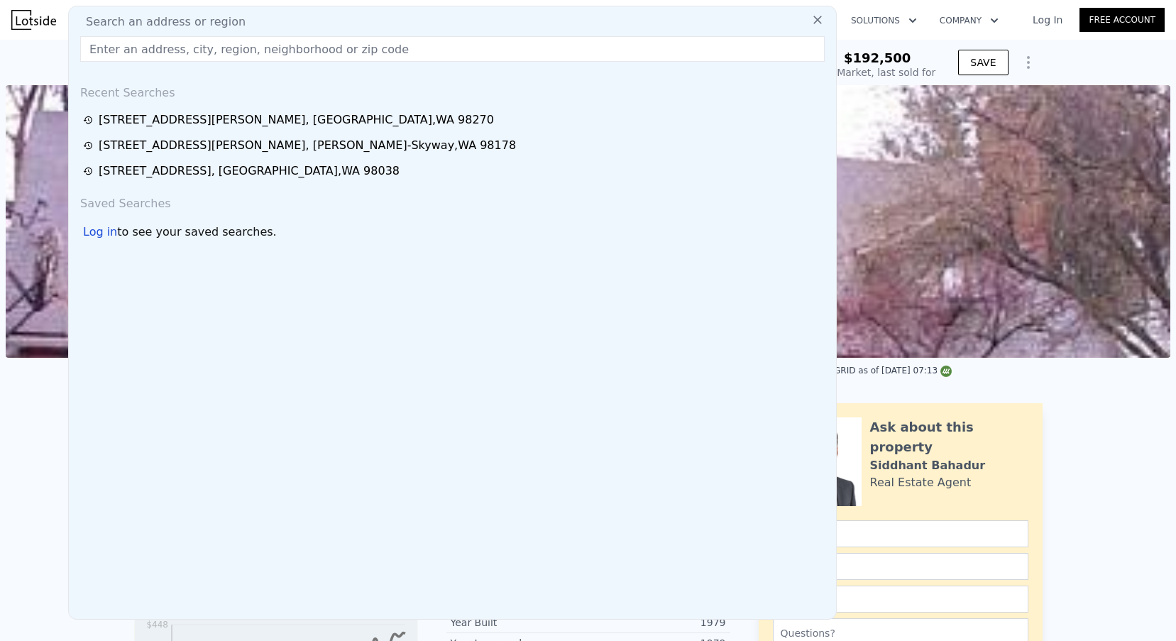
scroll to position [0, 0]
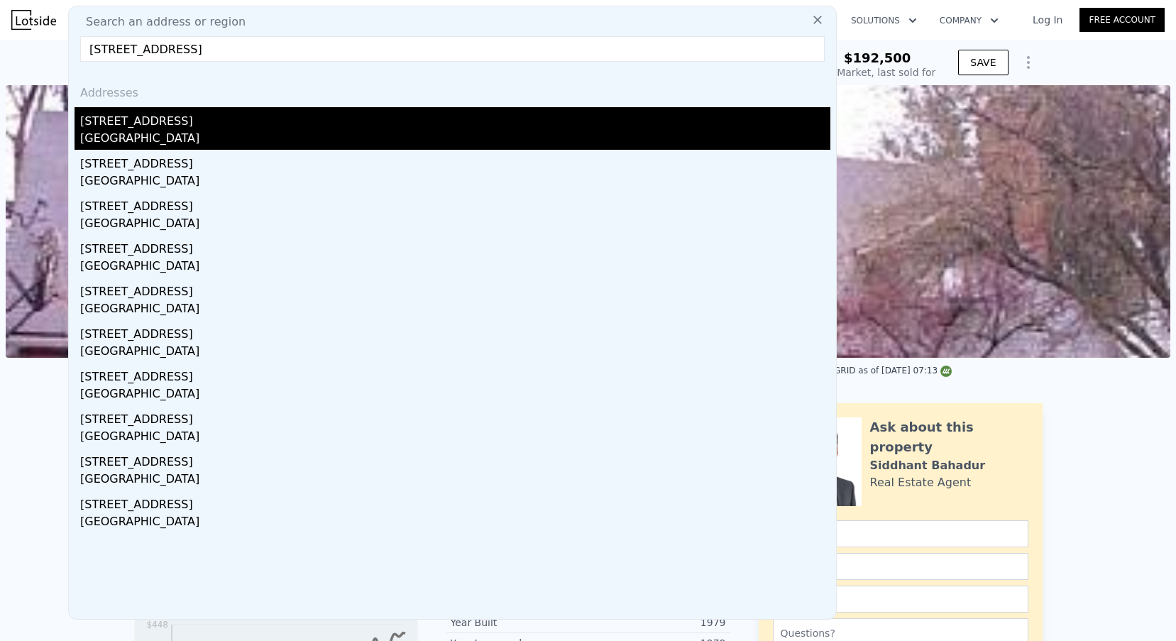
type input "21309 127th Pl SE, Kent, WA 98031"
click at [151, 125] on div "[STREET_ADDRESS]" at bounding box center [455, 118] width 750 height 23
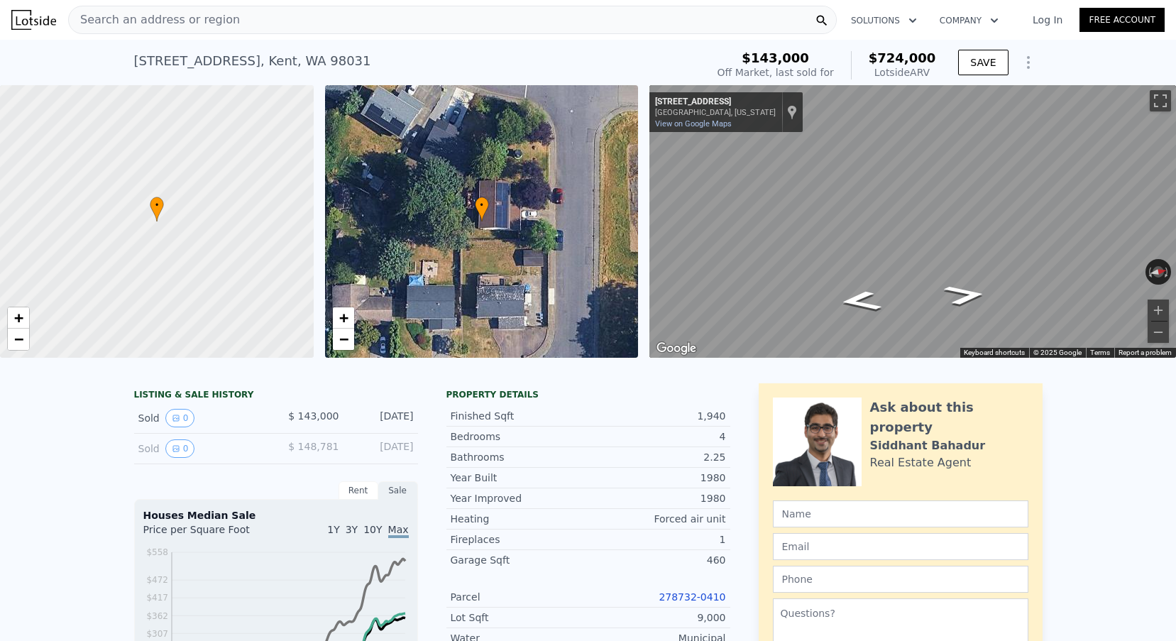
scroll to position [-1, 0]
click at [172, 15] on span "Search an address or region" at bounding box center [154, 19] width 171 height 17
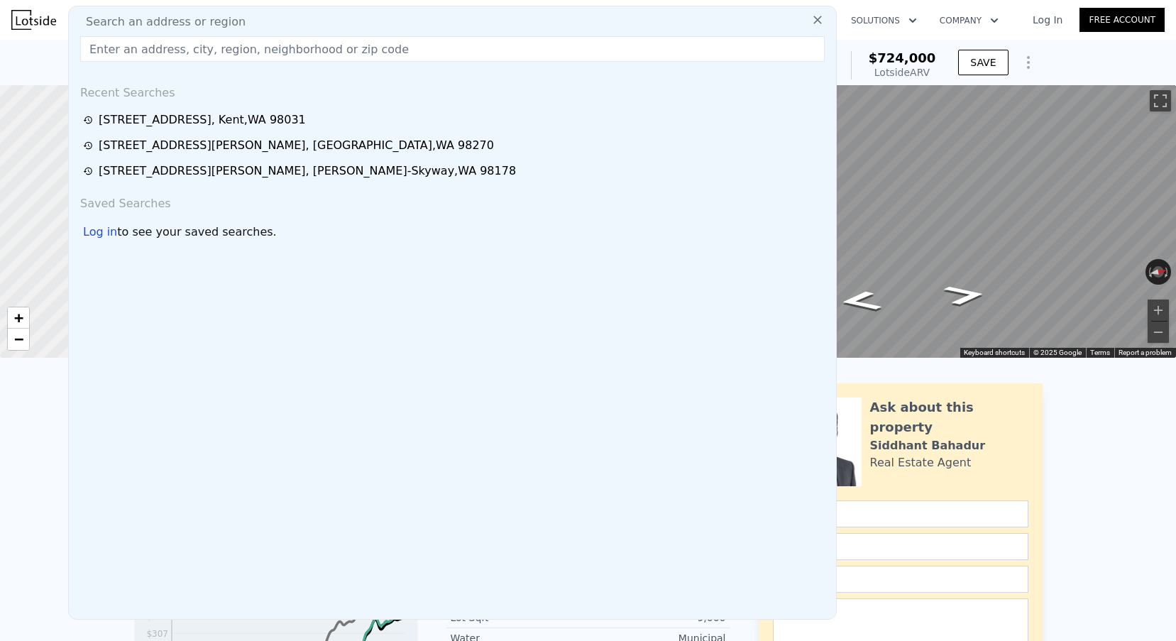
scroll to position [0, 0]
paste input "1510 72nd St SE, Everett, WA 98203"
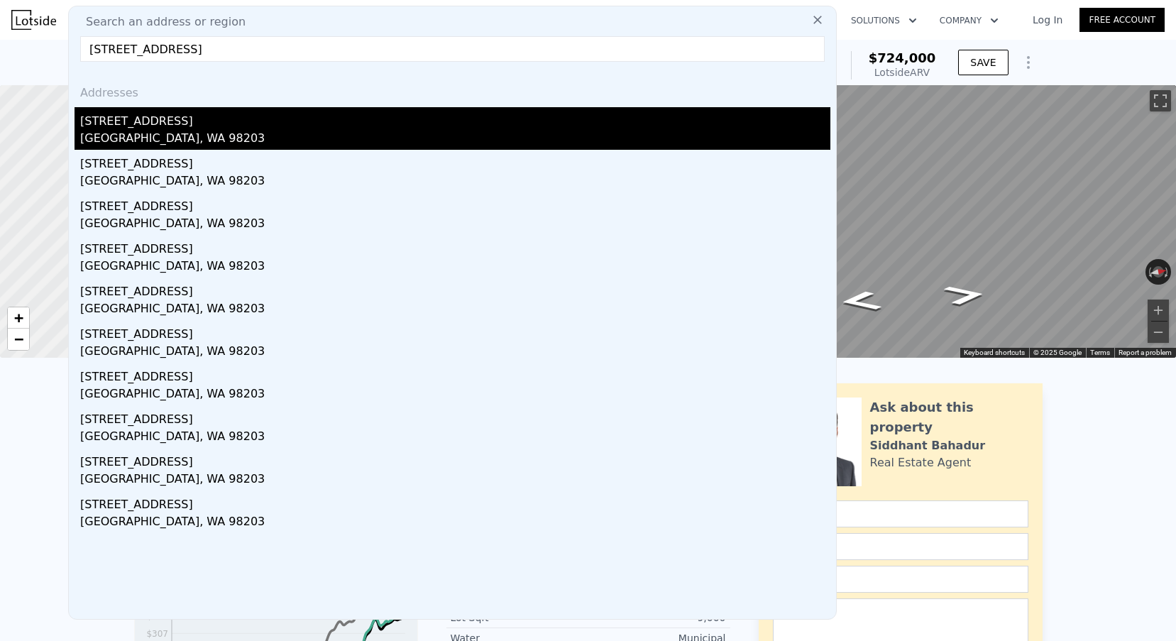
type input "1510 72nd St SE, Everett, WA 98203"
click at [150, 116] on div "[STREET_ADDRESS]" at bounding box center [455, 118] width 750 height 23
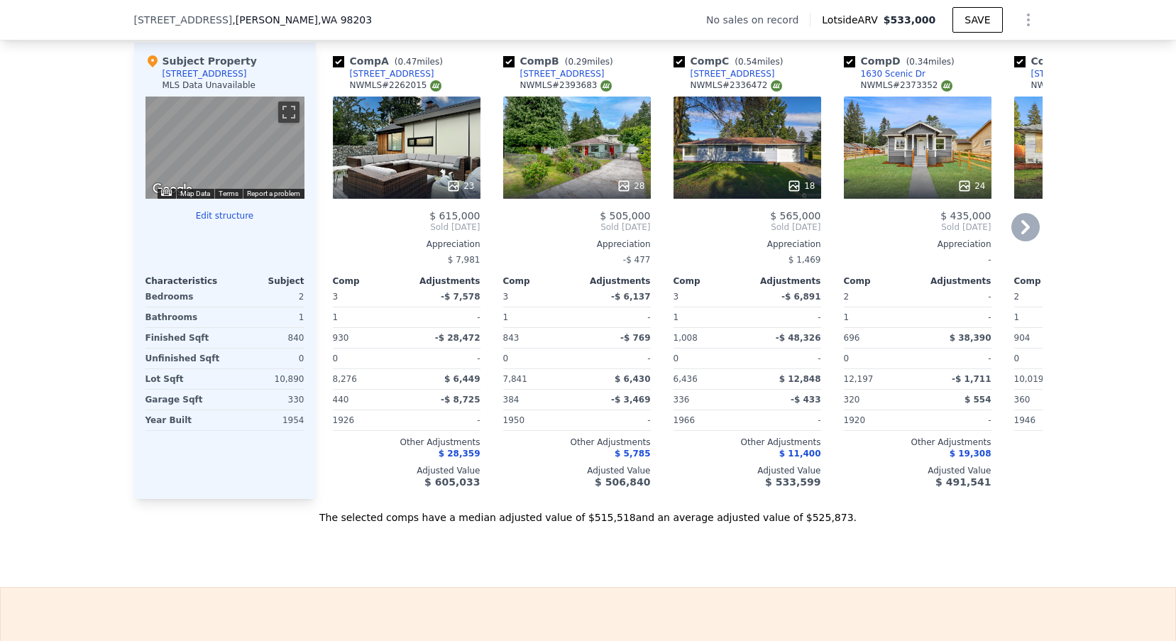
scroll to position [1316, 0]
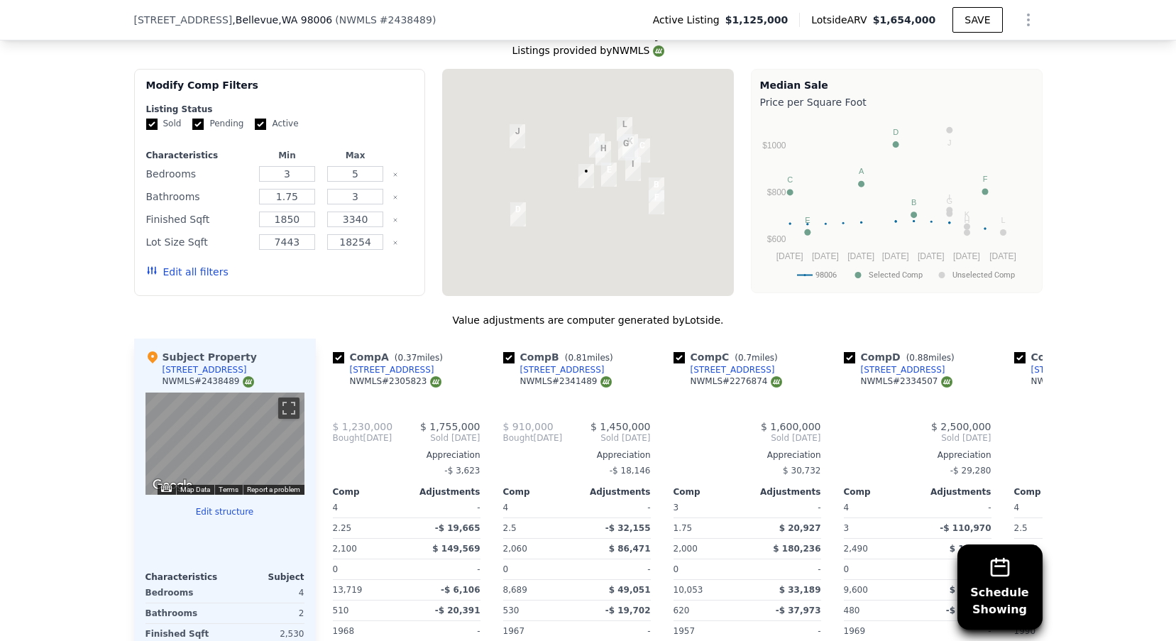
scroll to position [1511, 0]
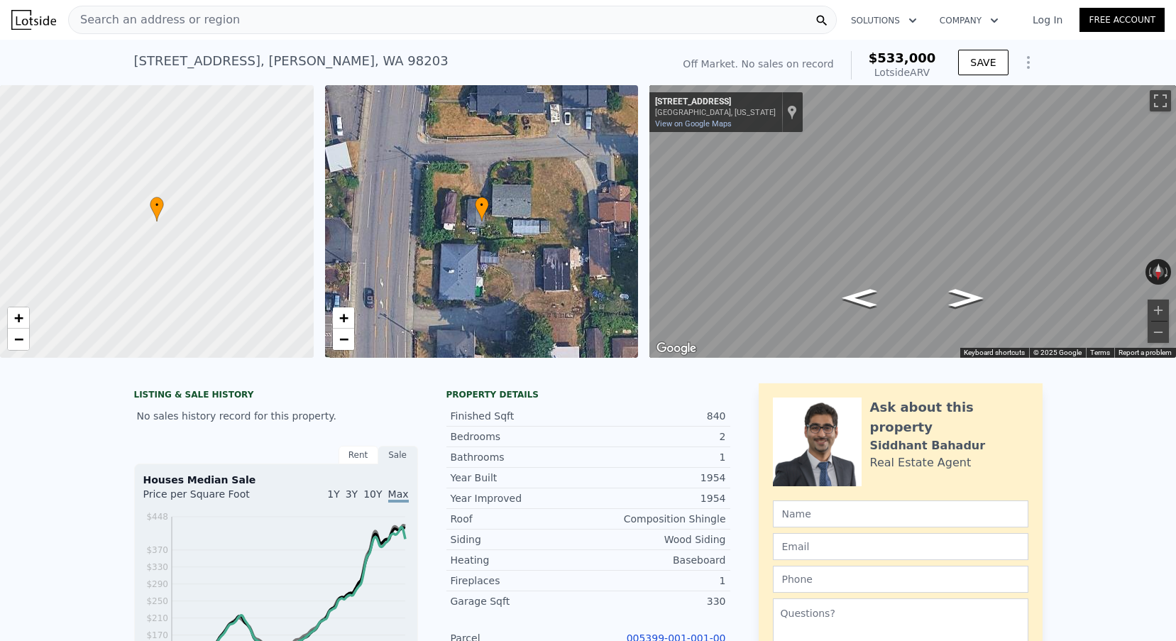
click at [192, 32] on div "Search an address or region" at bounding box center [154, 19] width 171 height 27
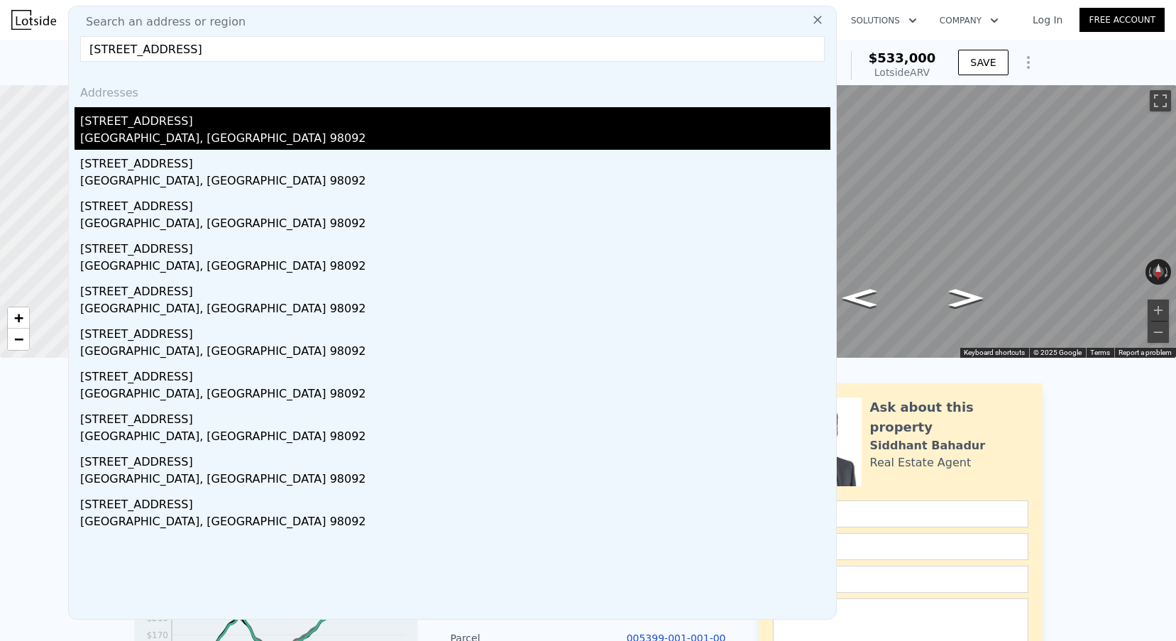
type input "[STREET_ADDRESS]"
click at [169, 115] on div "[STREET_ADDRESS]" at bounding box center [455, 118] width 750 height 23
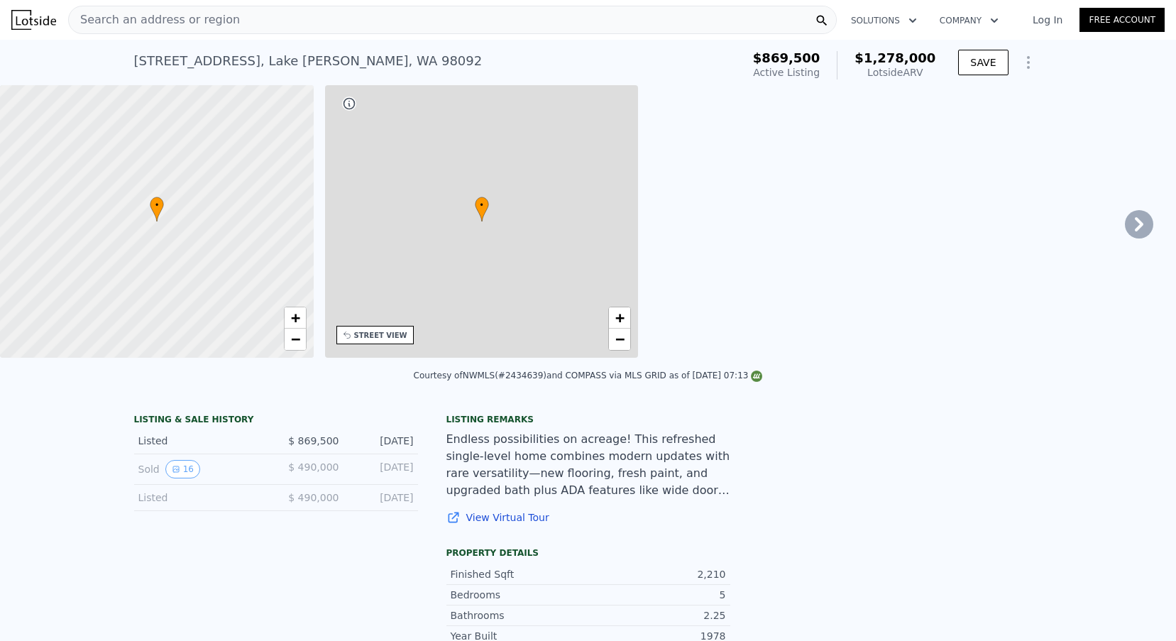
type input "3"
type input "2.25"
type input "2220"
type input "2240"
type input "103672"
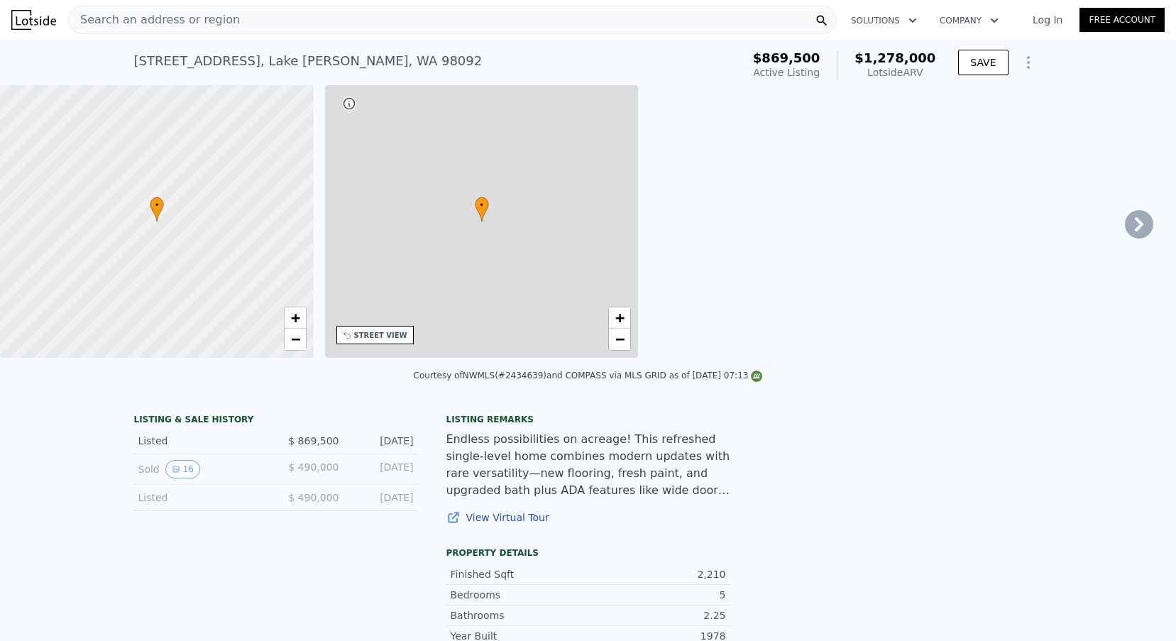
type input "117612"
type input "$ 1,278,000"
type input "7"
type input "$ 244,740"
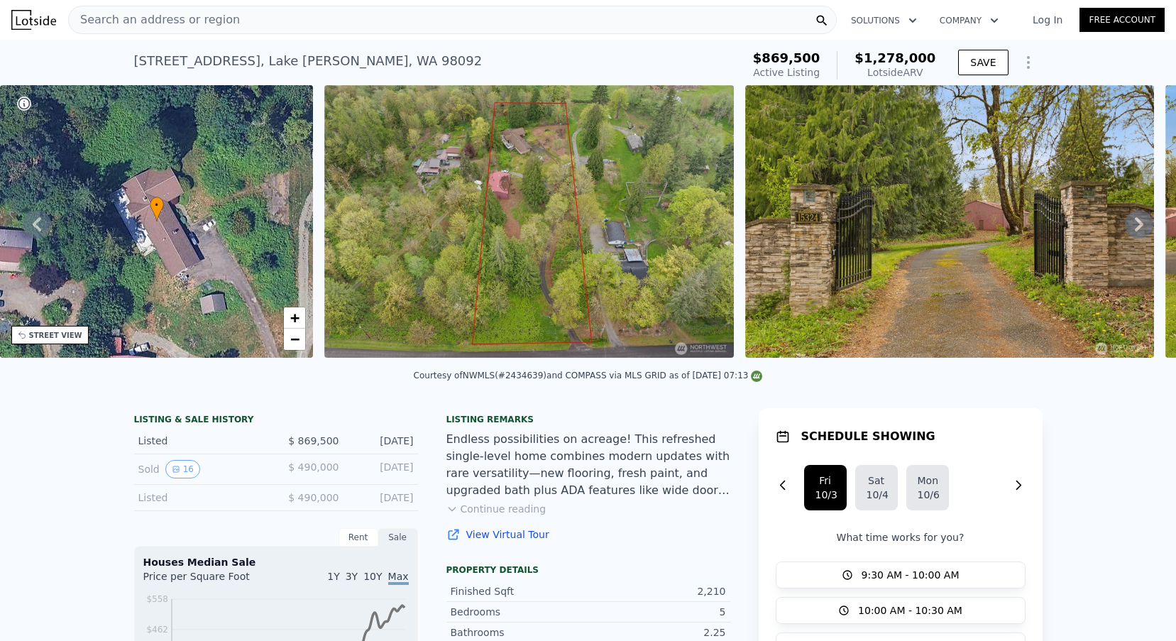
scroll to position [-1, 0]
click at [179, 28] on div "Search an address or region" at bounding box center [154, 19] width 171 height 27
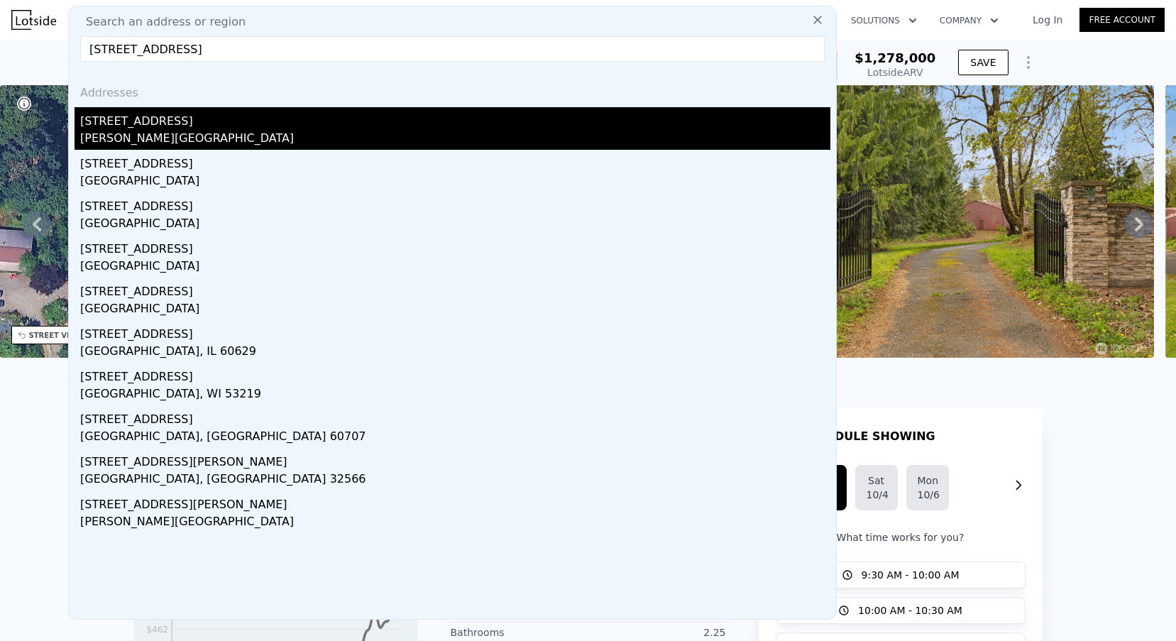
type input "[STREET_ADDRESS]"
click at [188, 126] on div "[STREET_ADDRESS]" at bounding box center [455, 118] width 750 height 23
